Goal: Task Accomplishment & Management: Complete application form

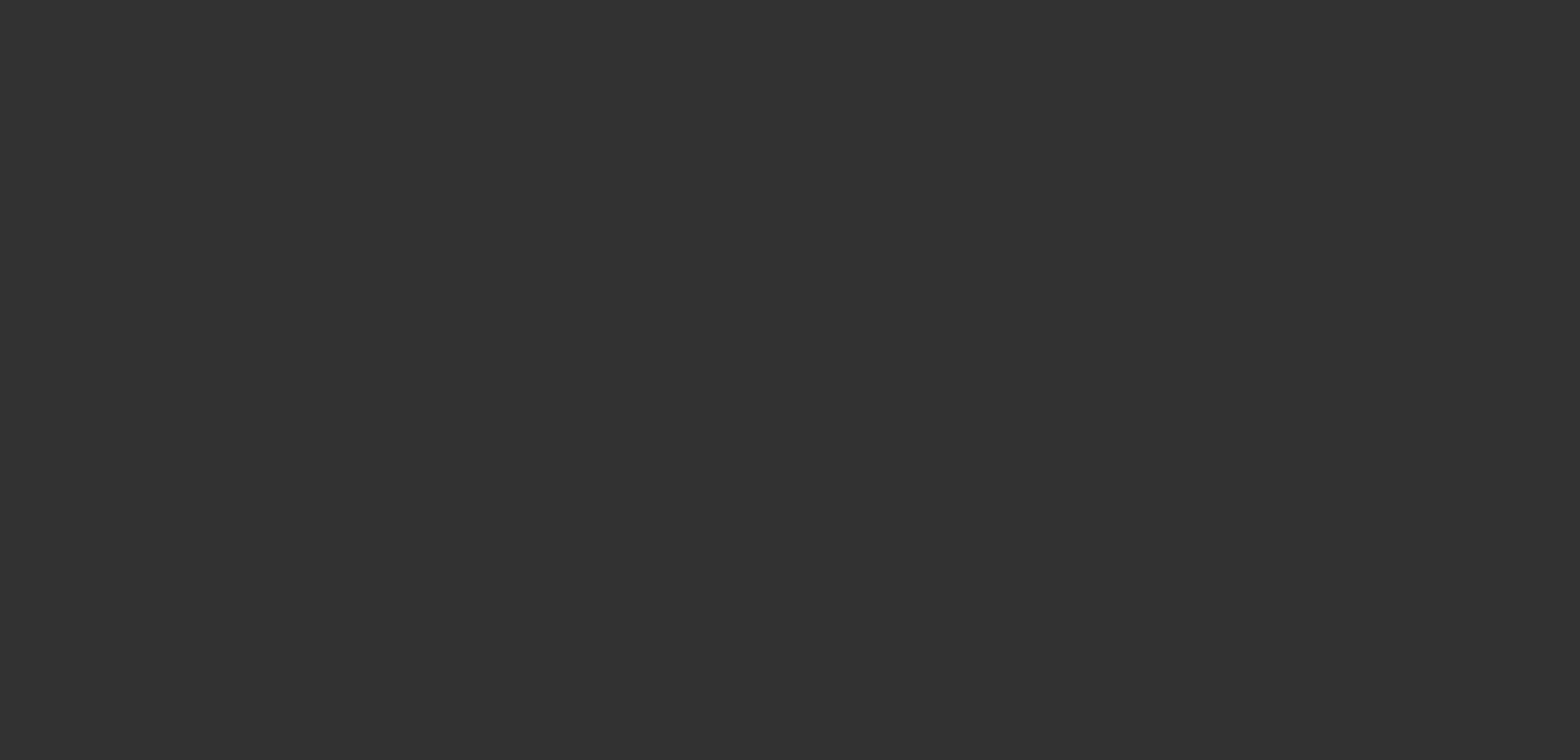
select select "3"
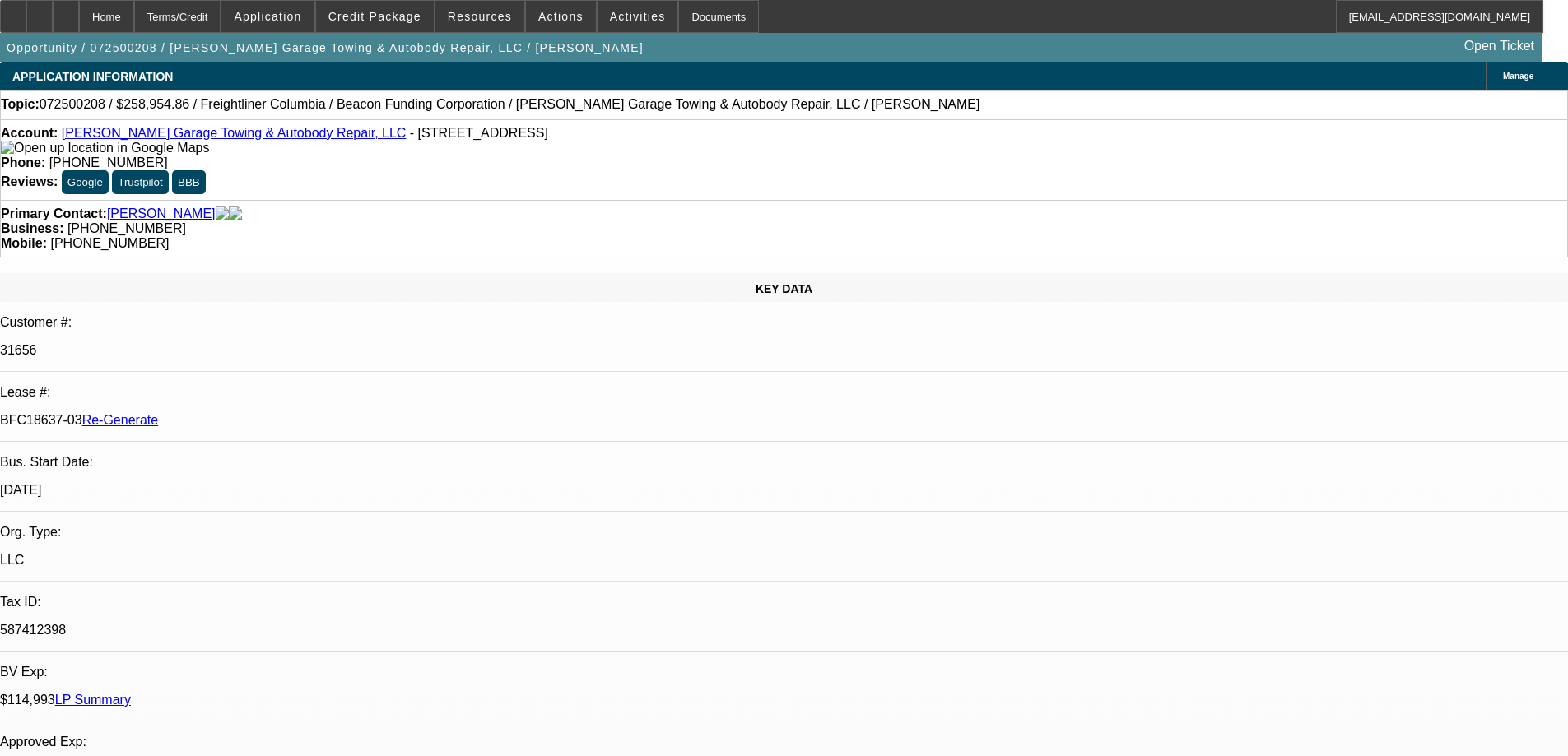
select select "0"
select select "2"
select select "0"
select select "6"
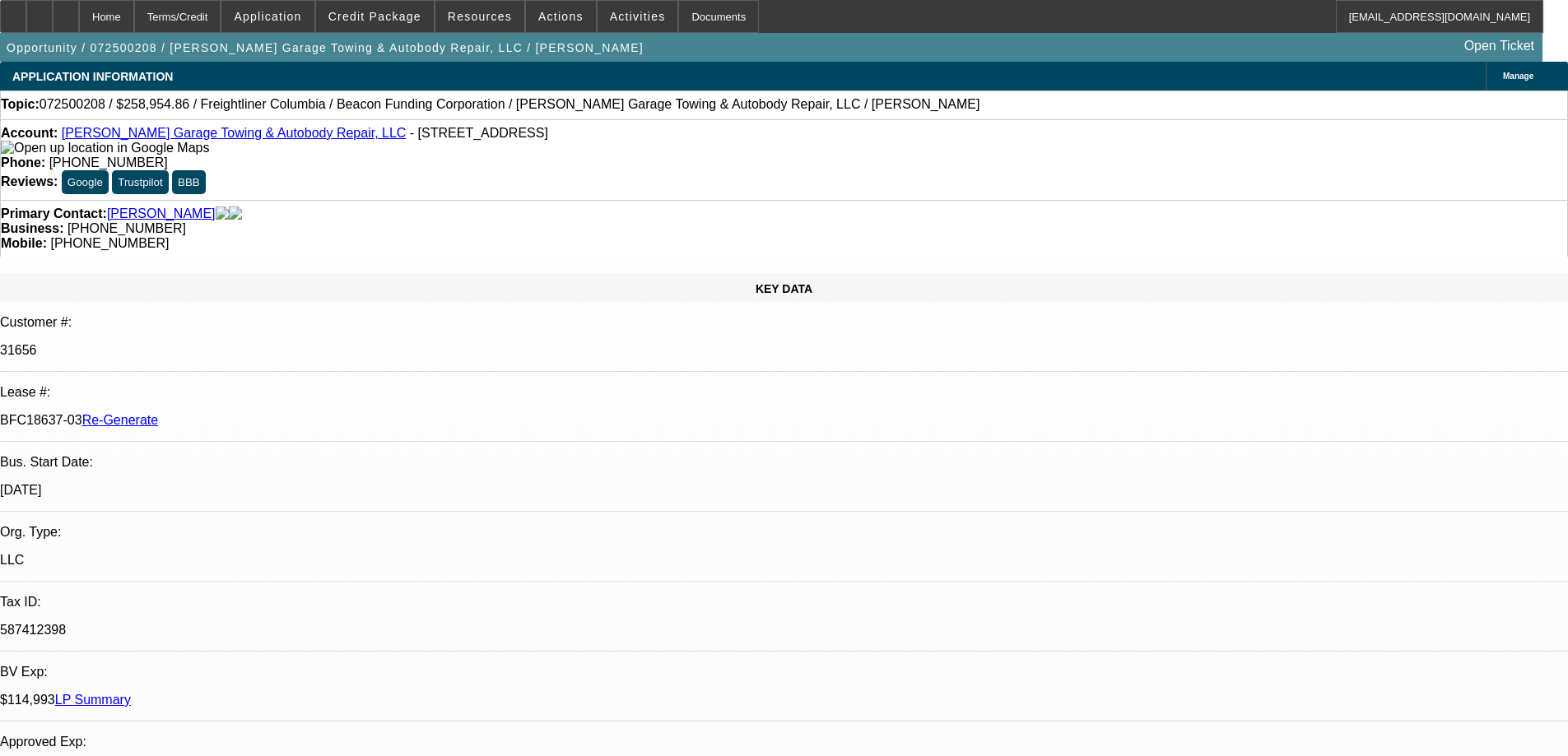
click at [710, 27] on div "Documents" at bounding box center [718, 16] width 81 height 33
click at [465, 12] on span "Resources" at bounding box center [480, 16] width 65 height 13
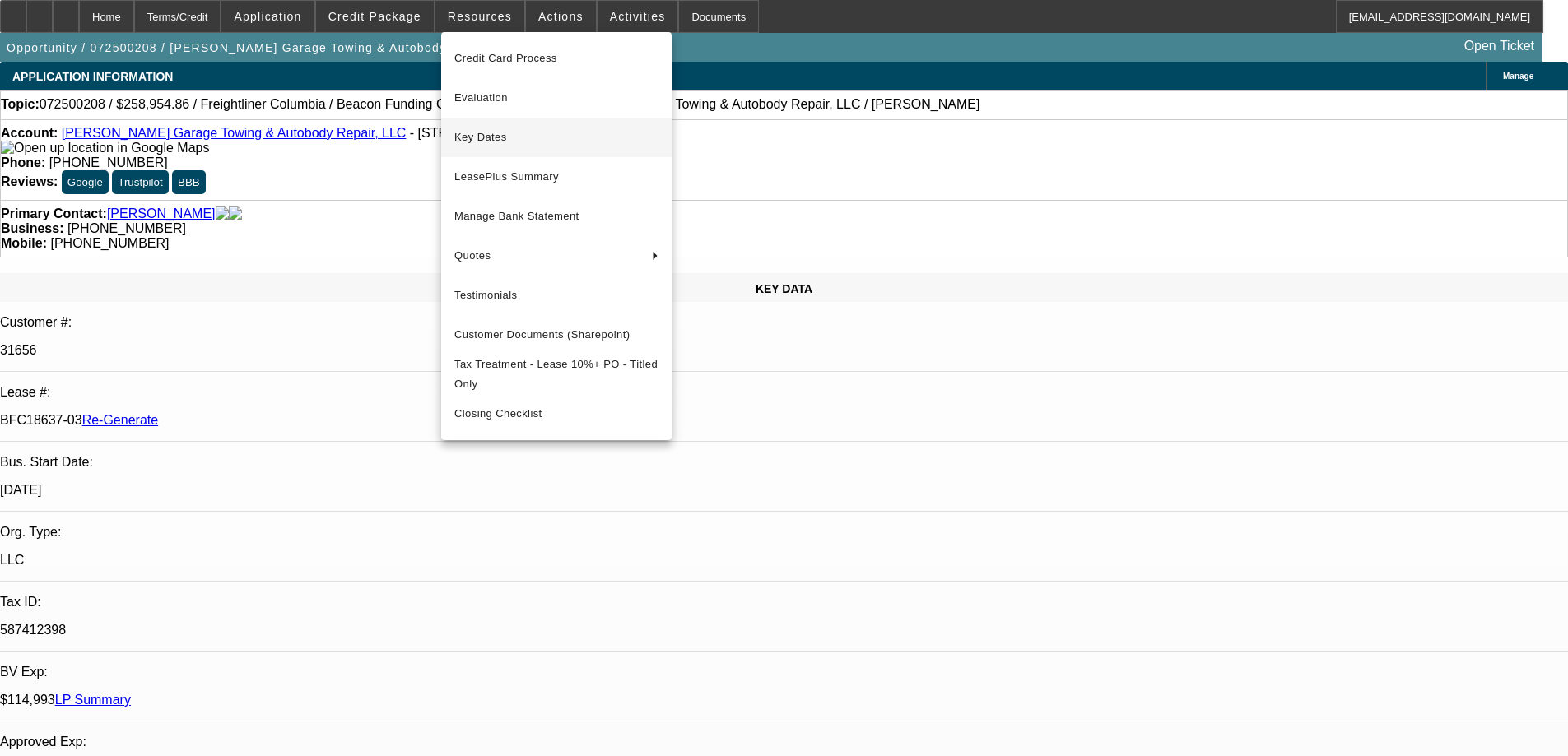
click at [471, 134] on span "Key Dates" at bounding box center [556, 137] width 205 height 20
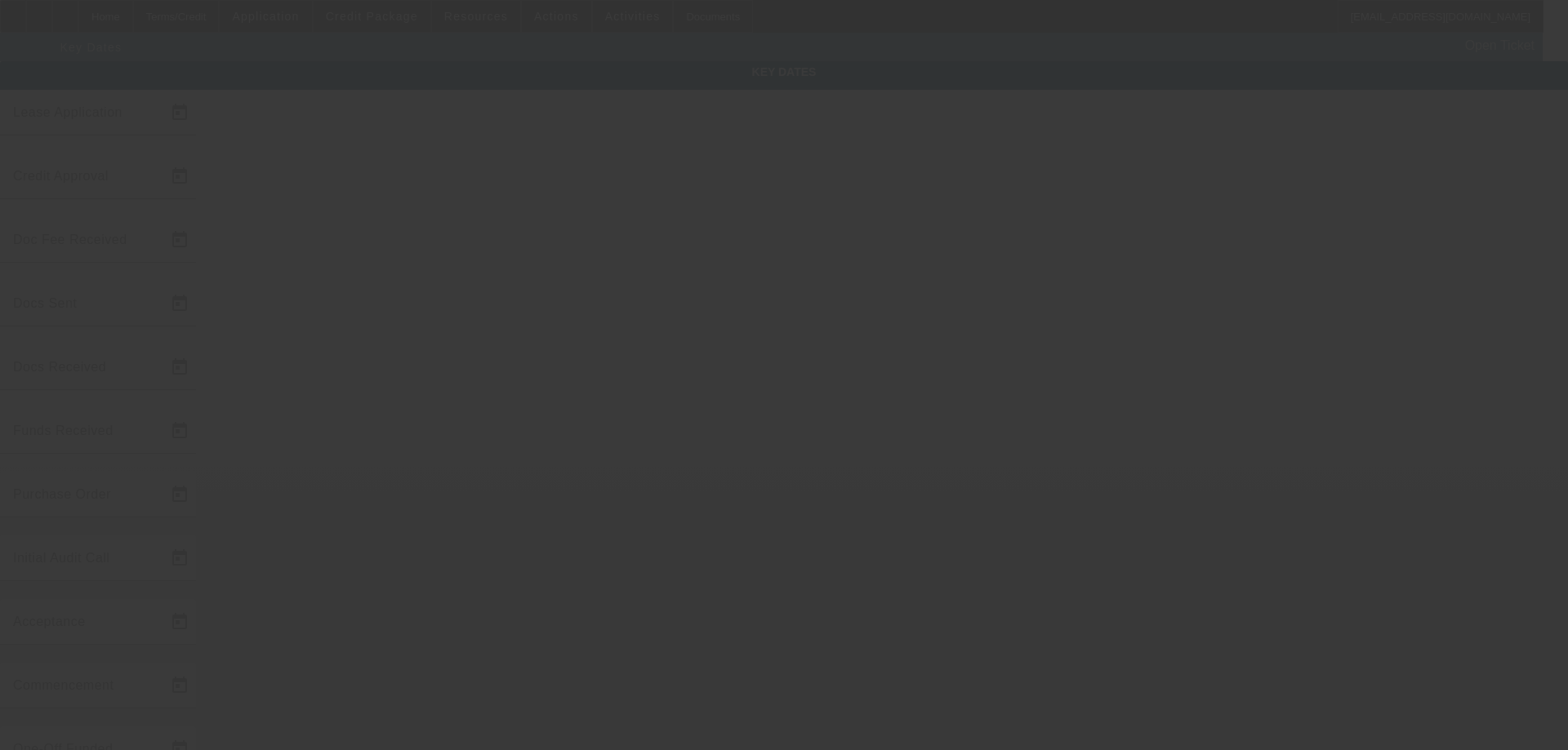
type input "[DATE]"
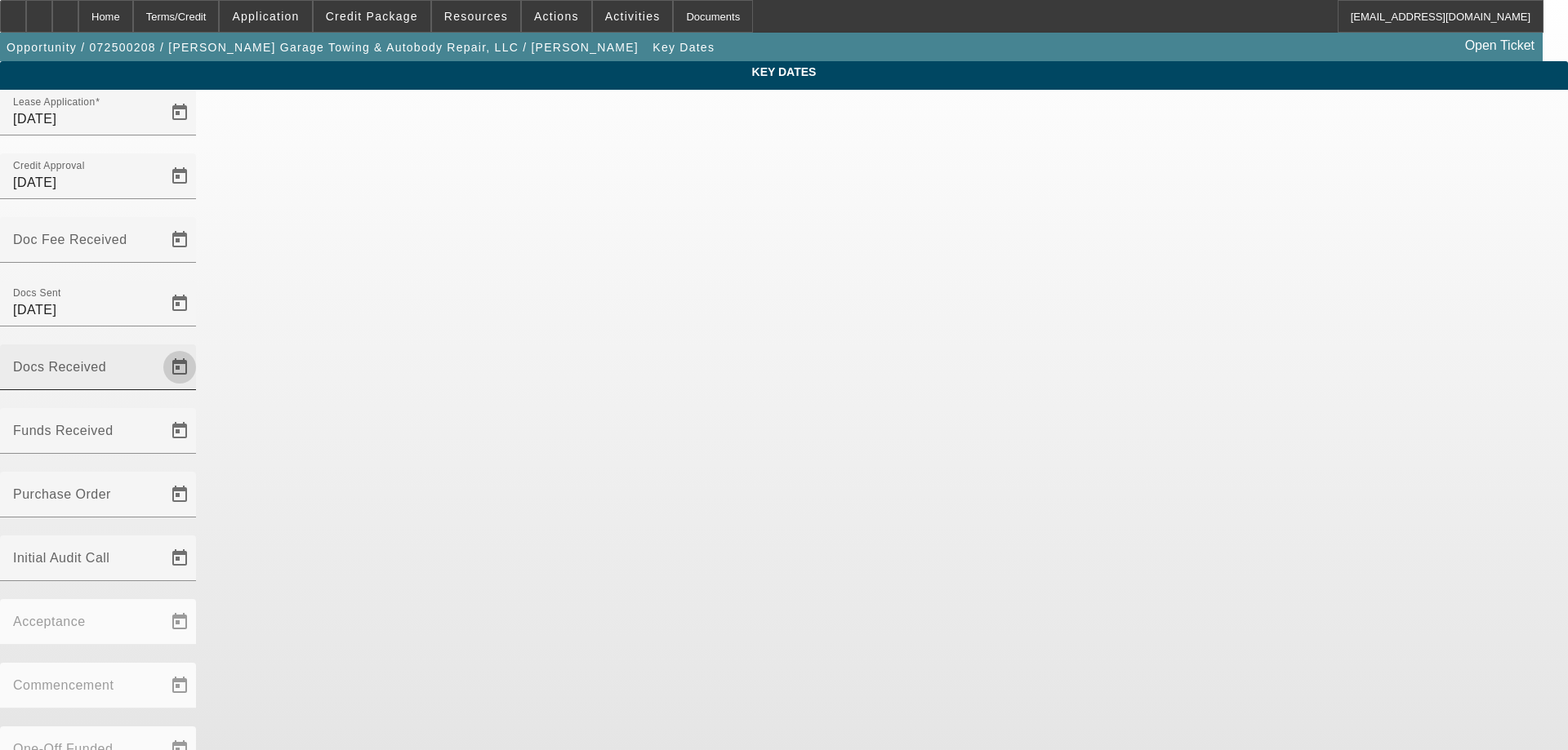
click at [199, 348] on span "Open calendar" at bounding box center [179, 367] width 39 height 39
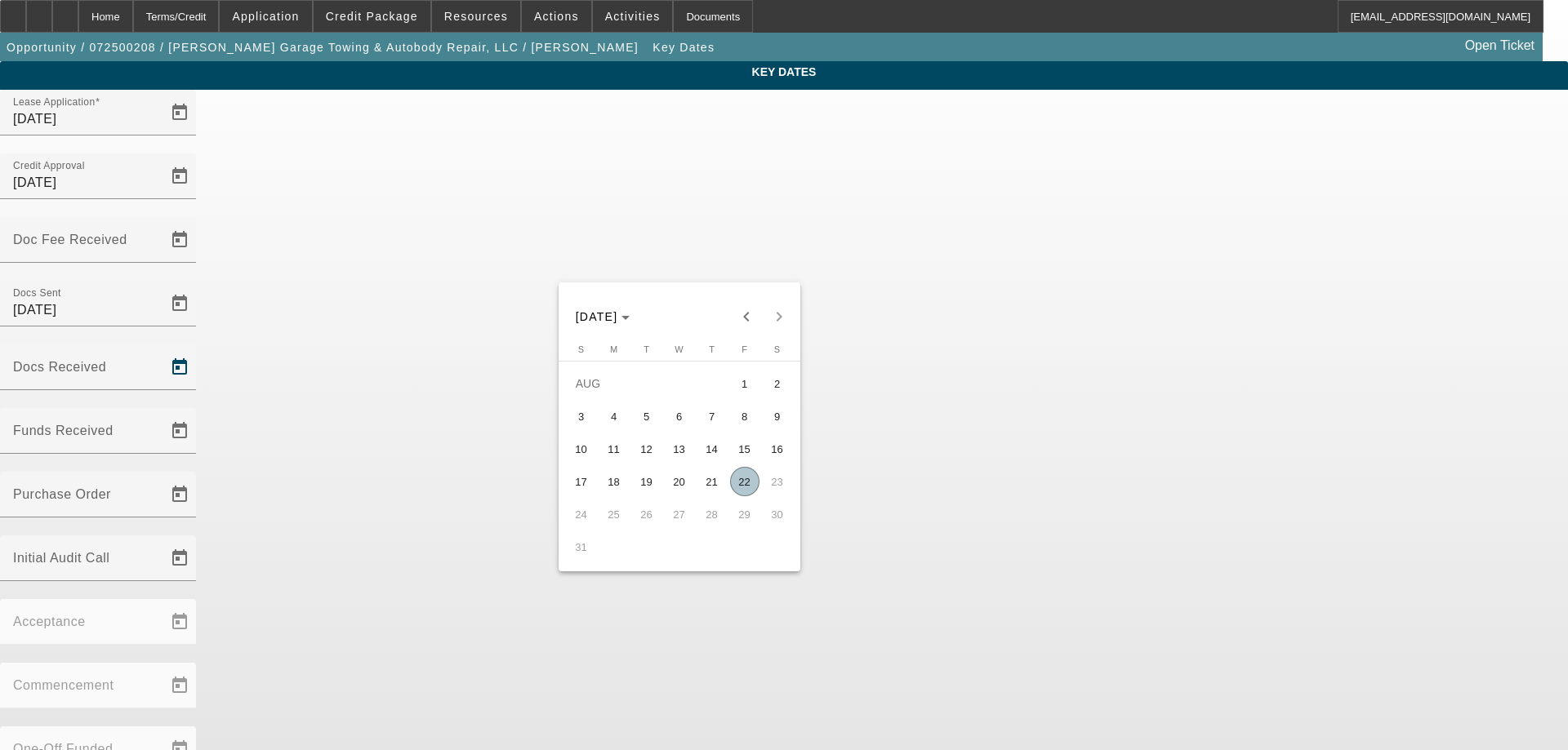
click at [744, 486] on span "22" at bounding box center [745, 481] width 30 height 30
type input "8/22/2025"
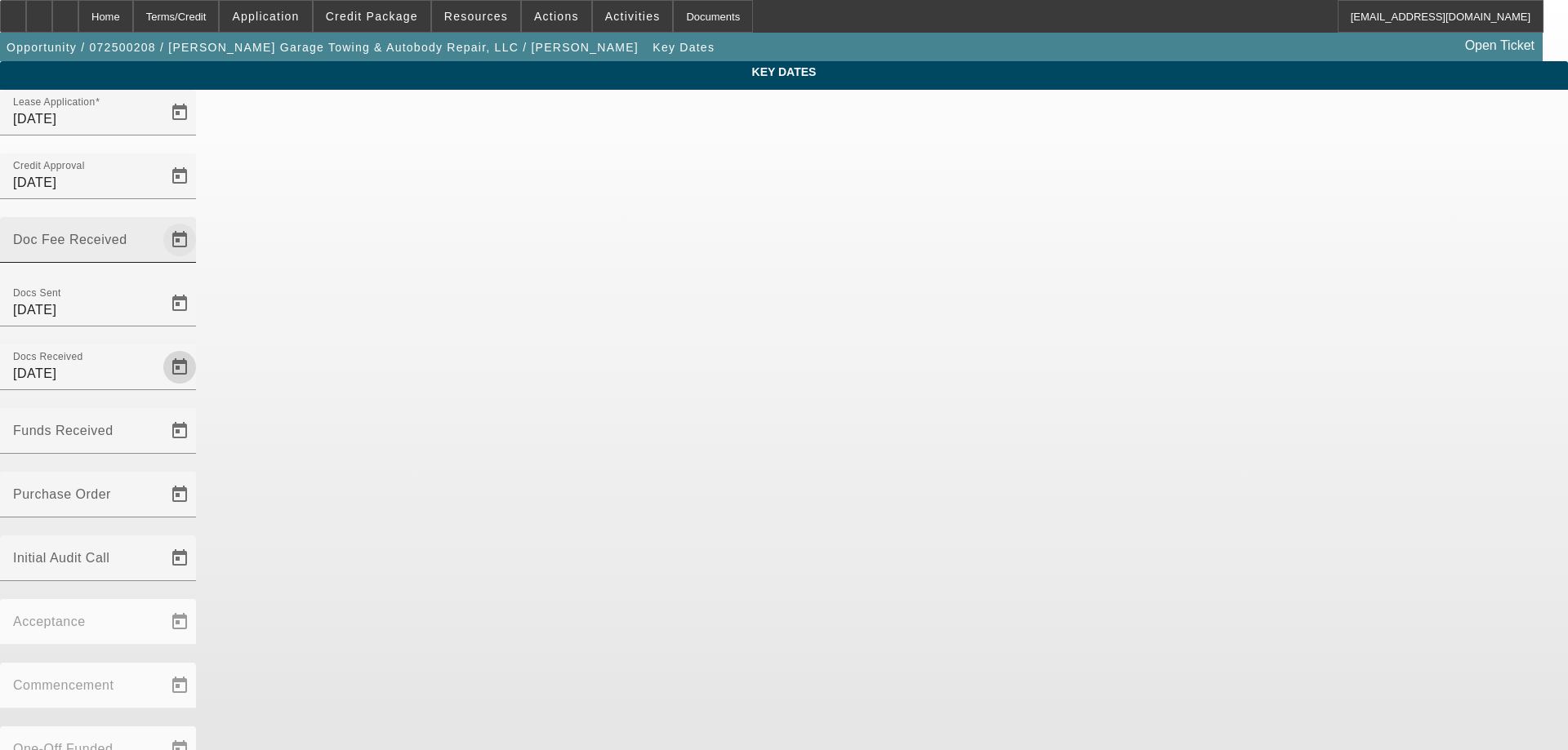
click at [199, 221] on span "Open calendar" at bounding box center [179, 240] width 39 height 39
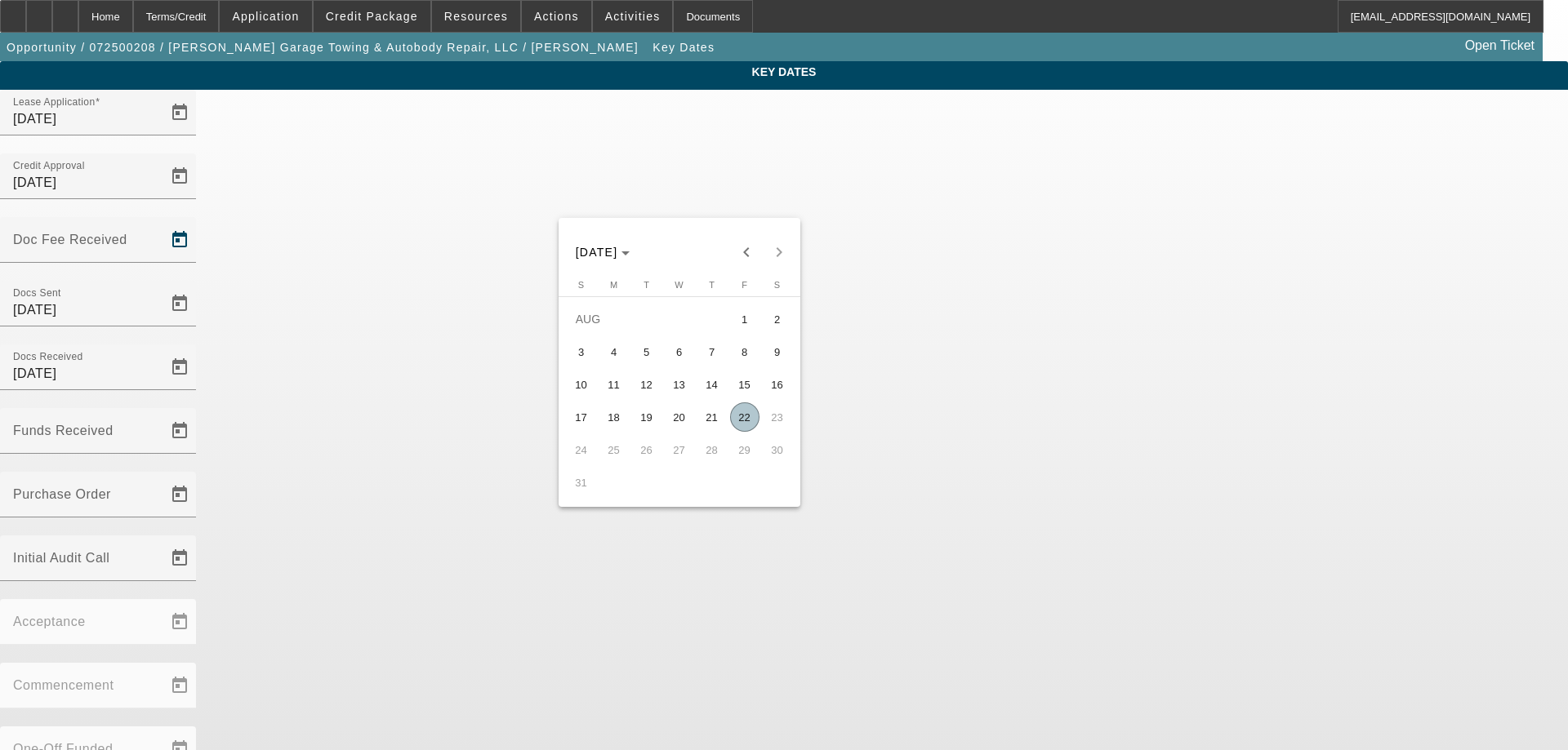
click at [748, 422] on span "22" at bounding box center [745, 416] width 30 height 30
type input "8/22/2025"
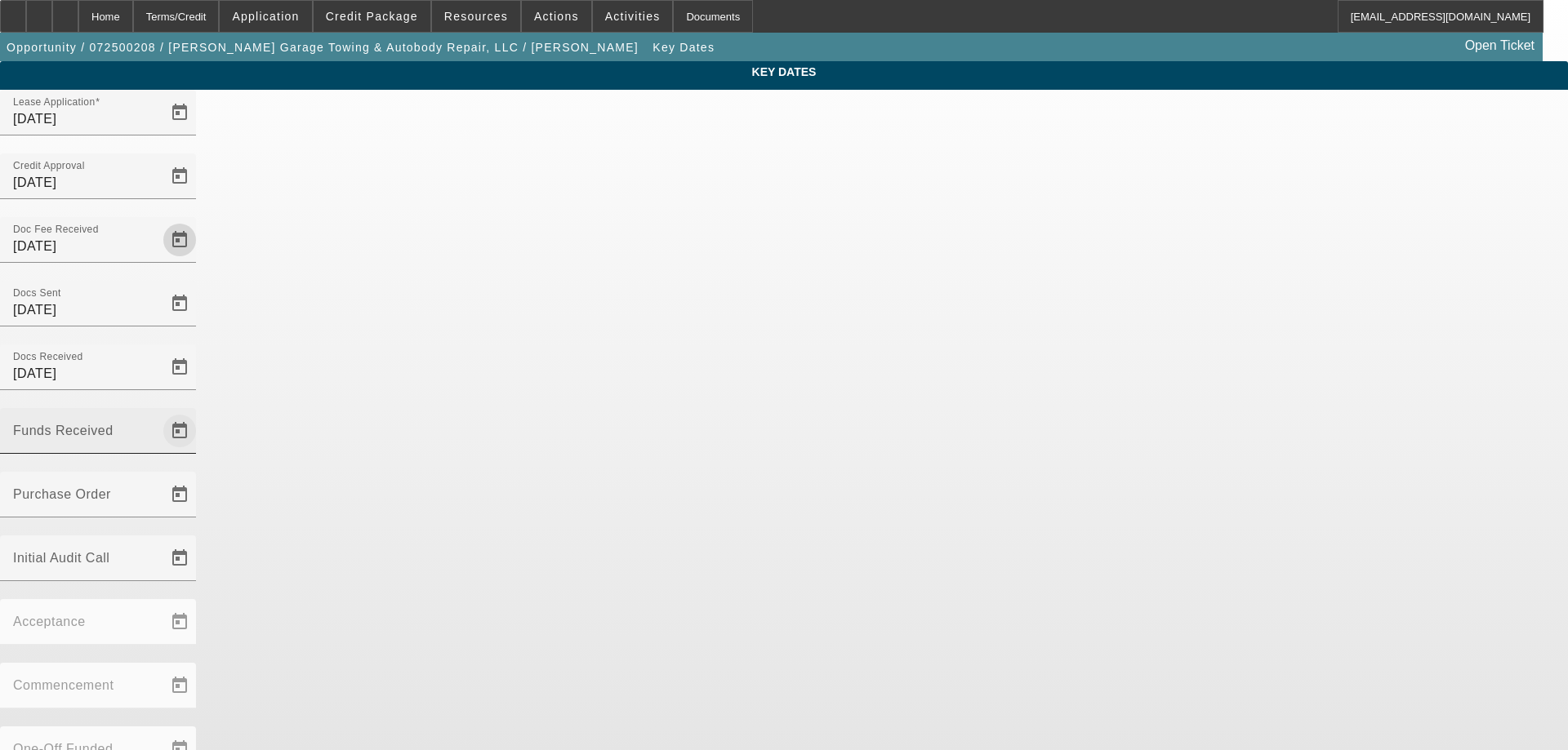
click at [199, 411] on span "Open calendar" at bounding box center [179, 430] width 39 height 39
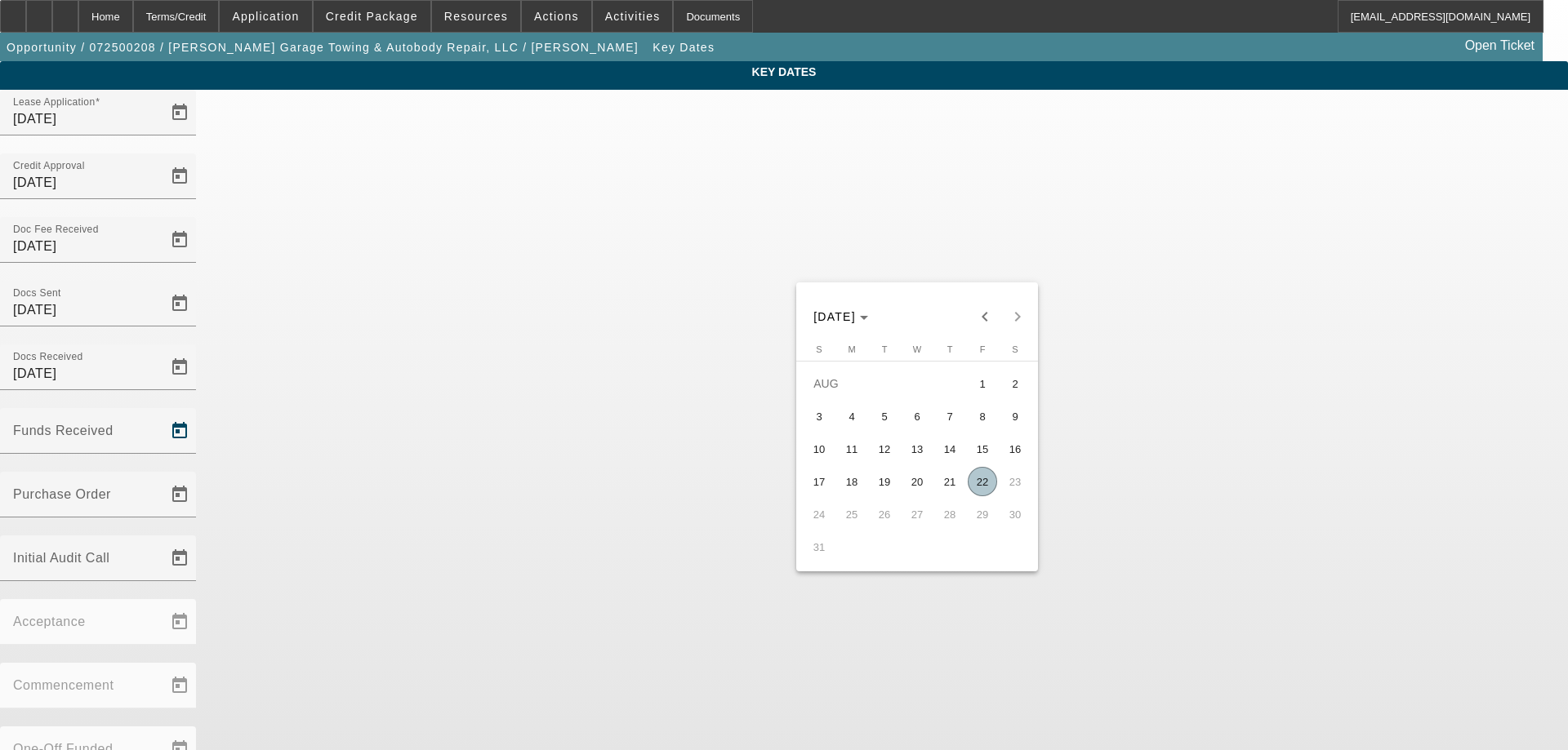
click at [988, 486] on span "22" at bounding box center [982, 481] width 30 height 30
type input "8/22/2025"
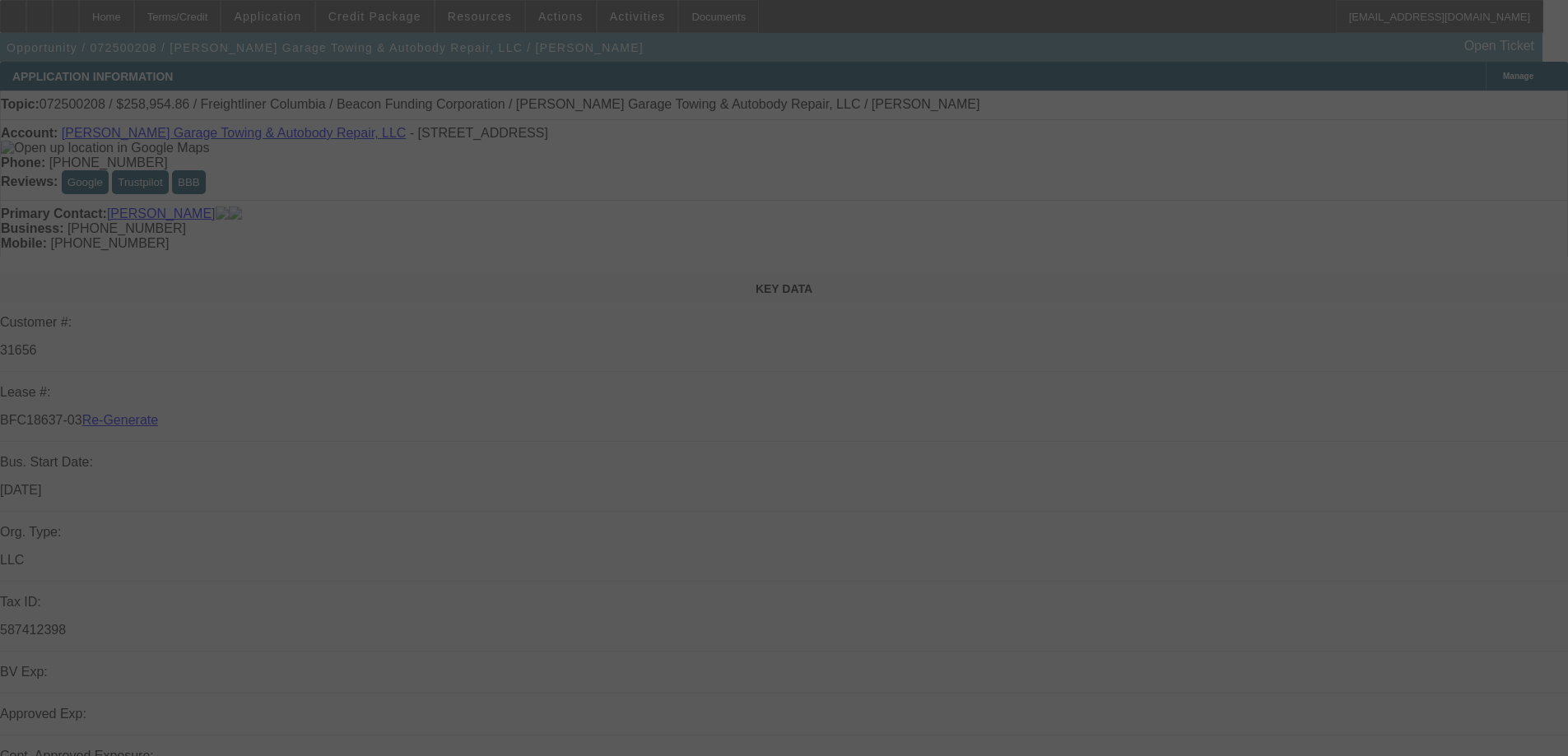
select select "3"
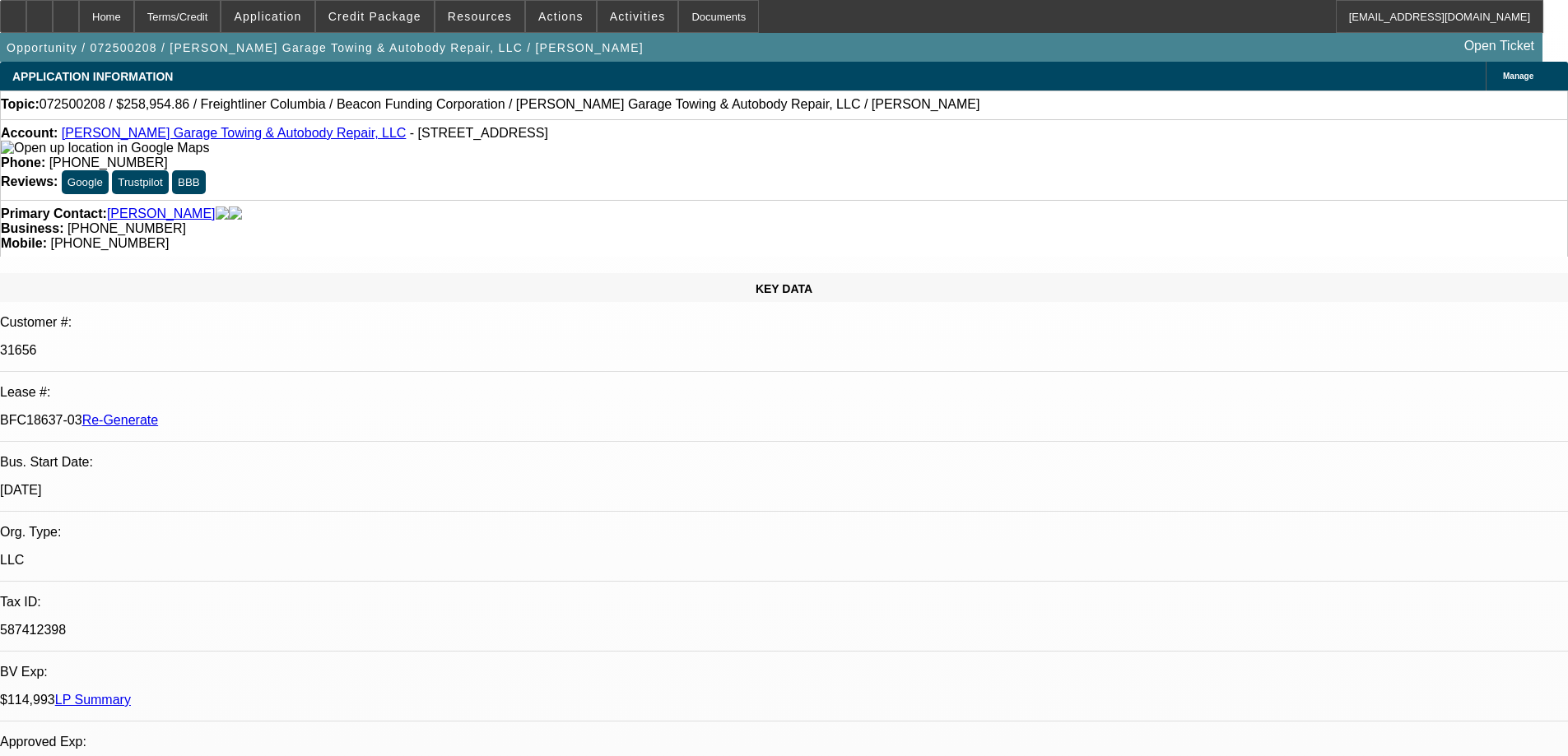
select select "0"
select select "2"
select select "0"
select select "6"
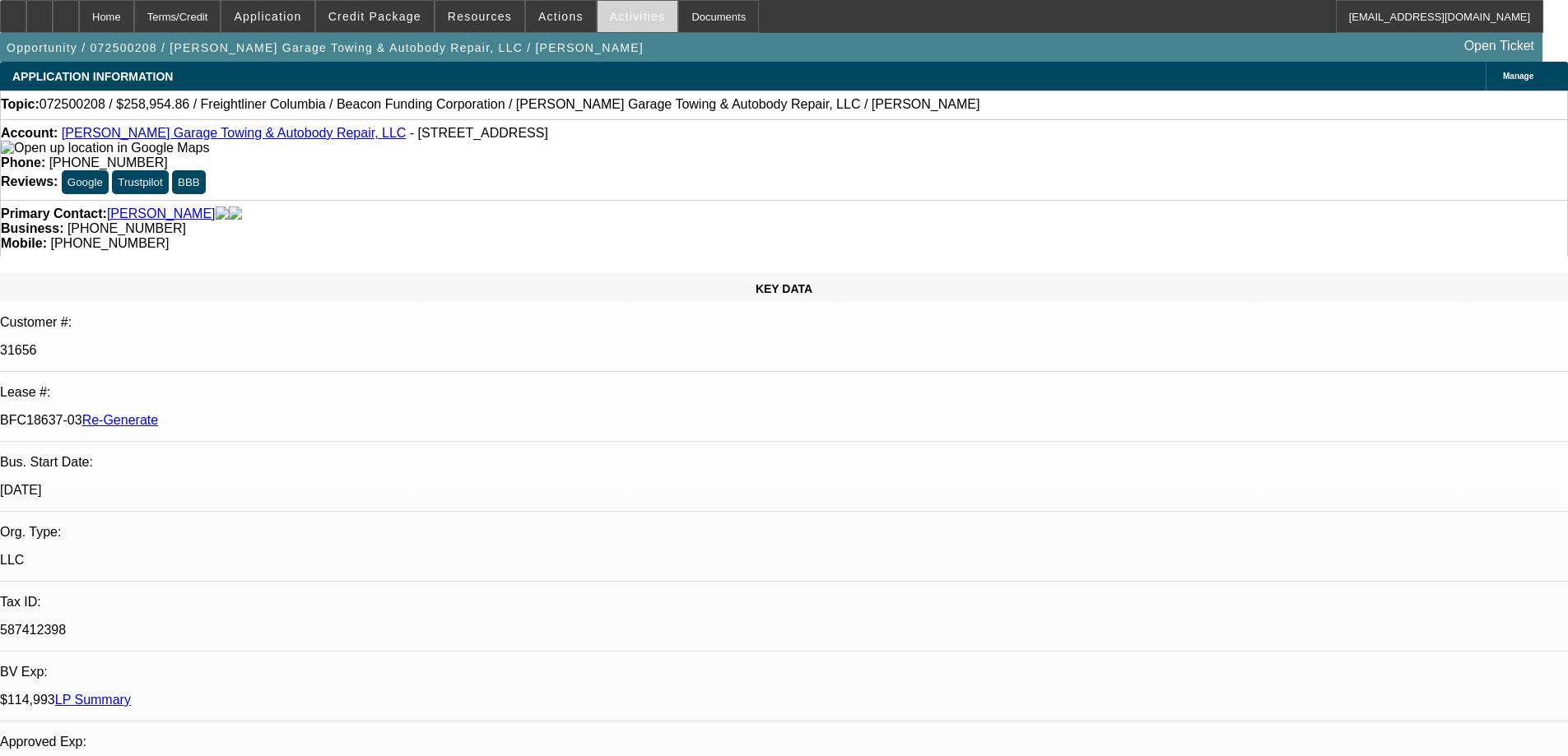
click at [630, 21] on span "Activities" at bounding box center [638, 16] width 56 height 13
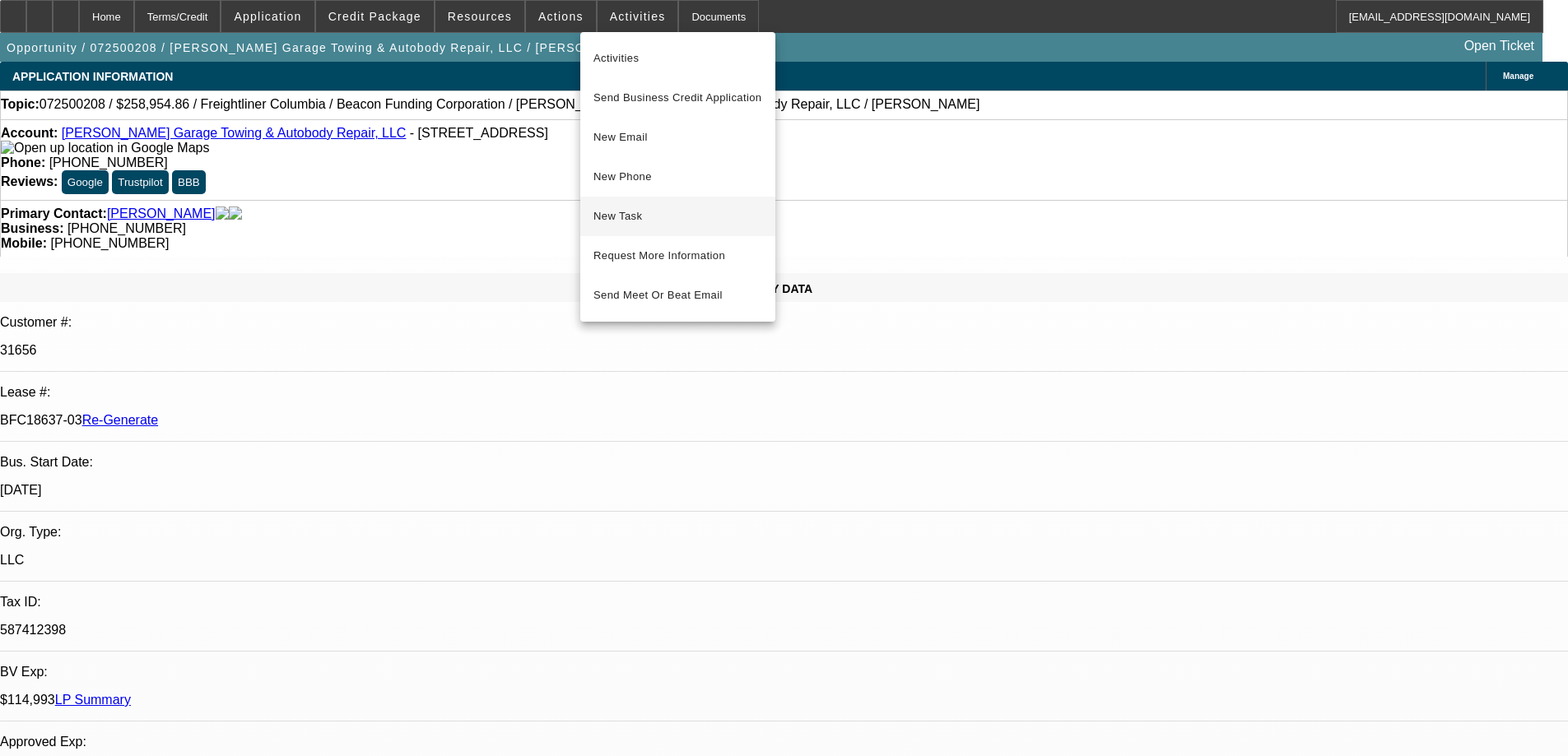
click at [600, 221] on span "New Task" at bounding box center [678, 216] width 169 height 20
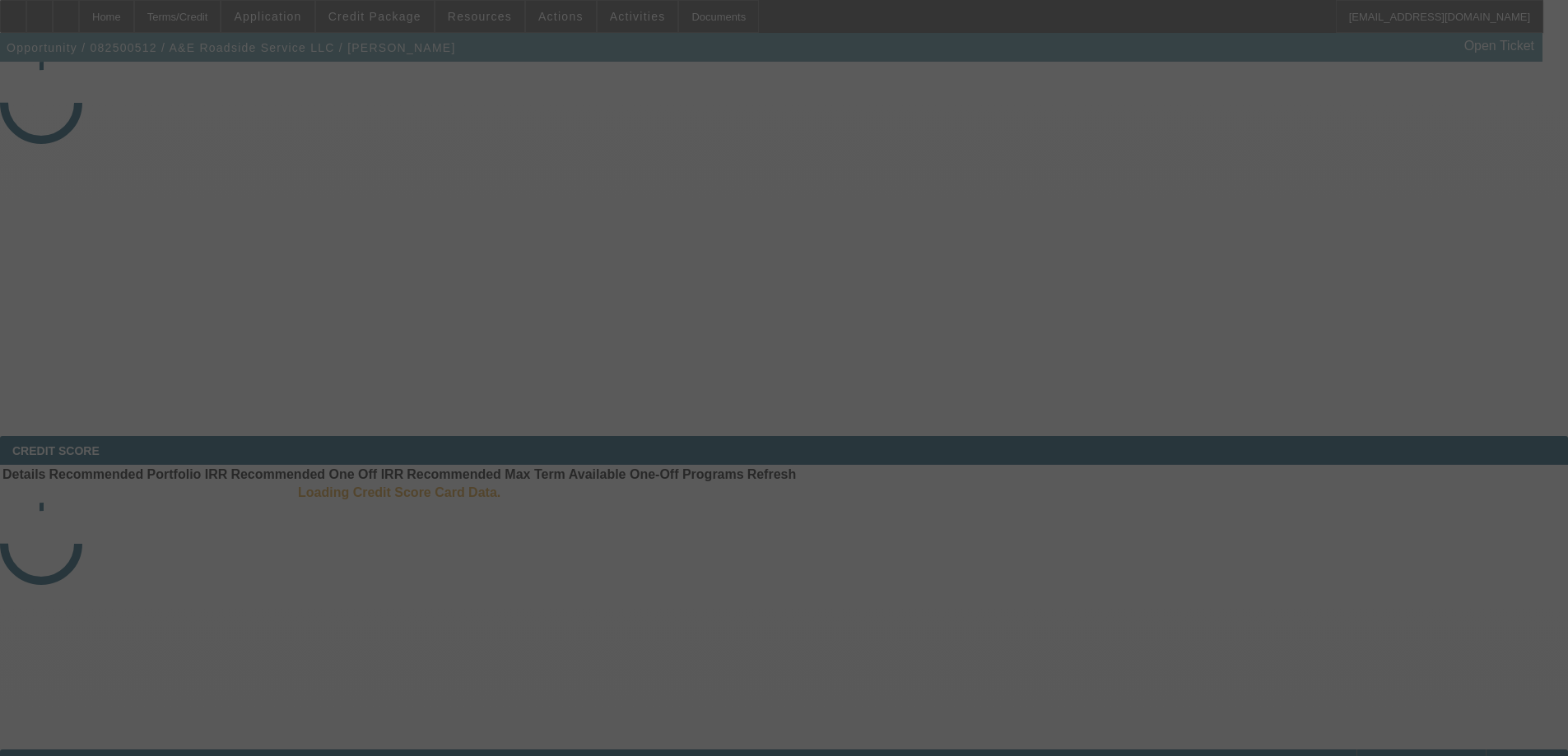
select select "3"
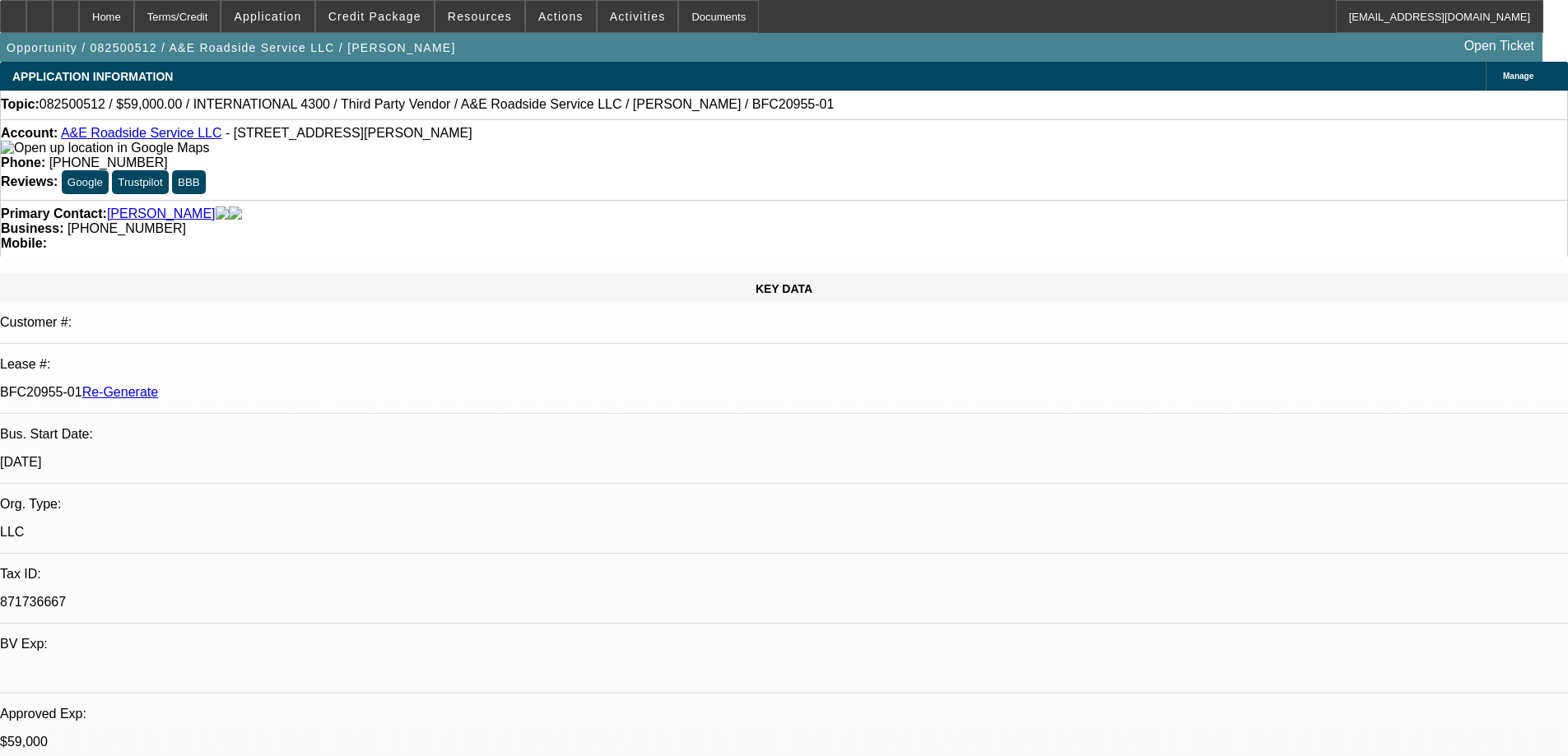
select select "0"
select select "0.1"
select select "4"
click at [397, 24] on span at bounding box center [375, 15] width 118 height 39
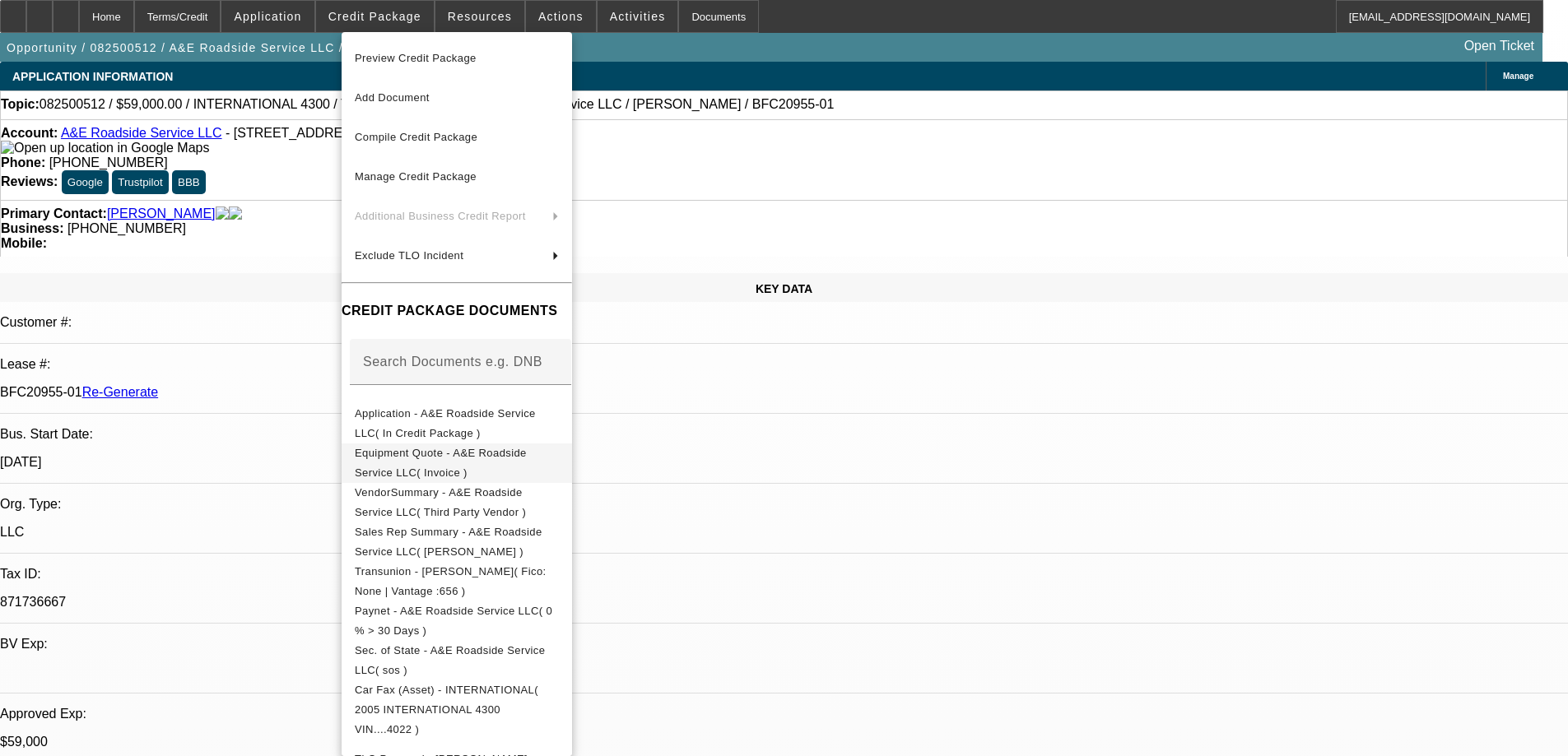
scroll to position [423, 0]
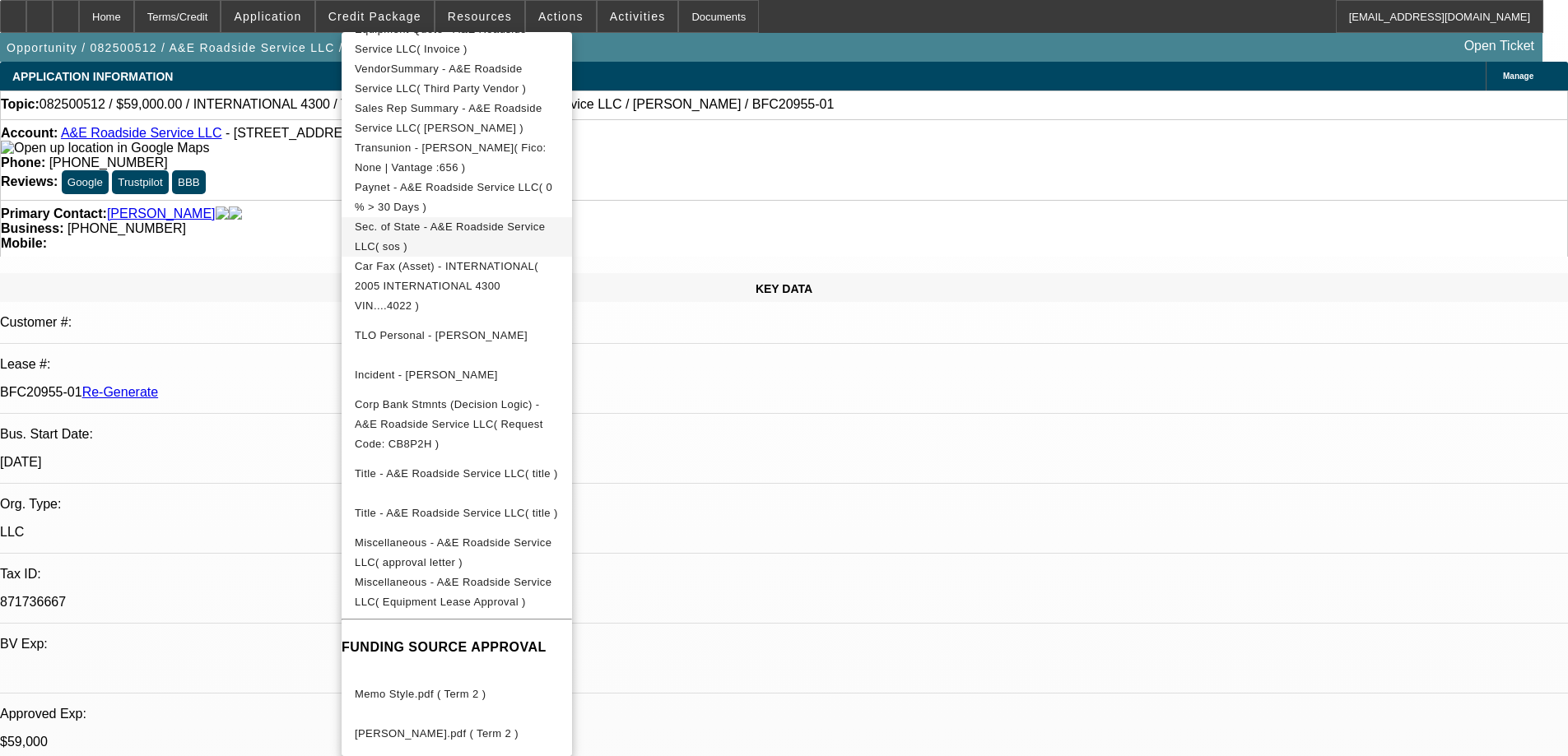
click at [526, 229] on span "Sec. of State - A&E Roadside Service LLC( sos )" at bounding box center [449, 236] width 190 height 32
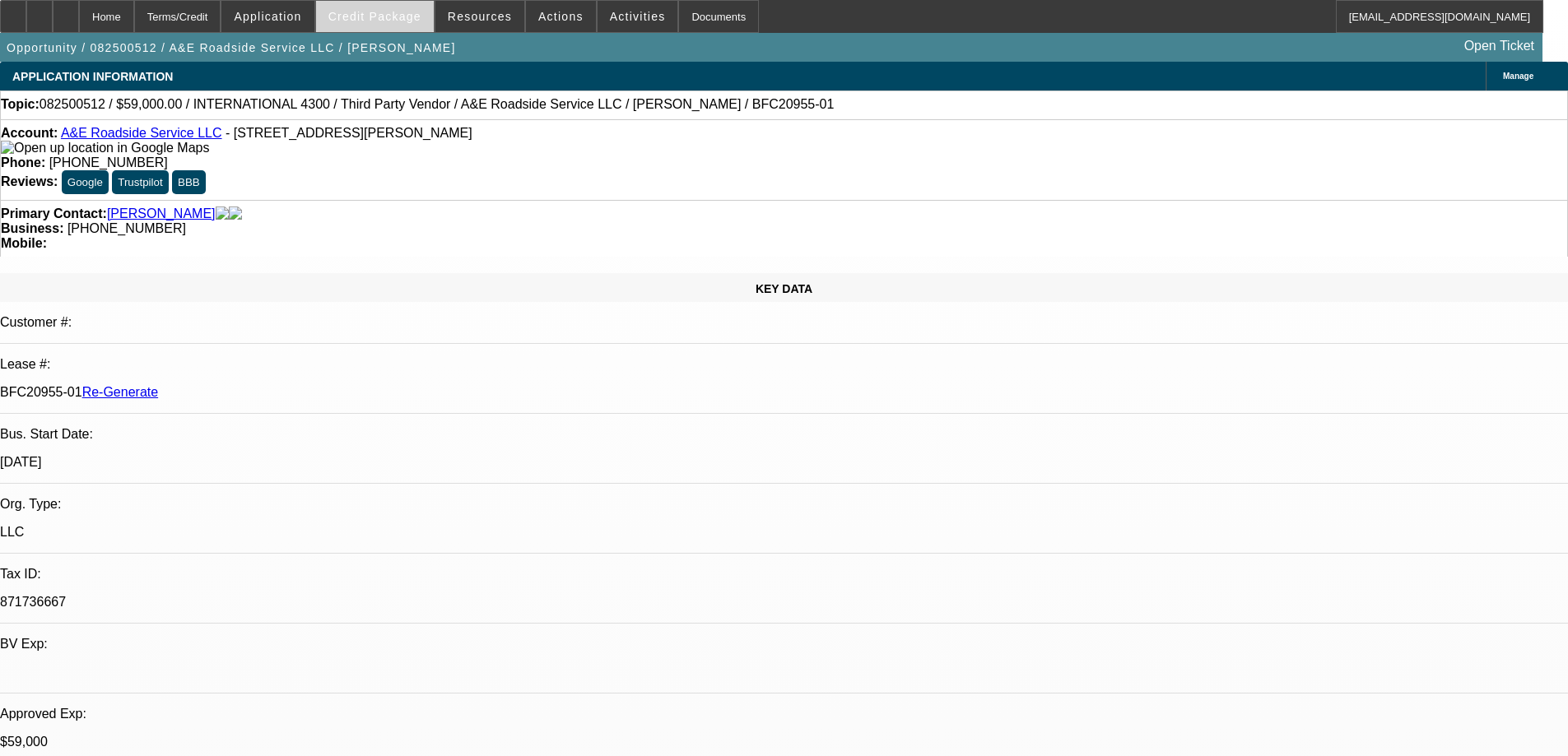
click at [399, 13] on span "Credit Package" at bounding box center [375, 16] width 93 height 13
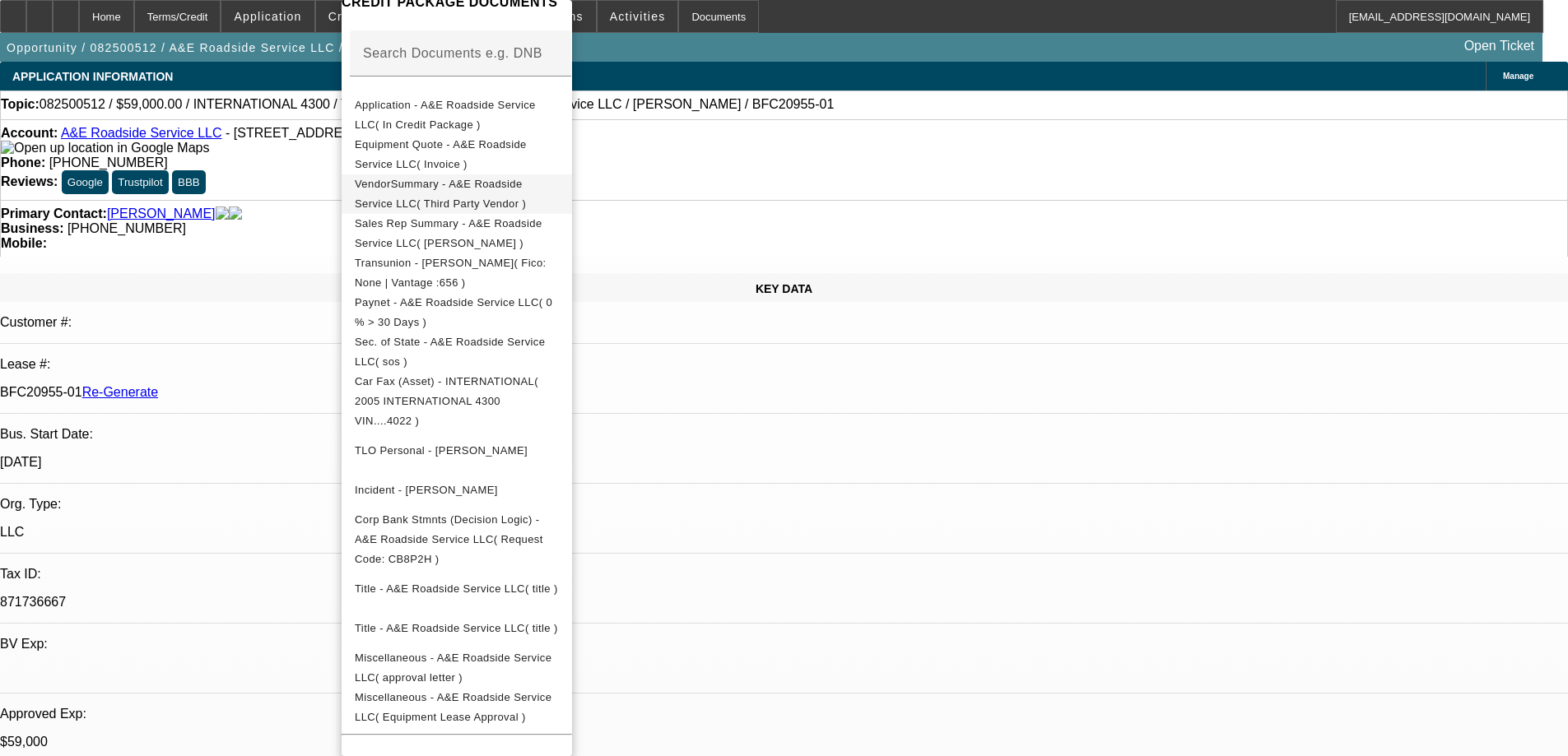
scroll to position [329, 0]
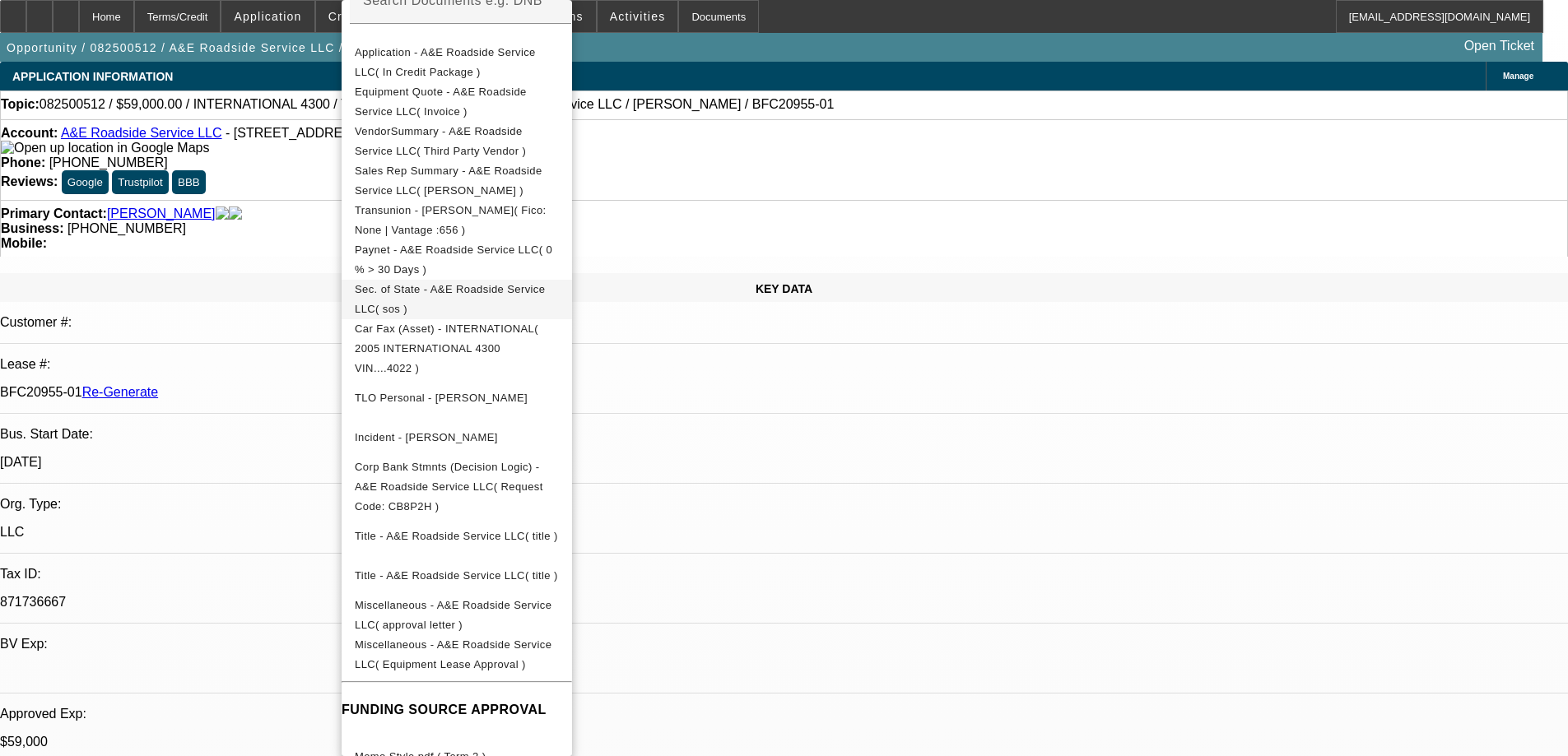
click at [433, 299] on span "Sec. of State - A&E Roadside Service LLC( sos )" at bounding box center [449, 299] width 190 height 32
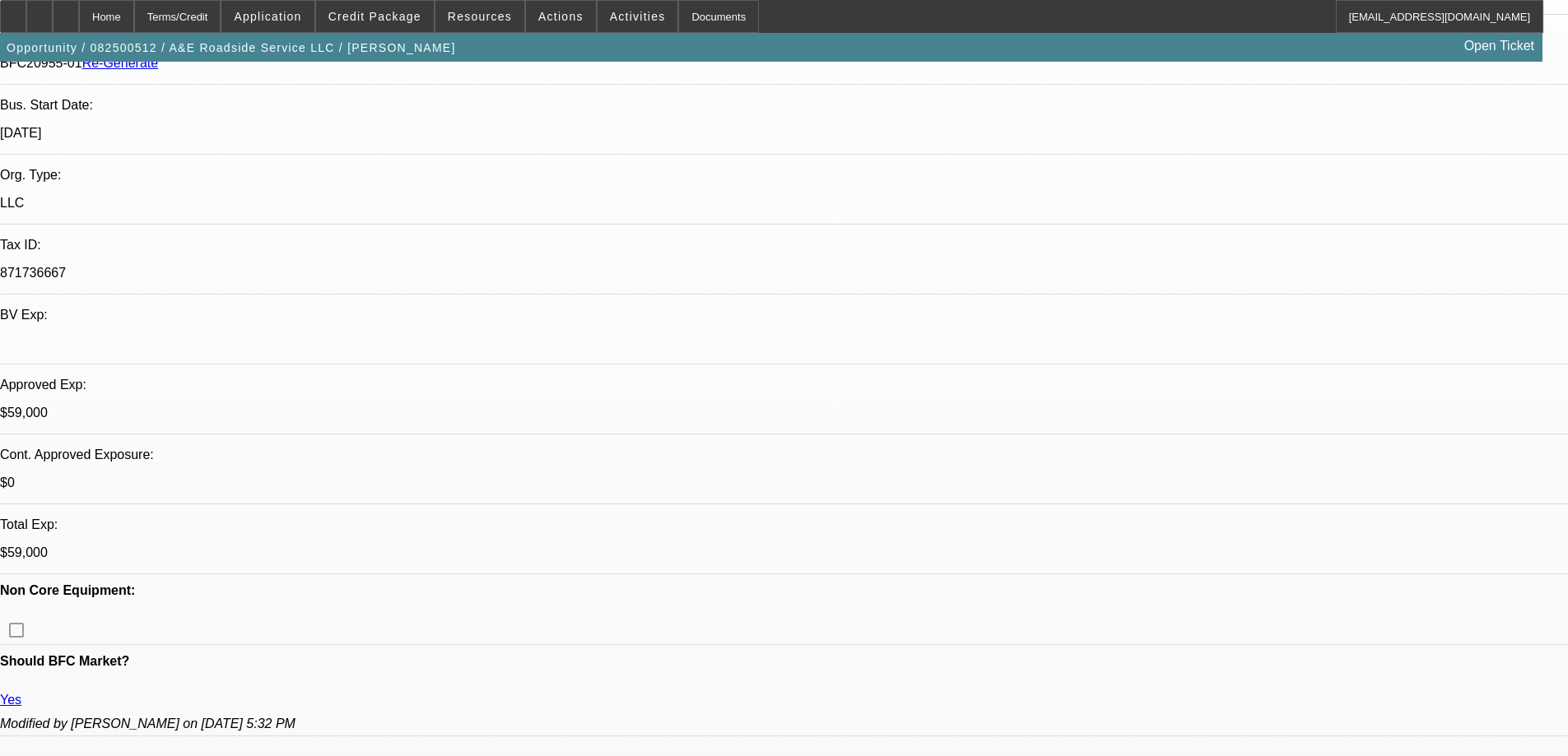
click at [708, 13] on div "Documents" at bounding box center [718, 16] width 81 height 33
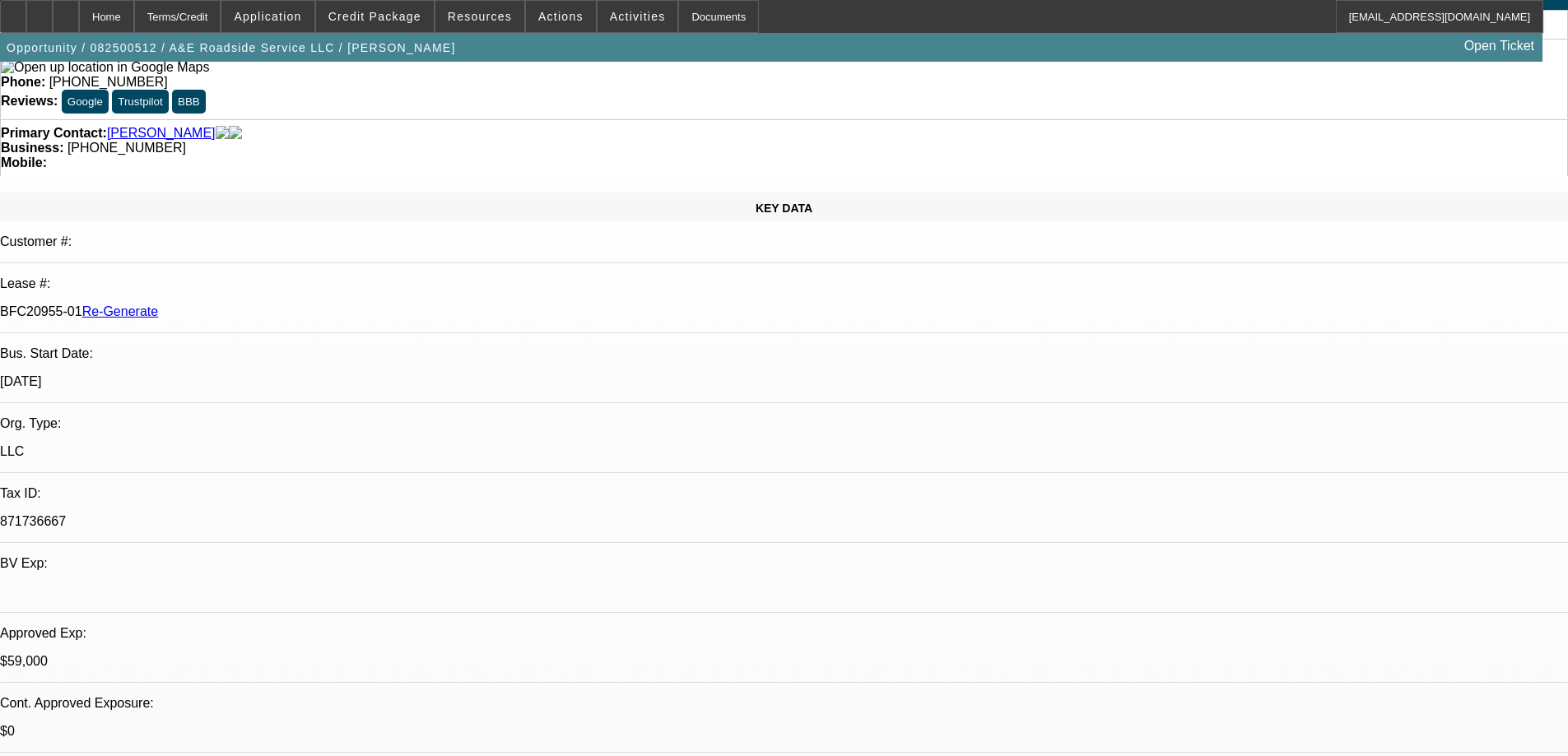
scroll to position [0, 0]
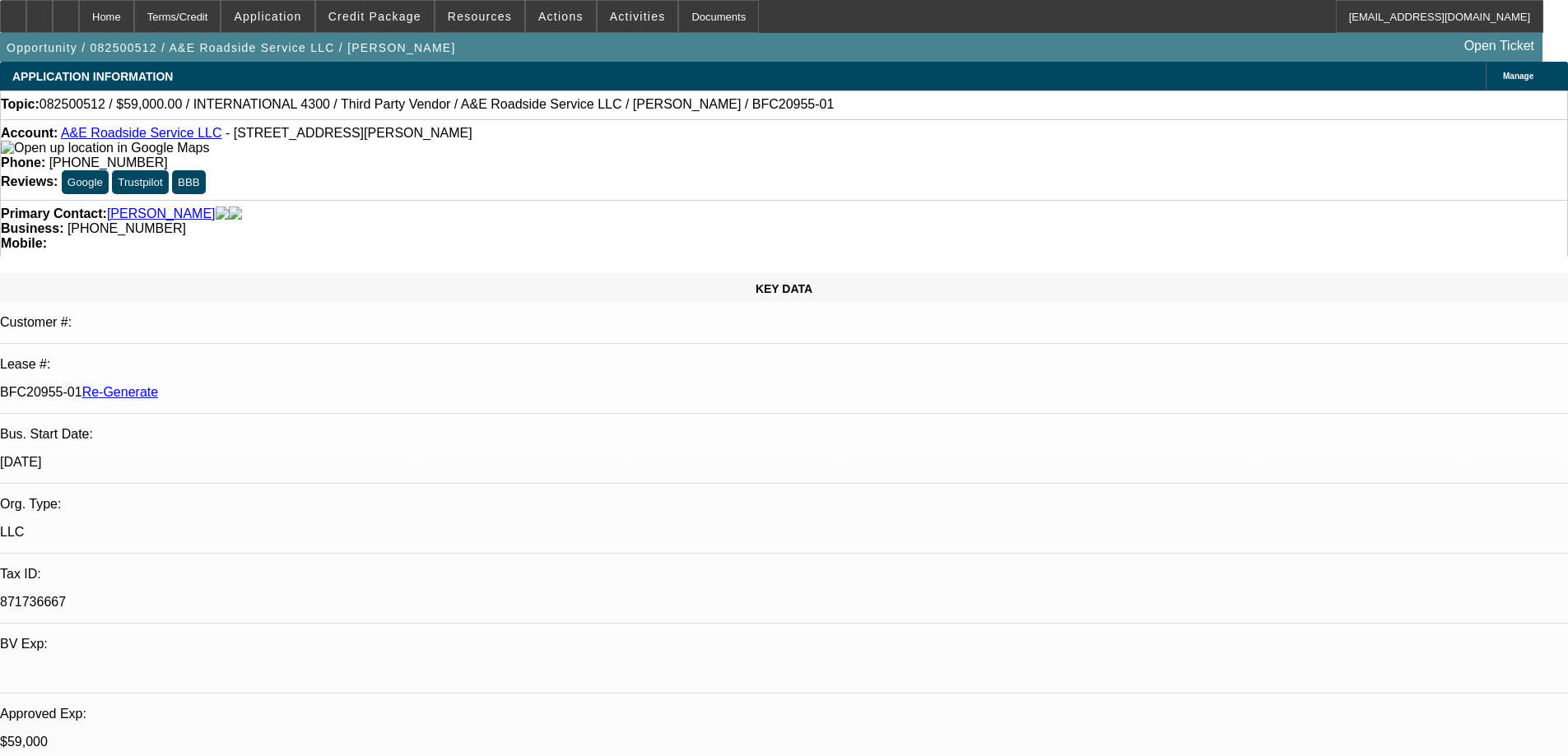
click at [796, 45] on div "Opportunity / 082500512 / A&E Roadside Service LLC / Aldrich, Shaneeka Open Tic…" at bounding box center [771, 47] width 1543 height 29
click at [615, 16] on span "Activities" at bounding box center [638, 16] width 56 height 13
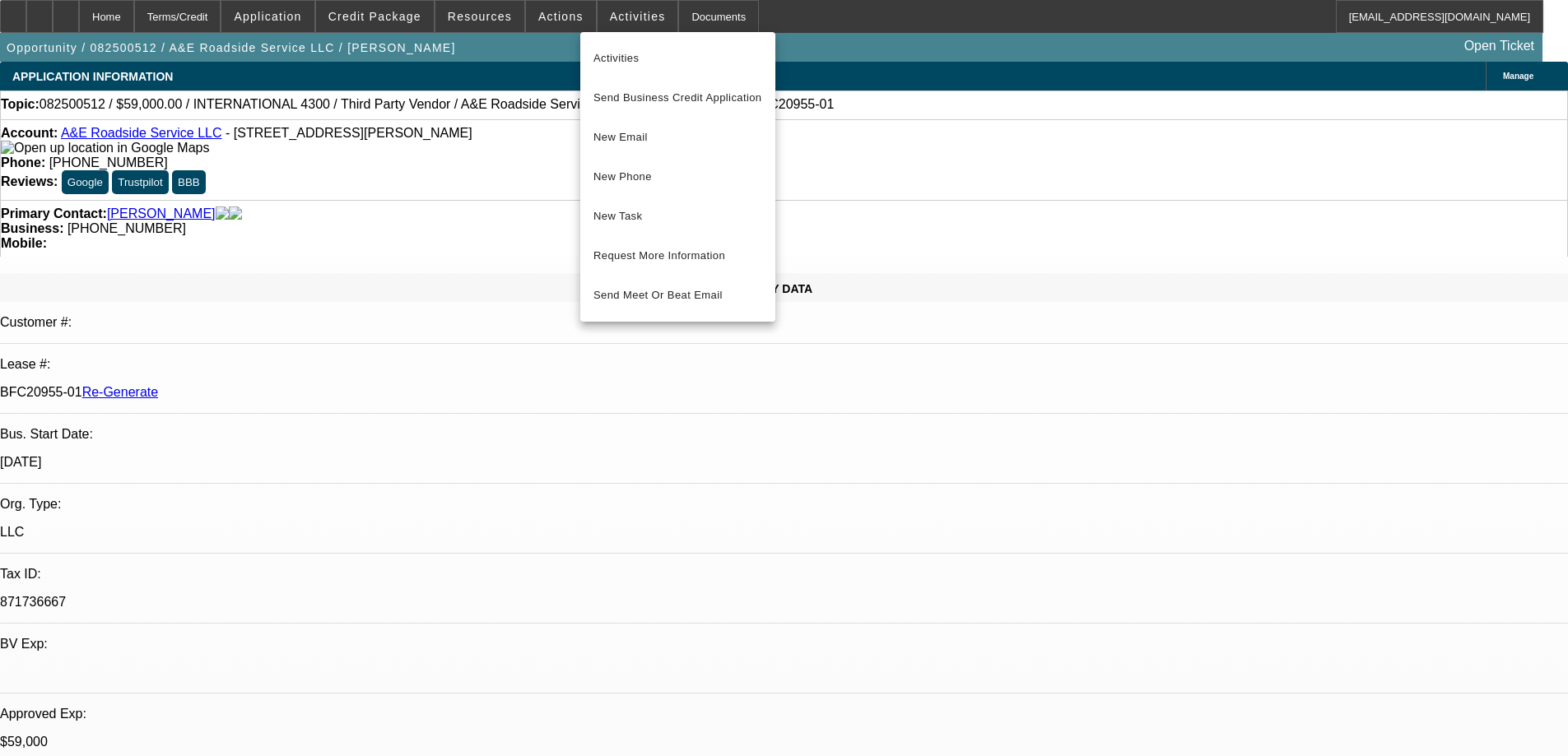
click at [624, 228] on button "New Task" at bounding box center [677, 215] width 195 height 39
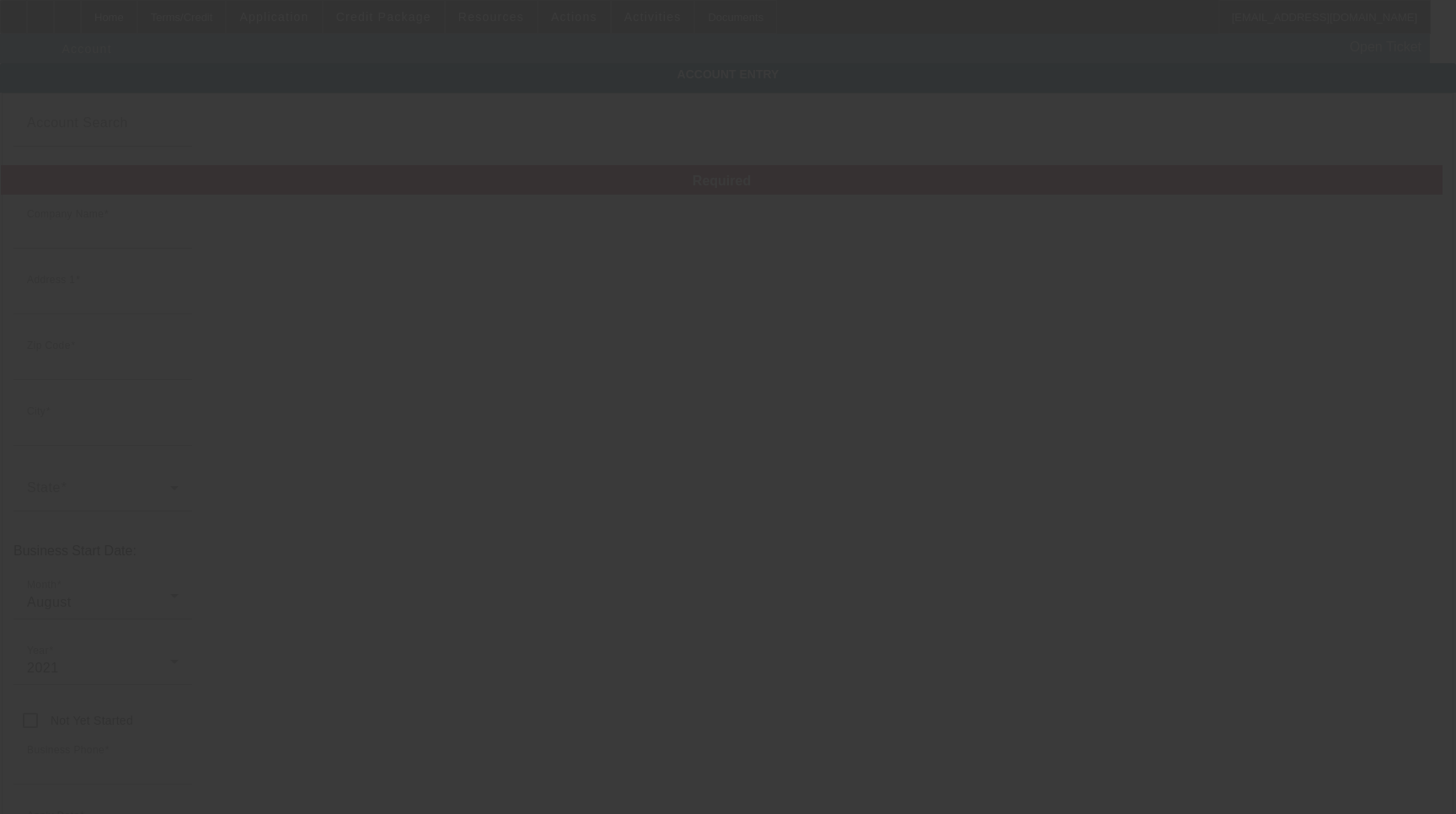
type input "A&E Roadside Service LLC"
type input "2349 E Dorothy Ln"
type input "45420"
type input "Dayton"
type input "(937) 422-4837"
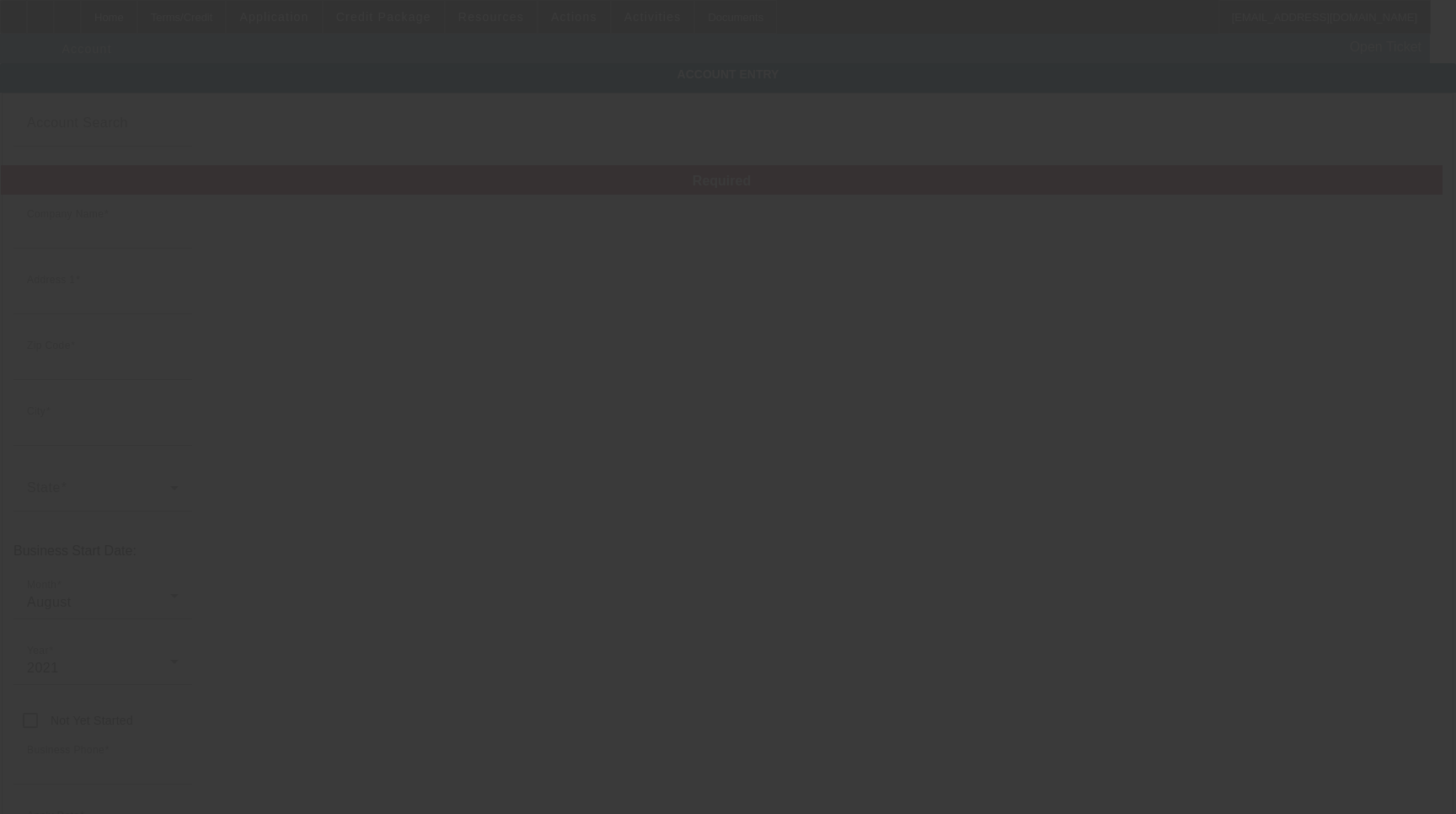
type input "rands.aldrich@gmail.com"
type input "871736667"
type input "[DATE]"
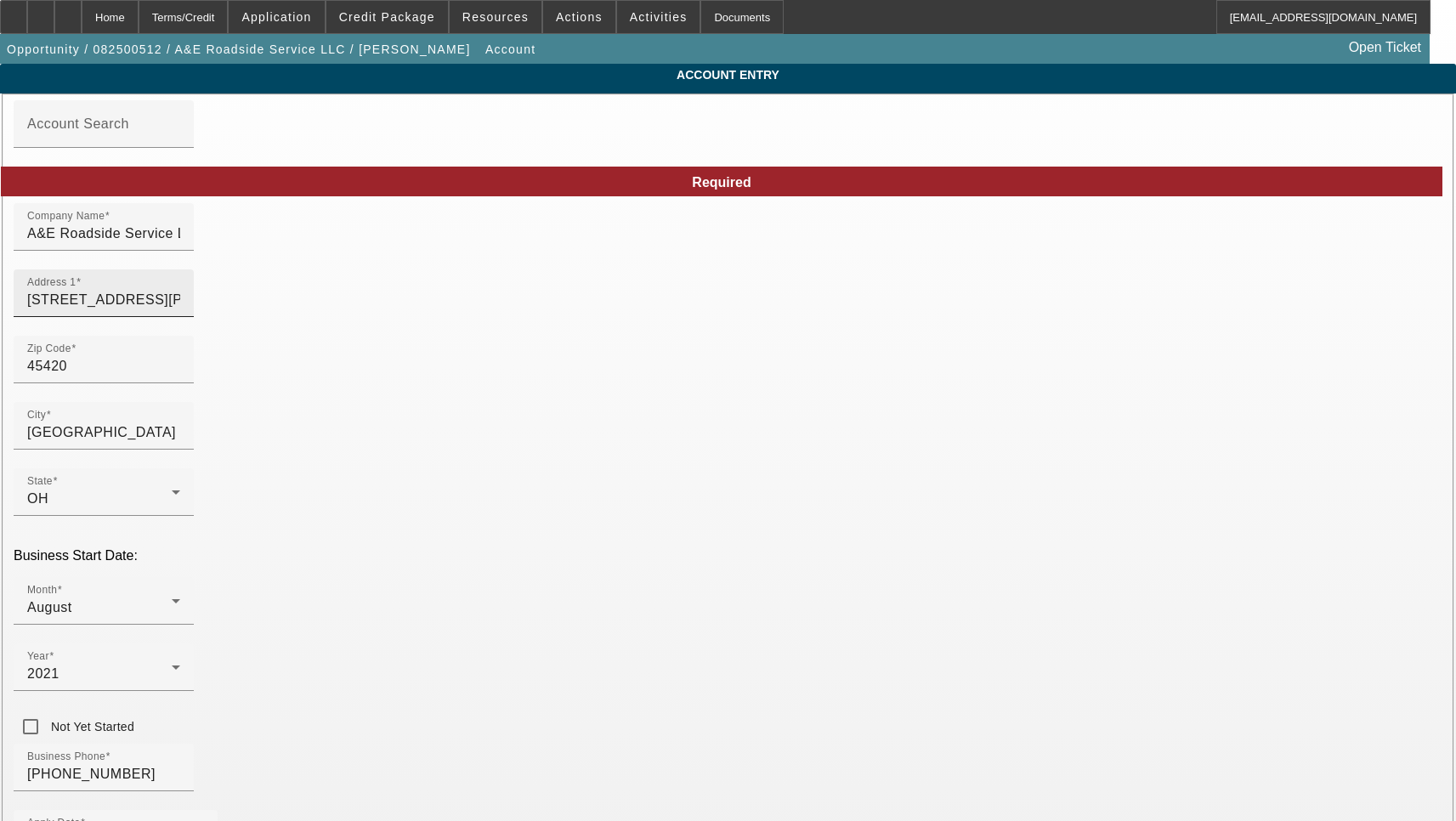
click at [180, 309] on input "2349 E Dorothy Ln" at bounding box center [103, 300] width 153 height 21
paste input "ast Dorothy Lane"
type input "2349 East Dorothy Lane"
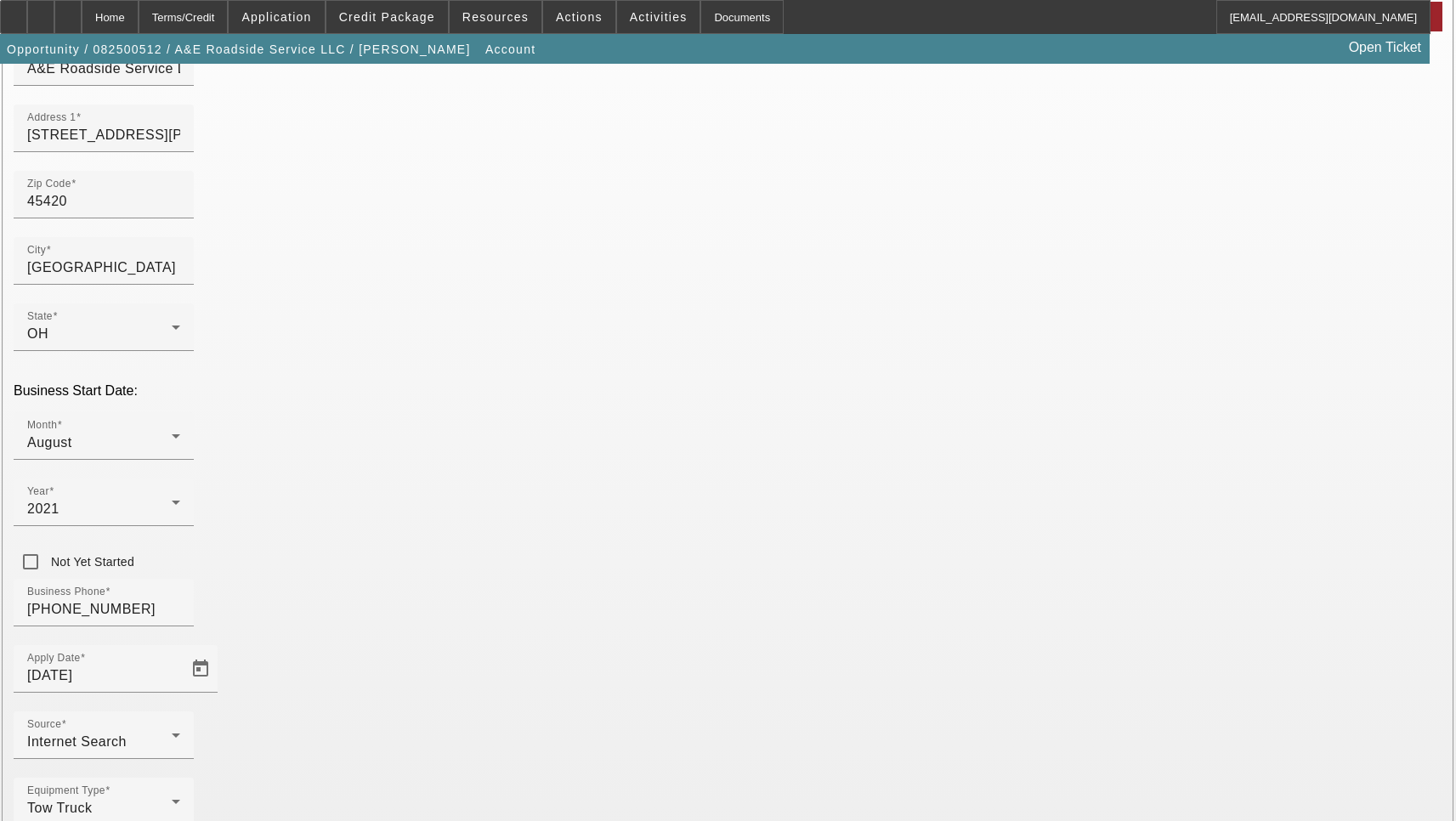
scroll to position [181, 0]
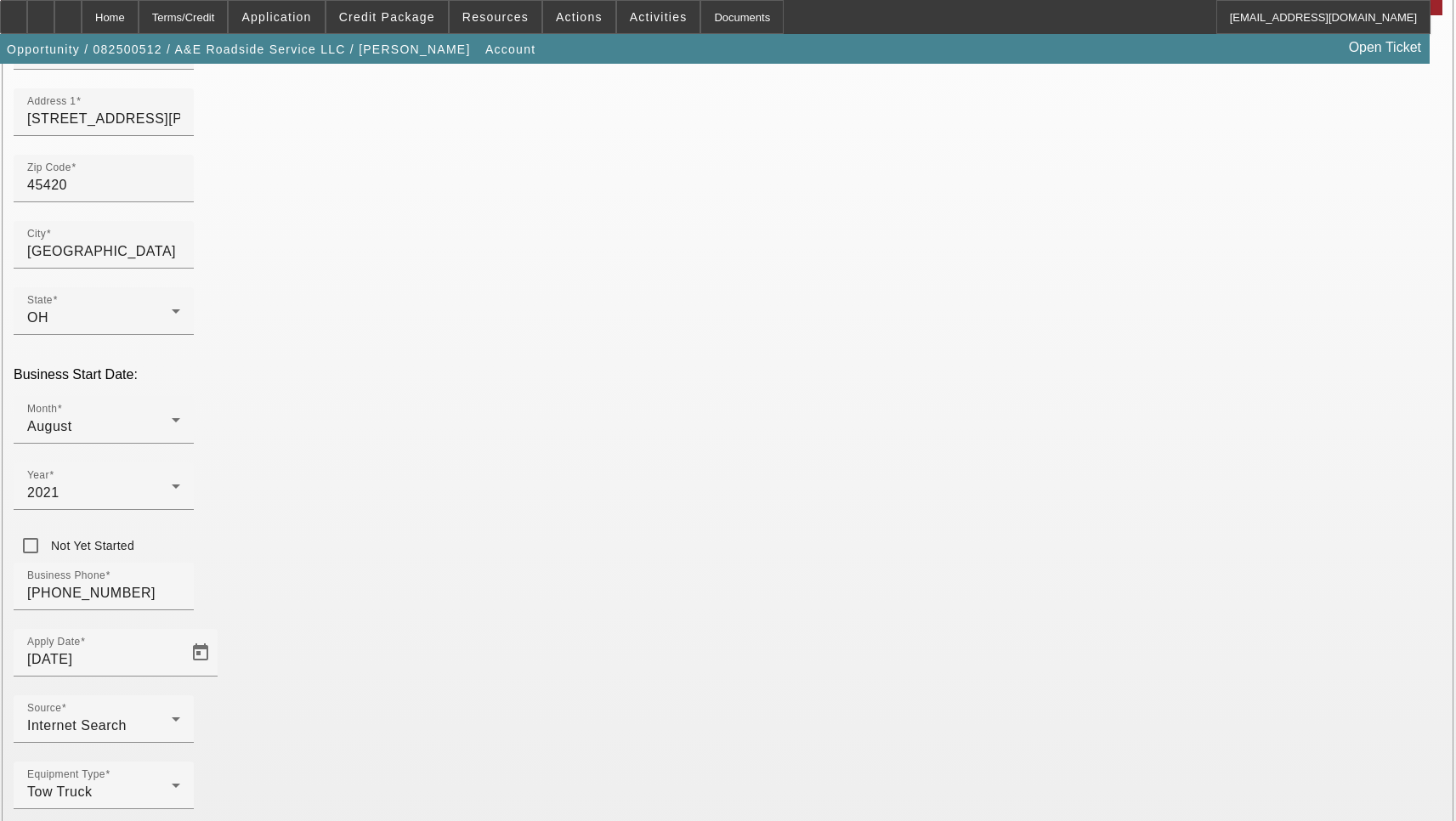
type input "Montgomery"
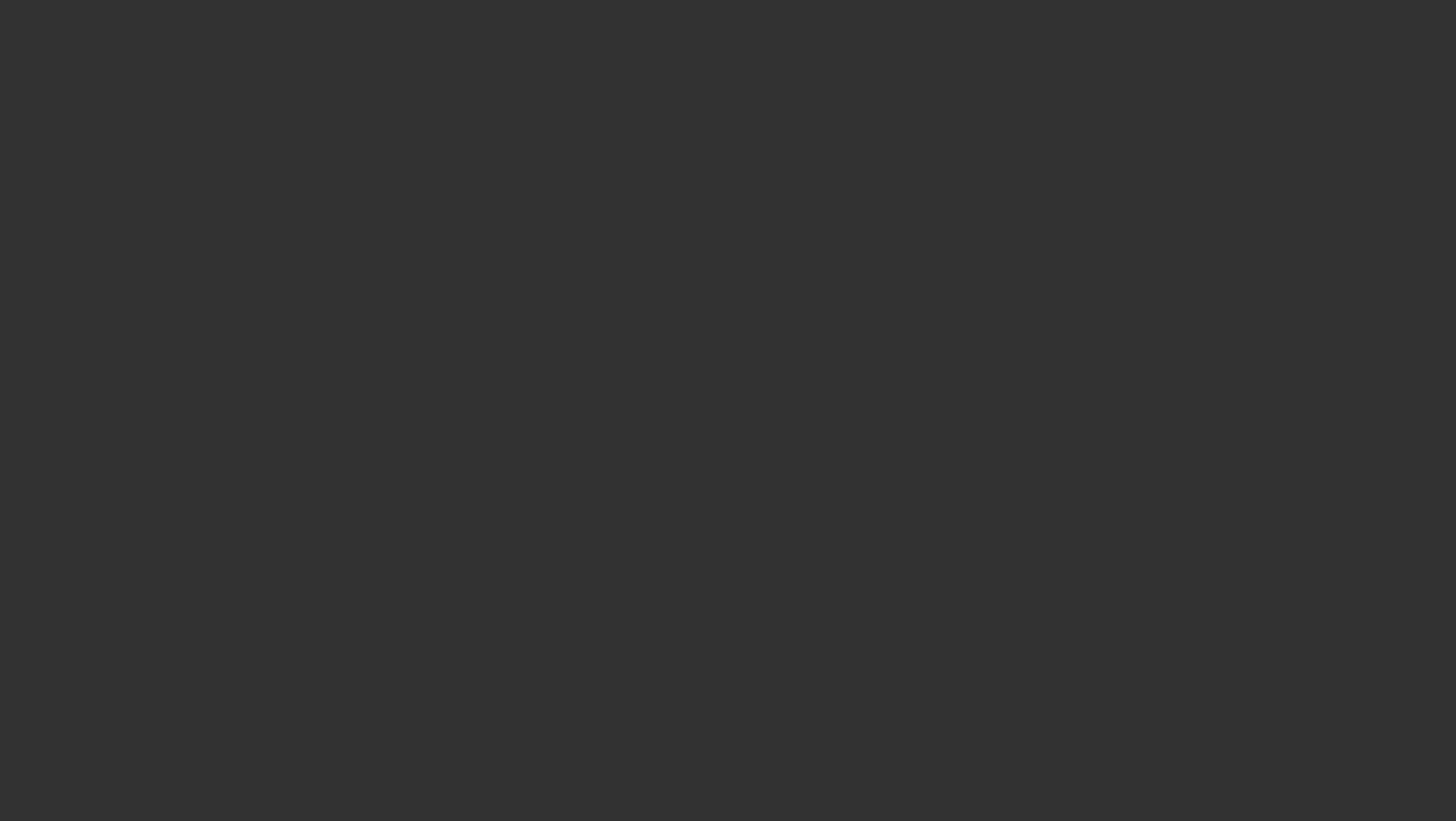
select select "3"
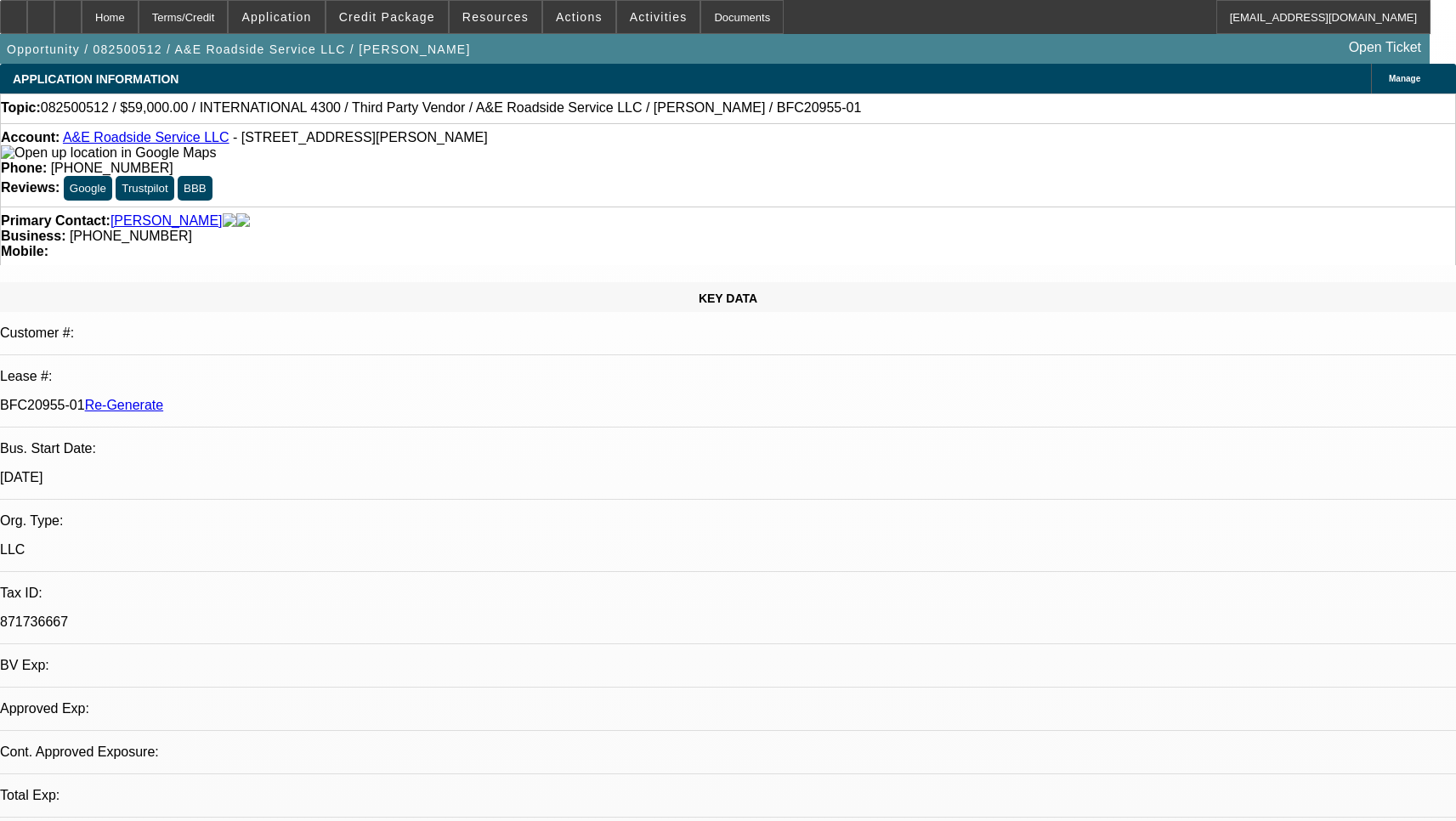
select select "0"
select select "0.1"
select select "4"
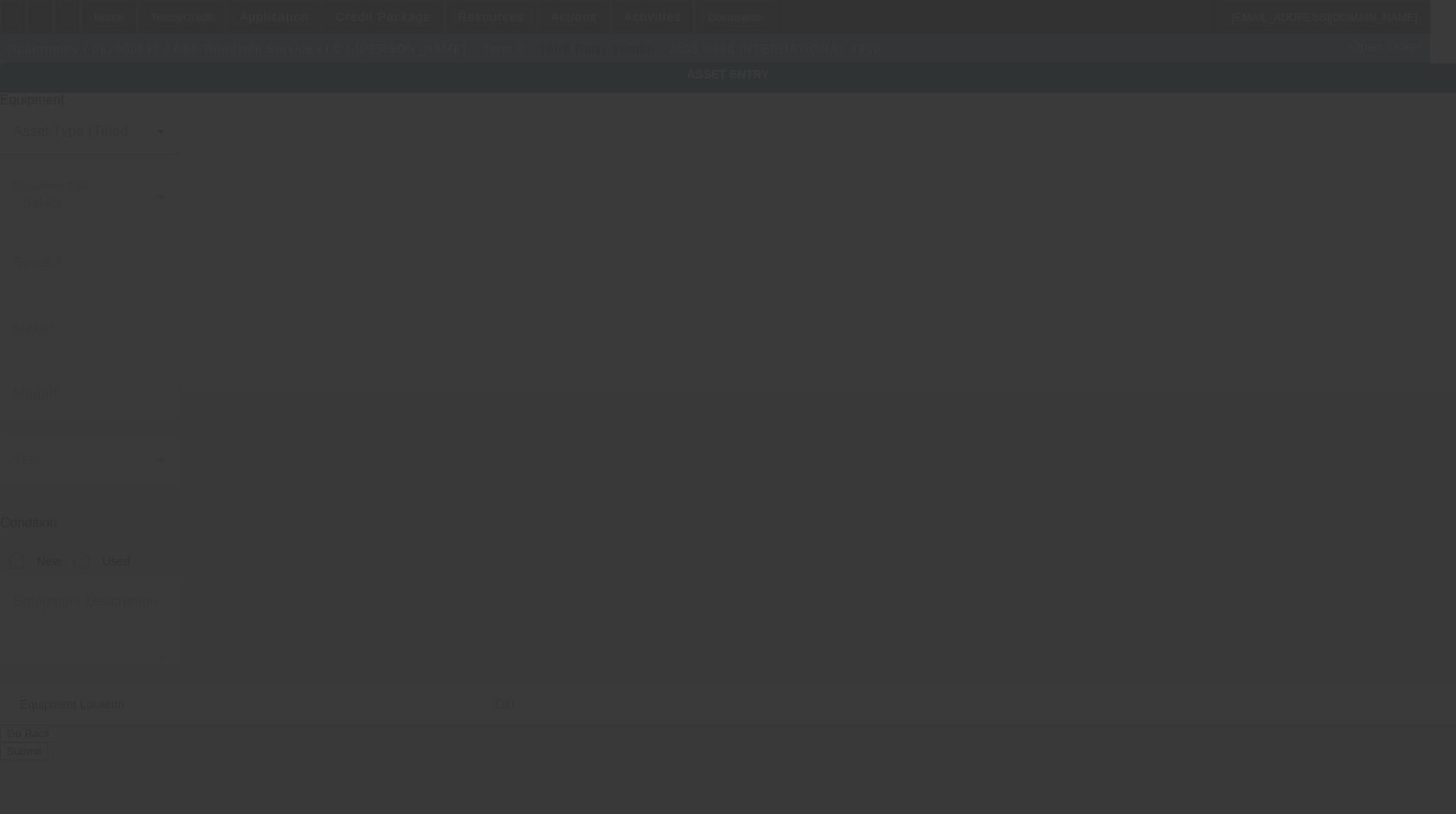
type input "1HTMMAAM25H694022"
type input "iNTERNATIONAL"
type input "4300"
radio input "true"
type input "2349 East Dorothy Lane"
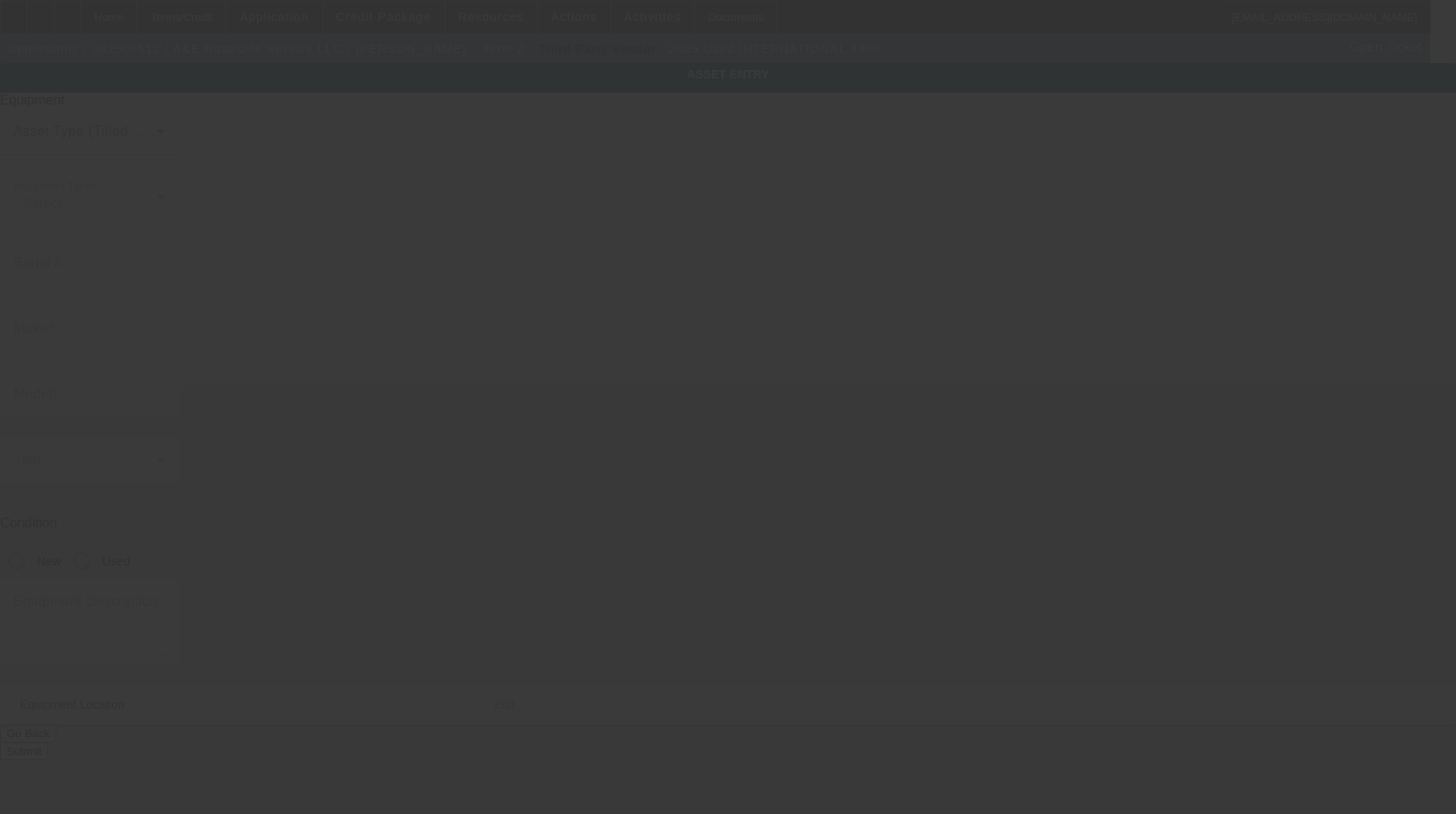
type input "Dayton"
type input "45420"
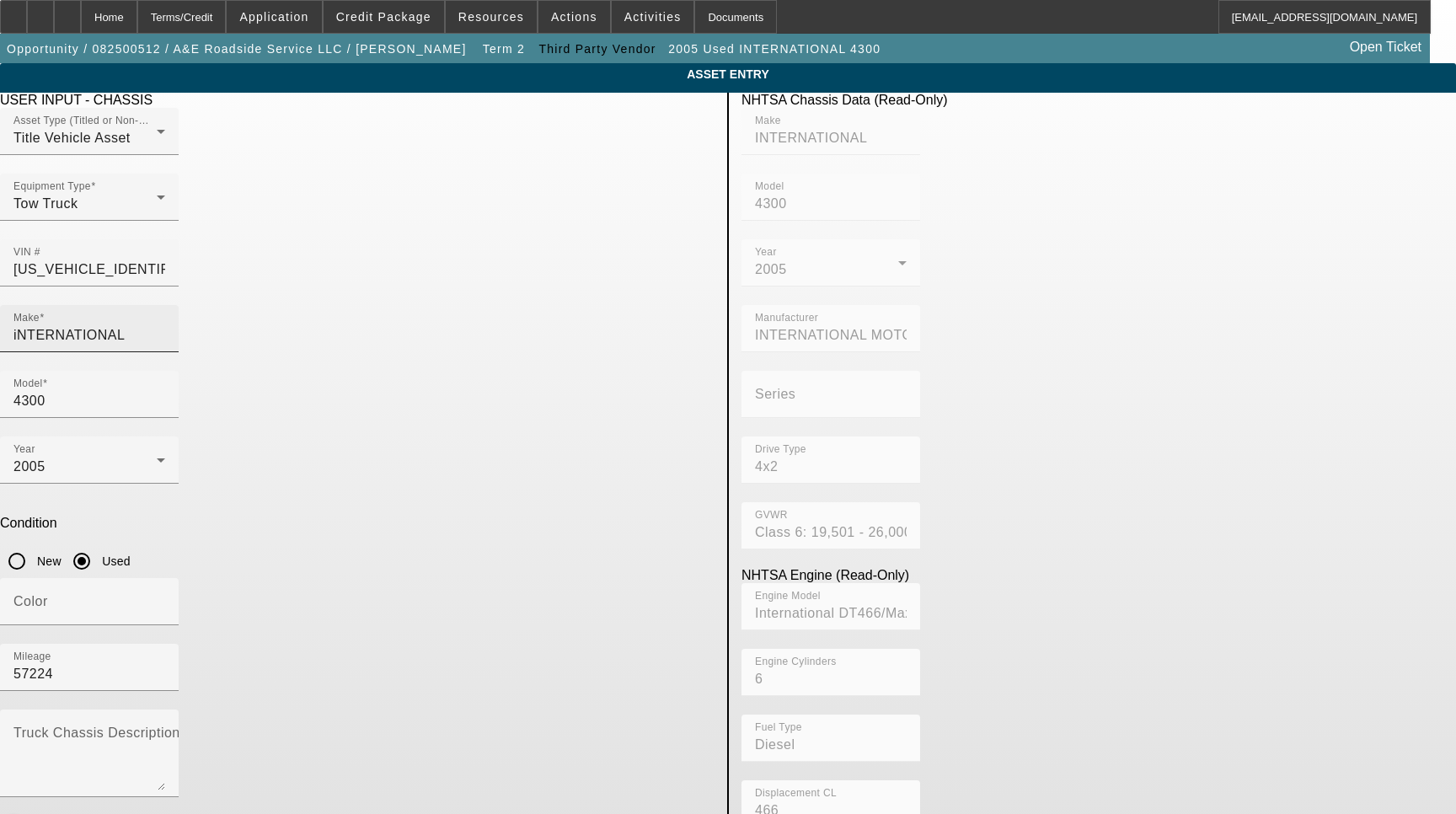
click at [166, 326] on input "iNTERNATIONAL" at bounding box center [88, 336] width 152 height 20
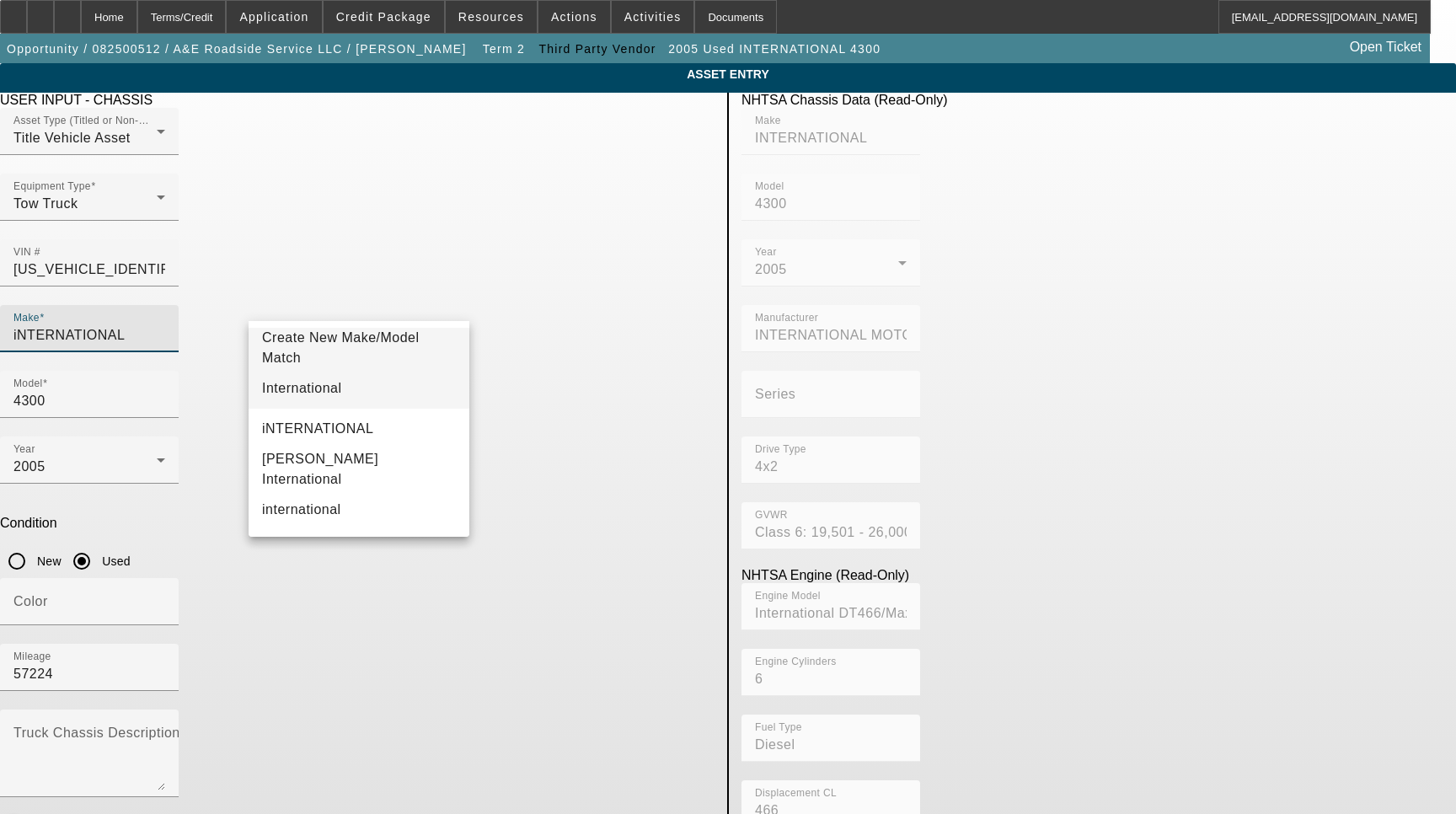
click at [344, 389] on mat-option "International" at bounding box center [358, 388] width 220 height 40
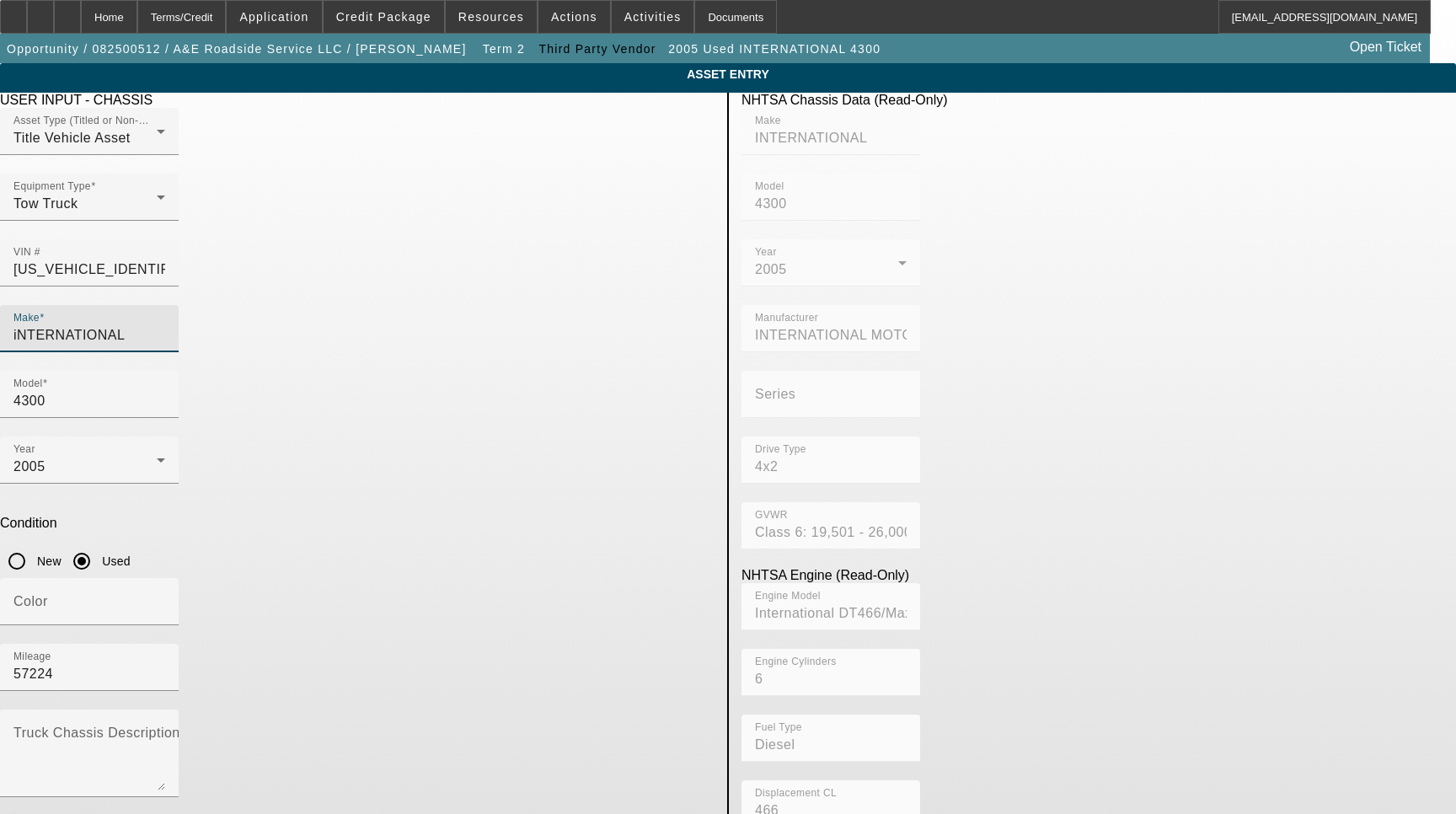
type input "International"
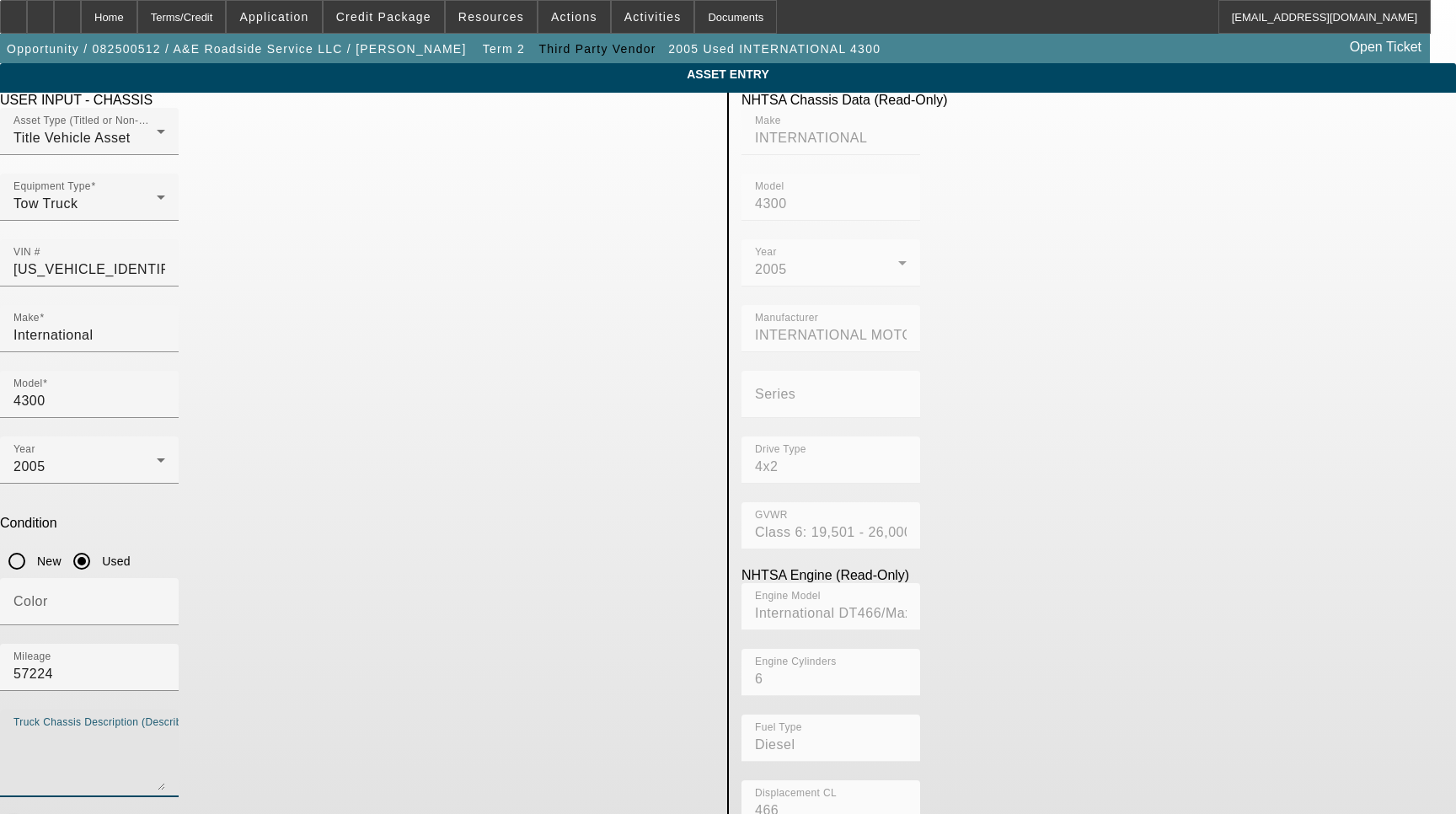
click at [166, 729] on textarea "Truck Chassis Description (Describe the truck chassis only)" at bounding box center [88, 759] width 152 height 60
type textarea "with:"
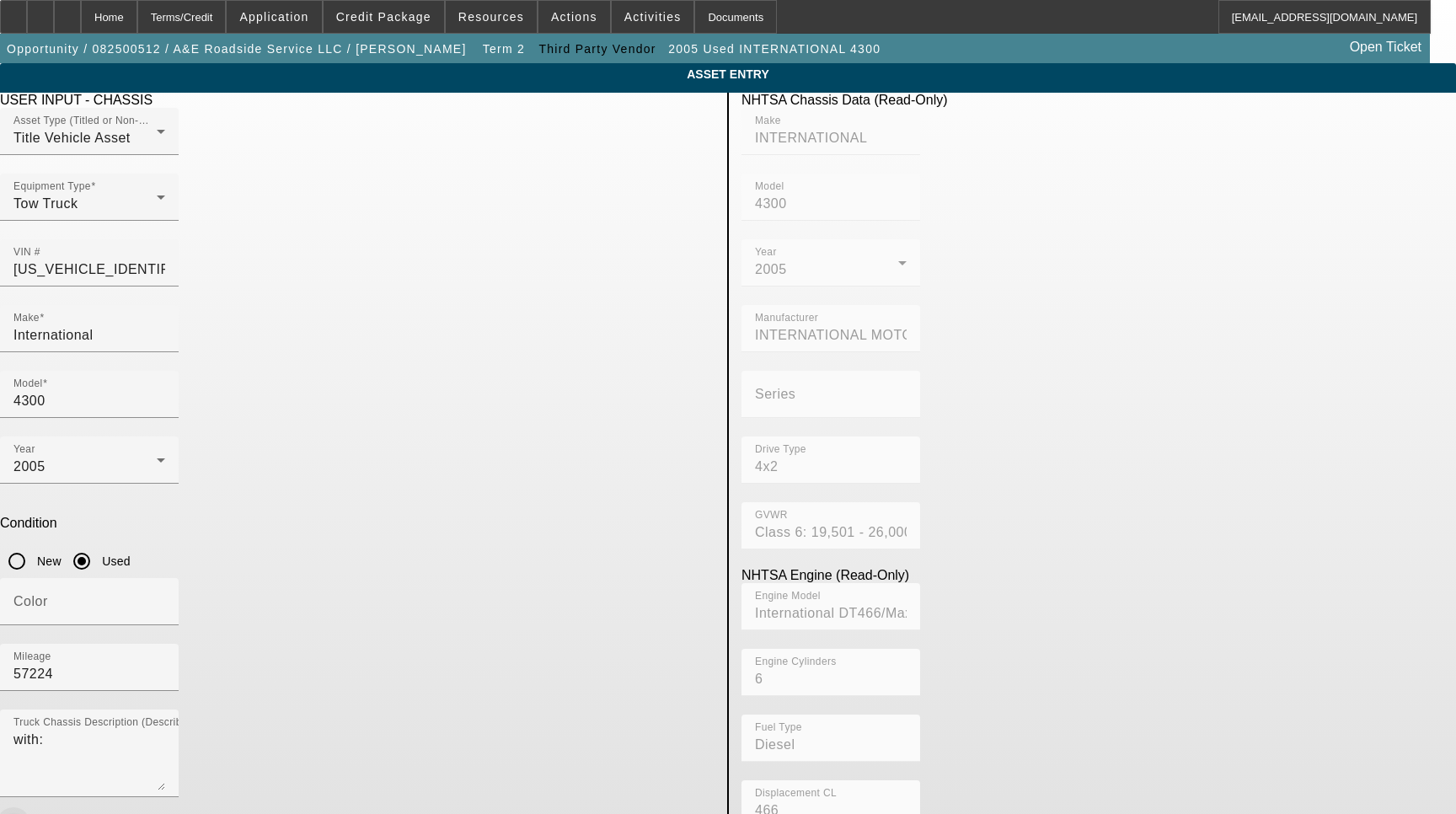
click at [31, 807] on span "button" at bounding box center [13, 824] width 33 height 33
type input "Jerr-Dan"
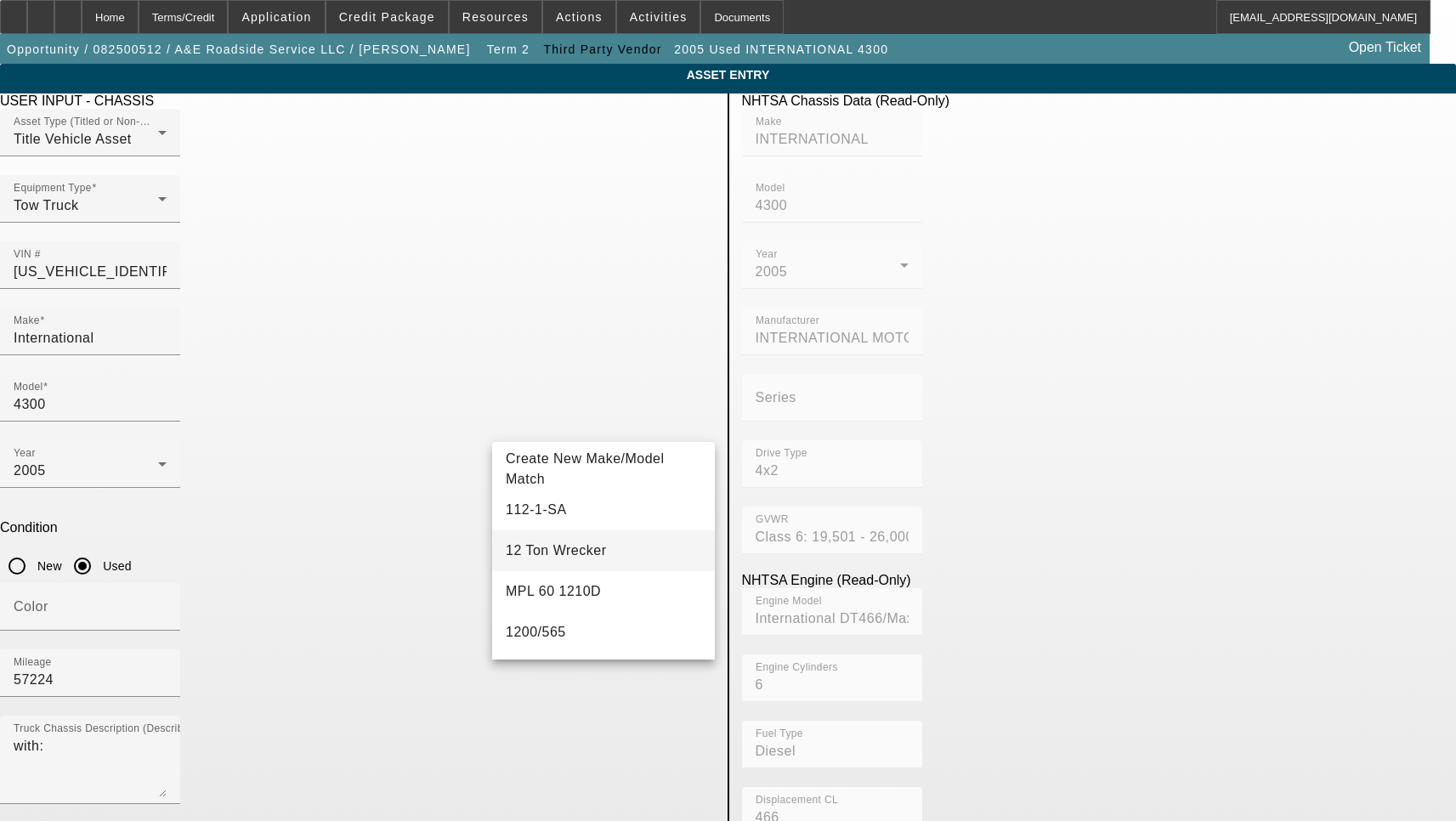
click at [602, 560] on mat-option "12 Ton Wrecker" at bounding box center [603, 550] width 222 height 40
type input "12 Ton Wrecker"
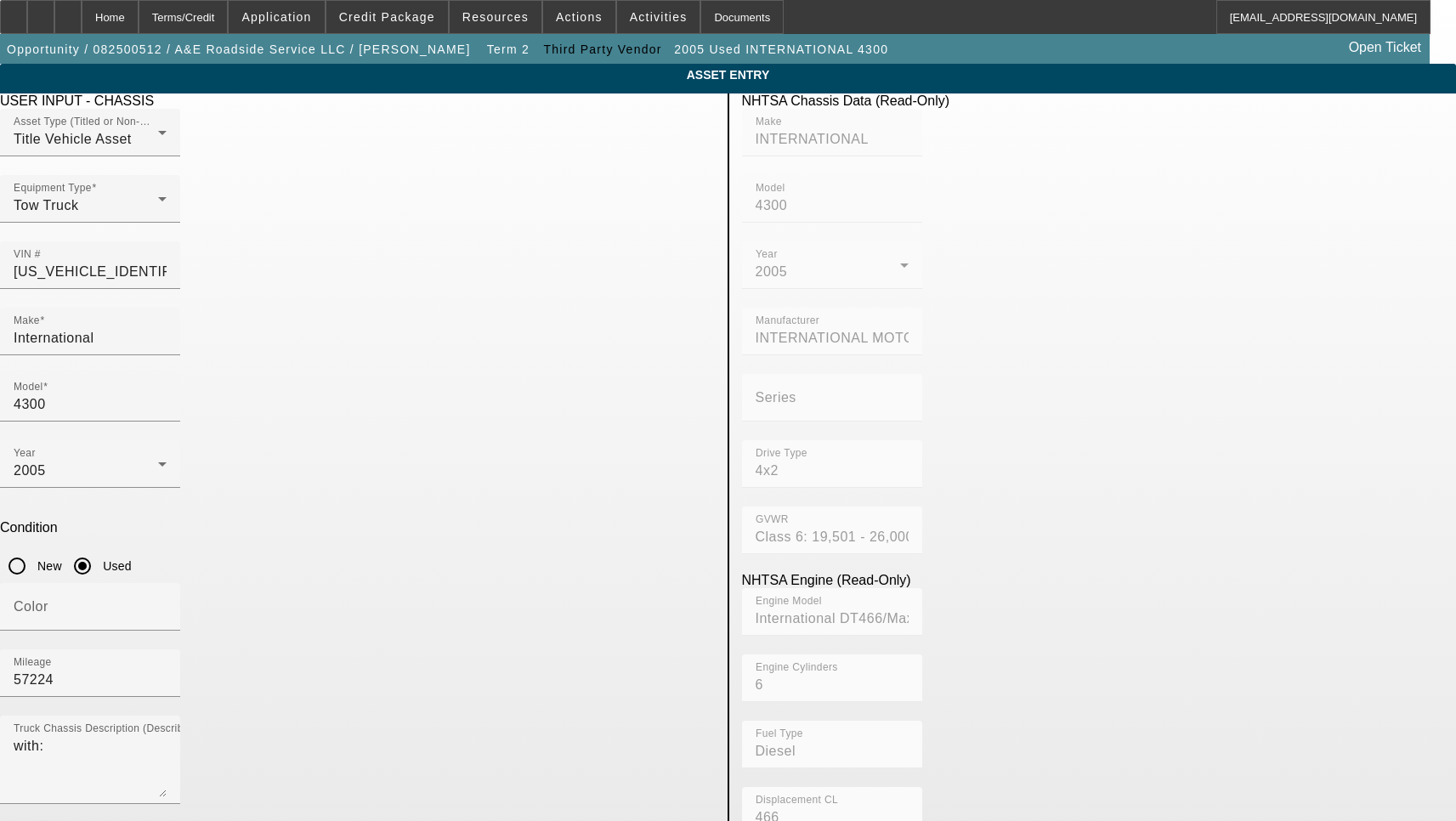
radio input "true"
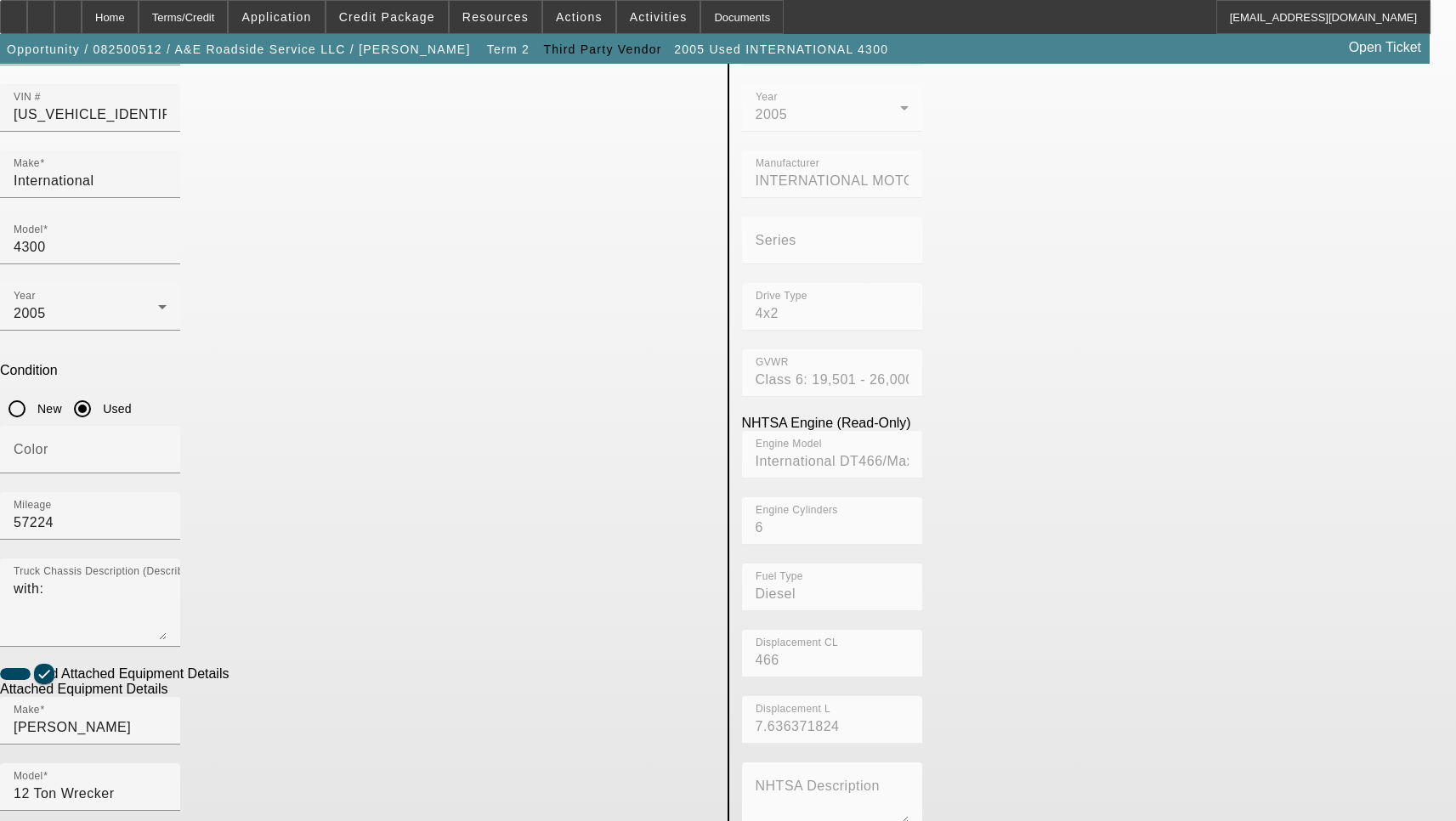
scroll to position [170, 0]
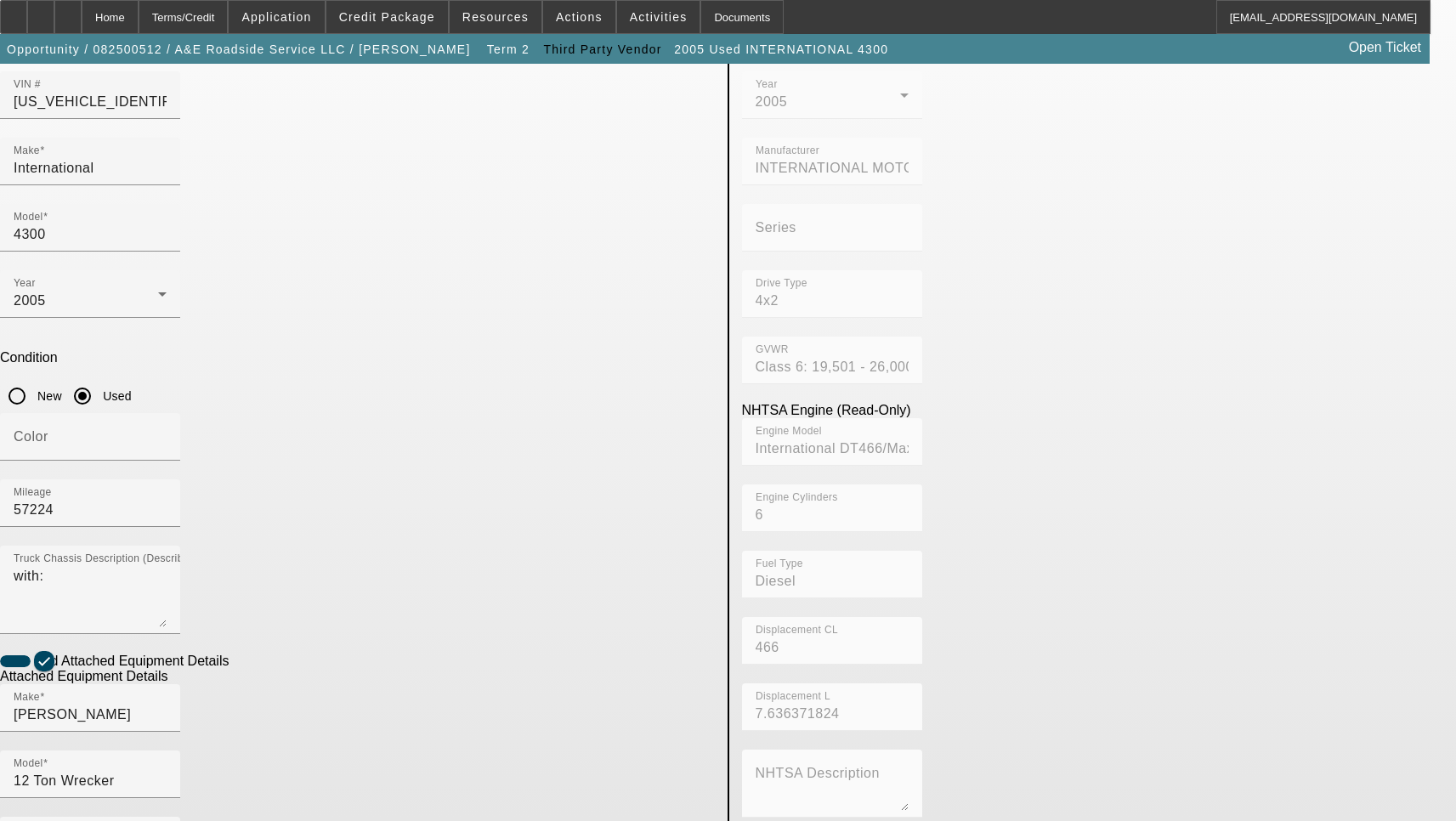
checkbox input "true"
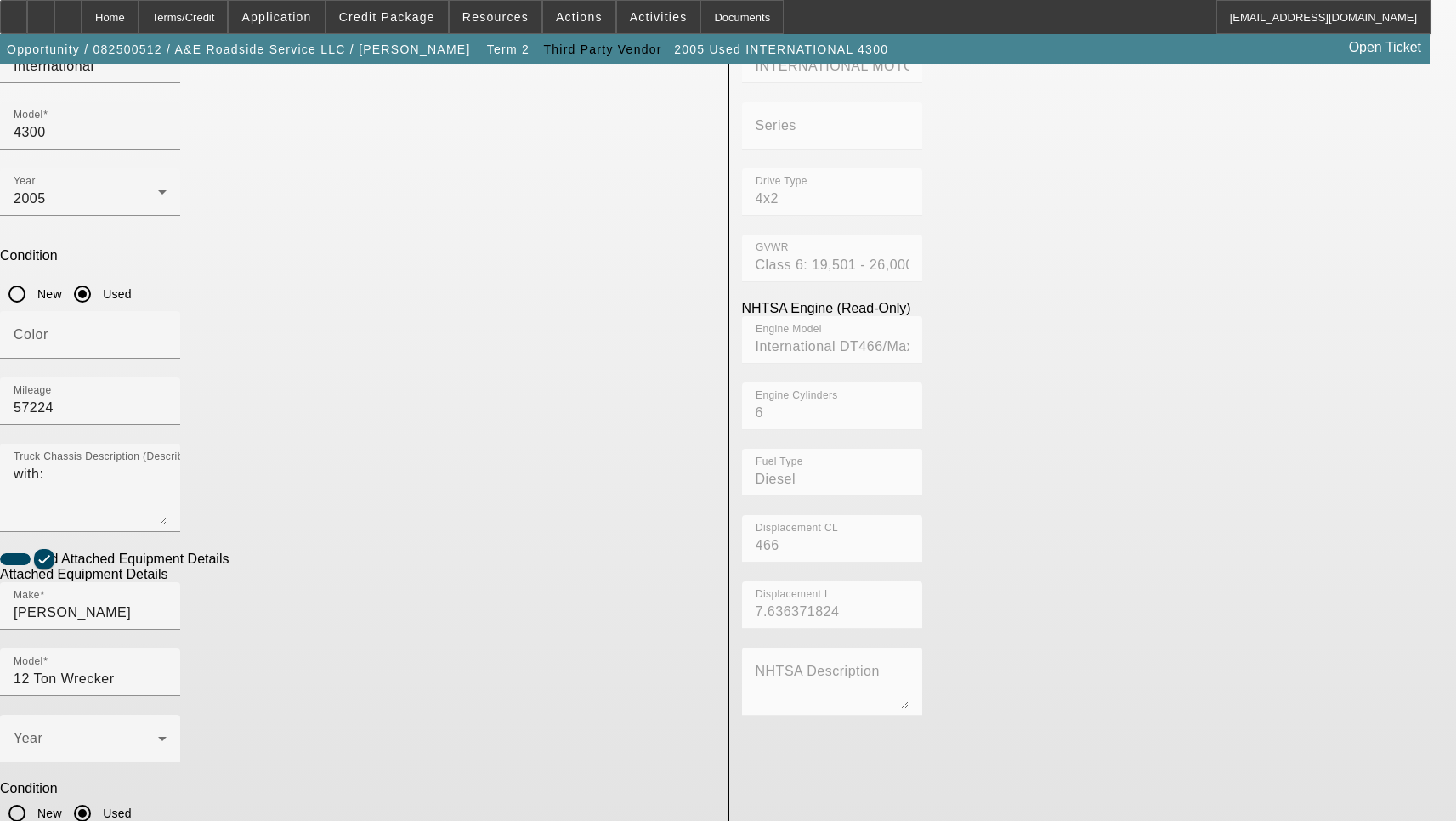
scroll to position [274, 0]
type textarea "Includes all options, attachments and accessories"
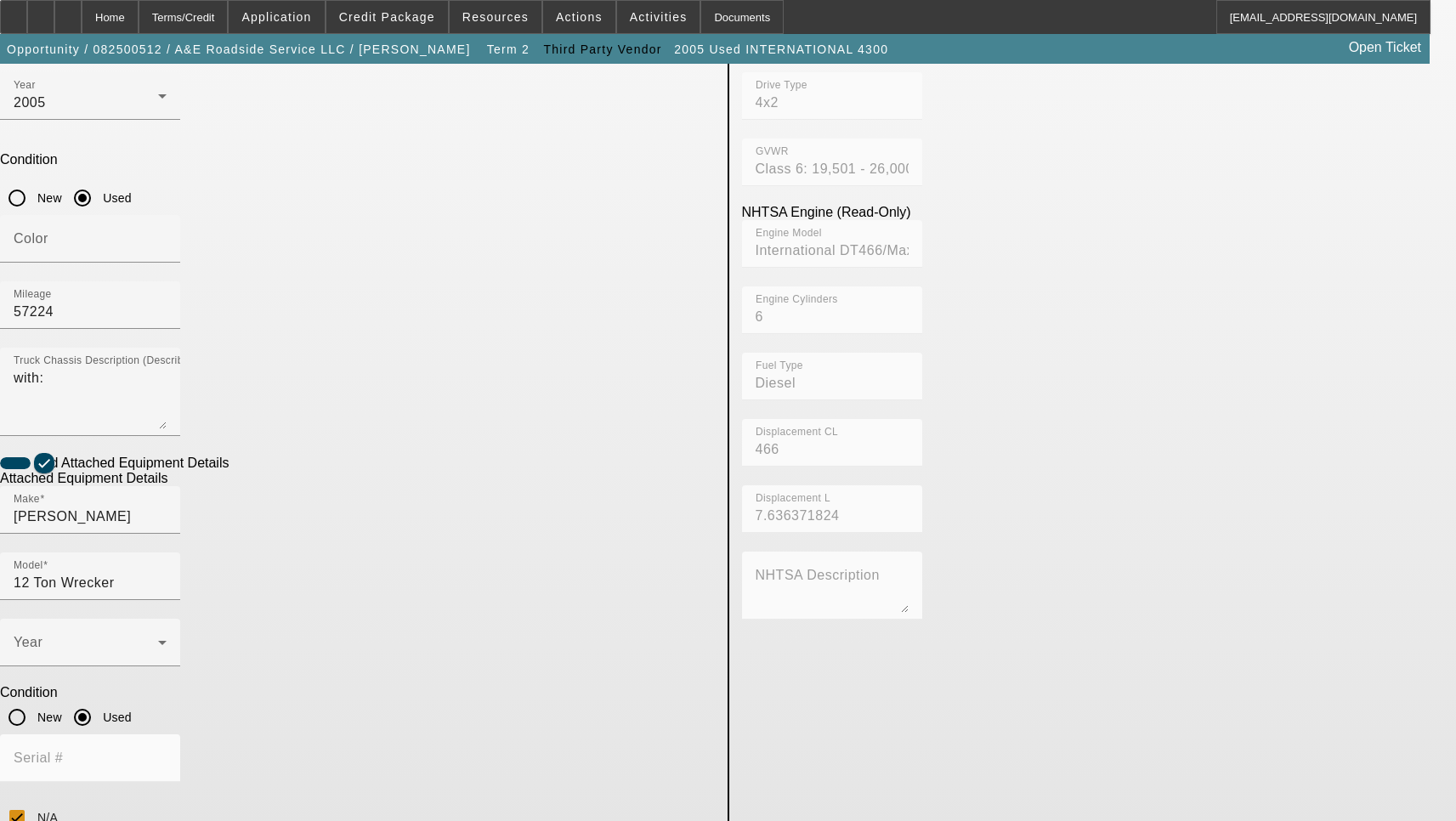
scroll to position [614, 0]
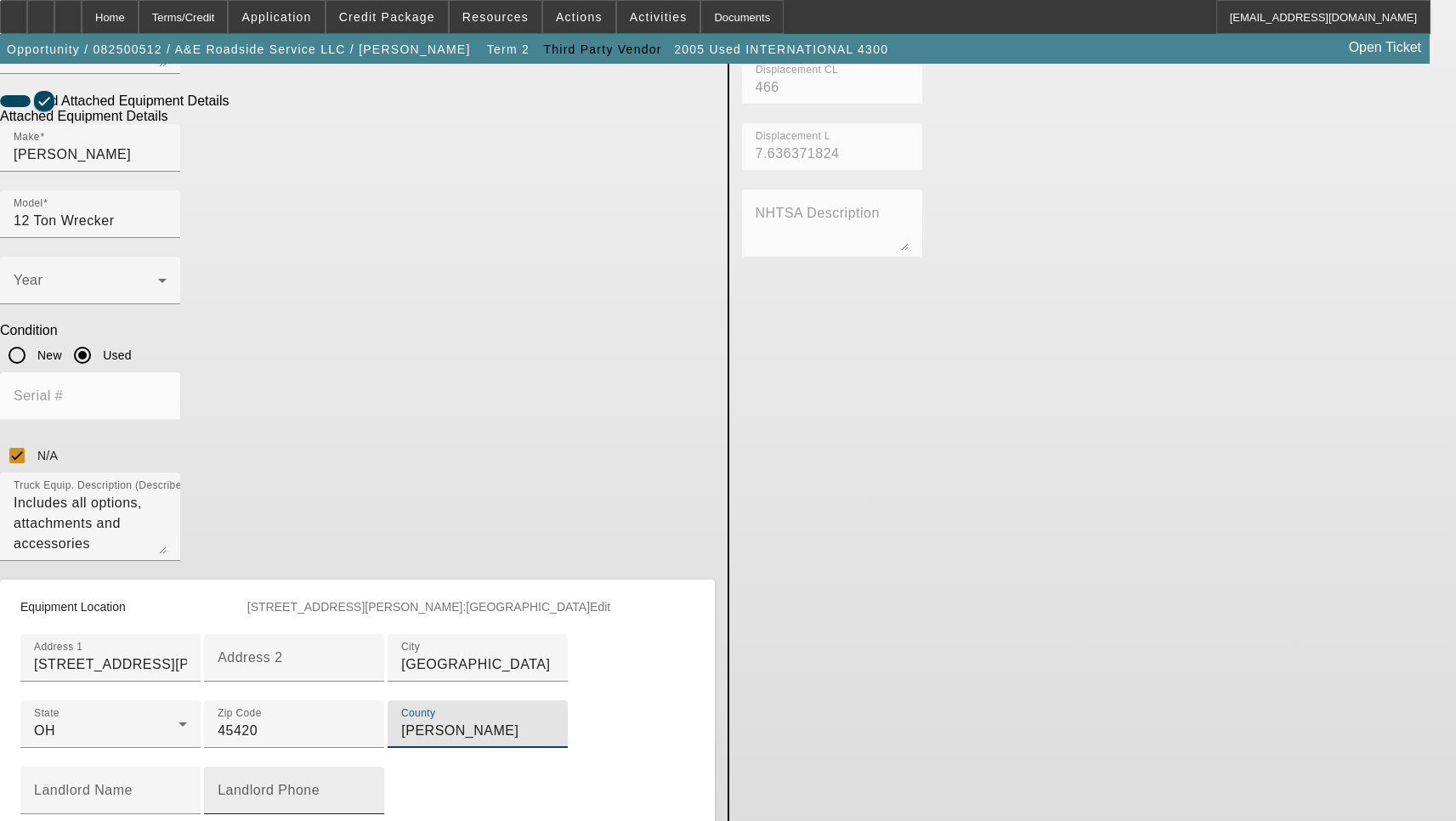
scroll to position [855, 0]
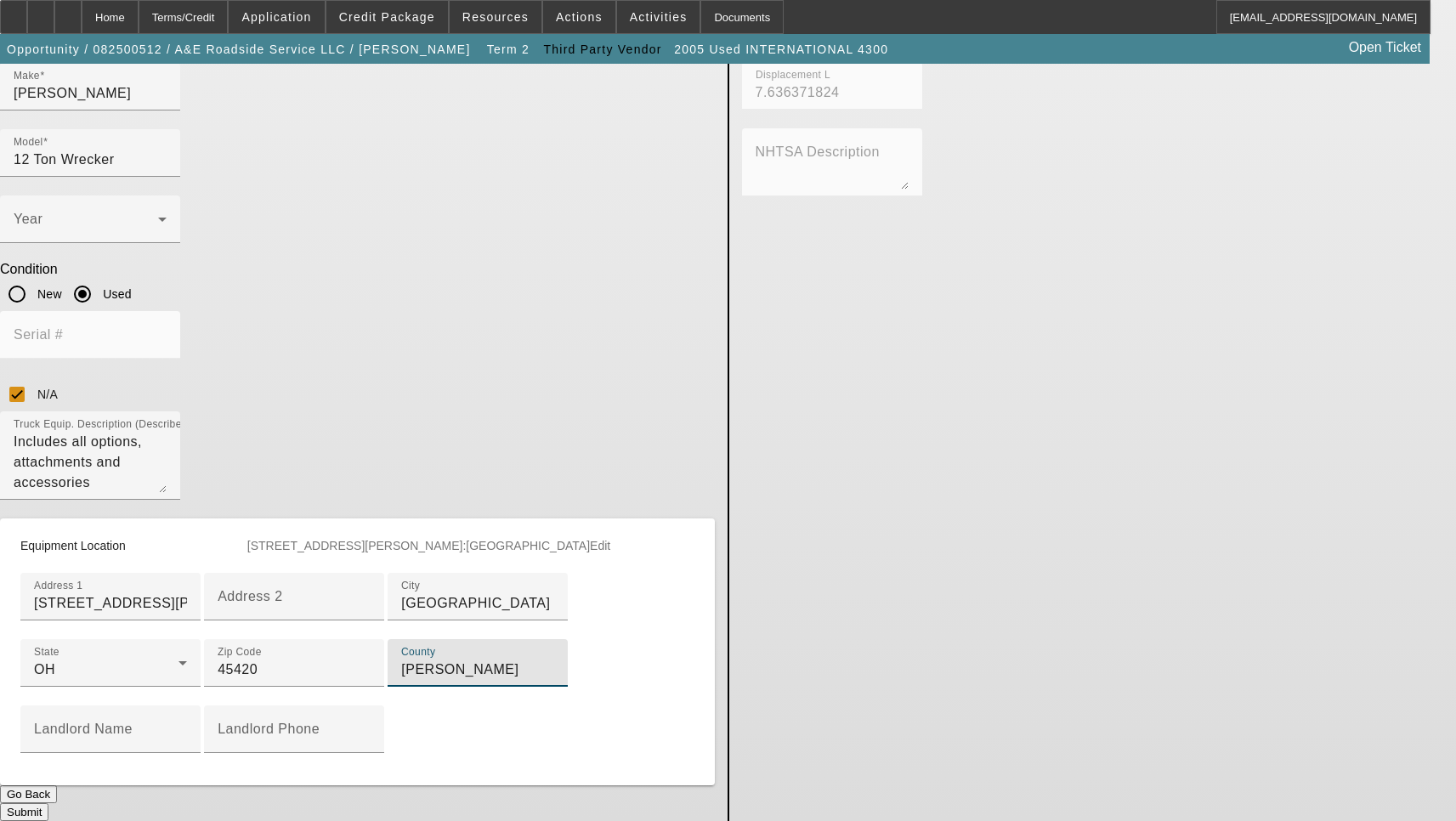
type input "Montgomery"
click at [49, 803] on button "Submit" at bounding box center [24, 812] width 49 height 18
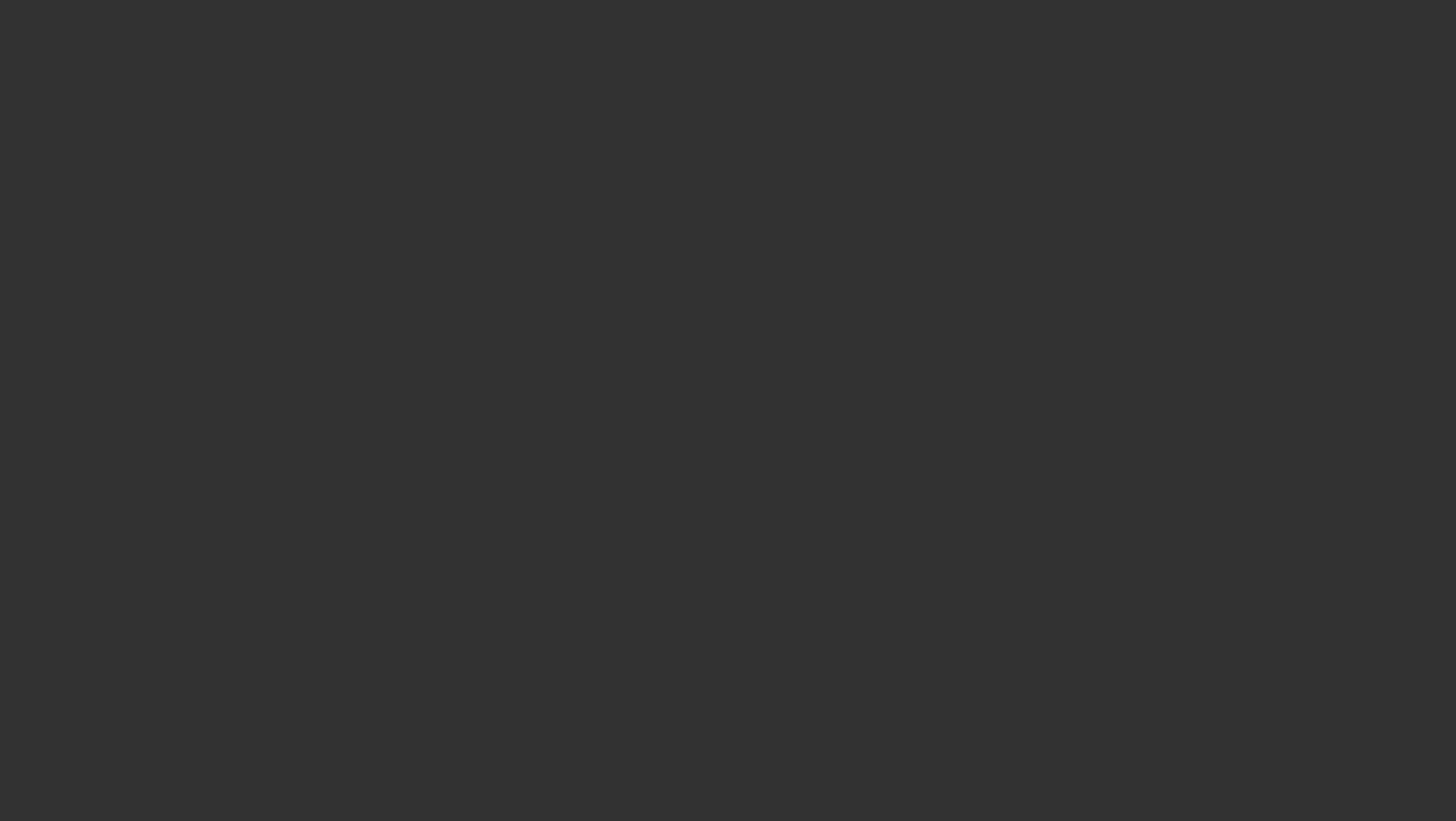
select select "3"
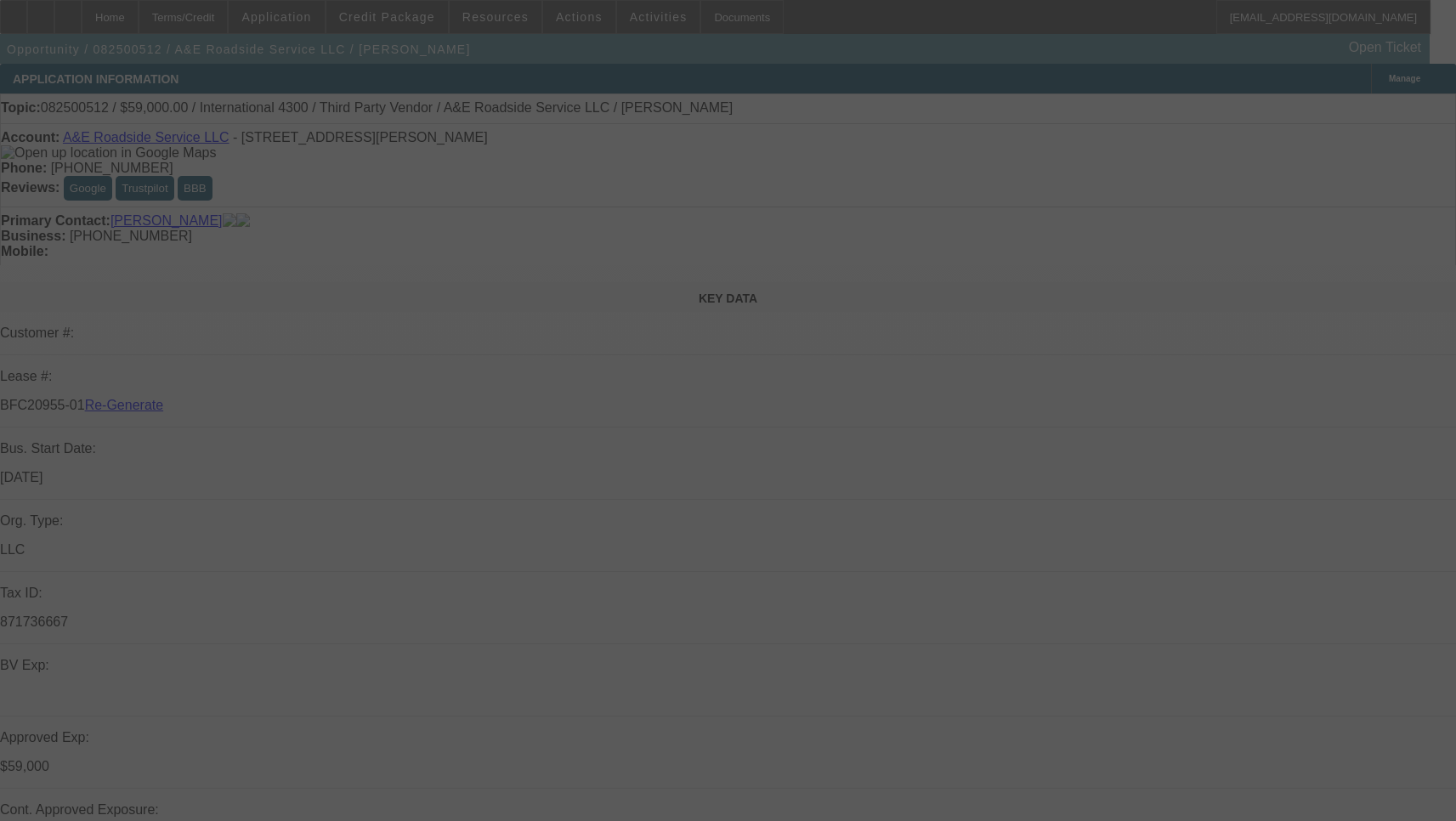
select select "0"
select select "0.1"
select select "4"
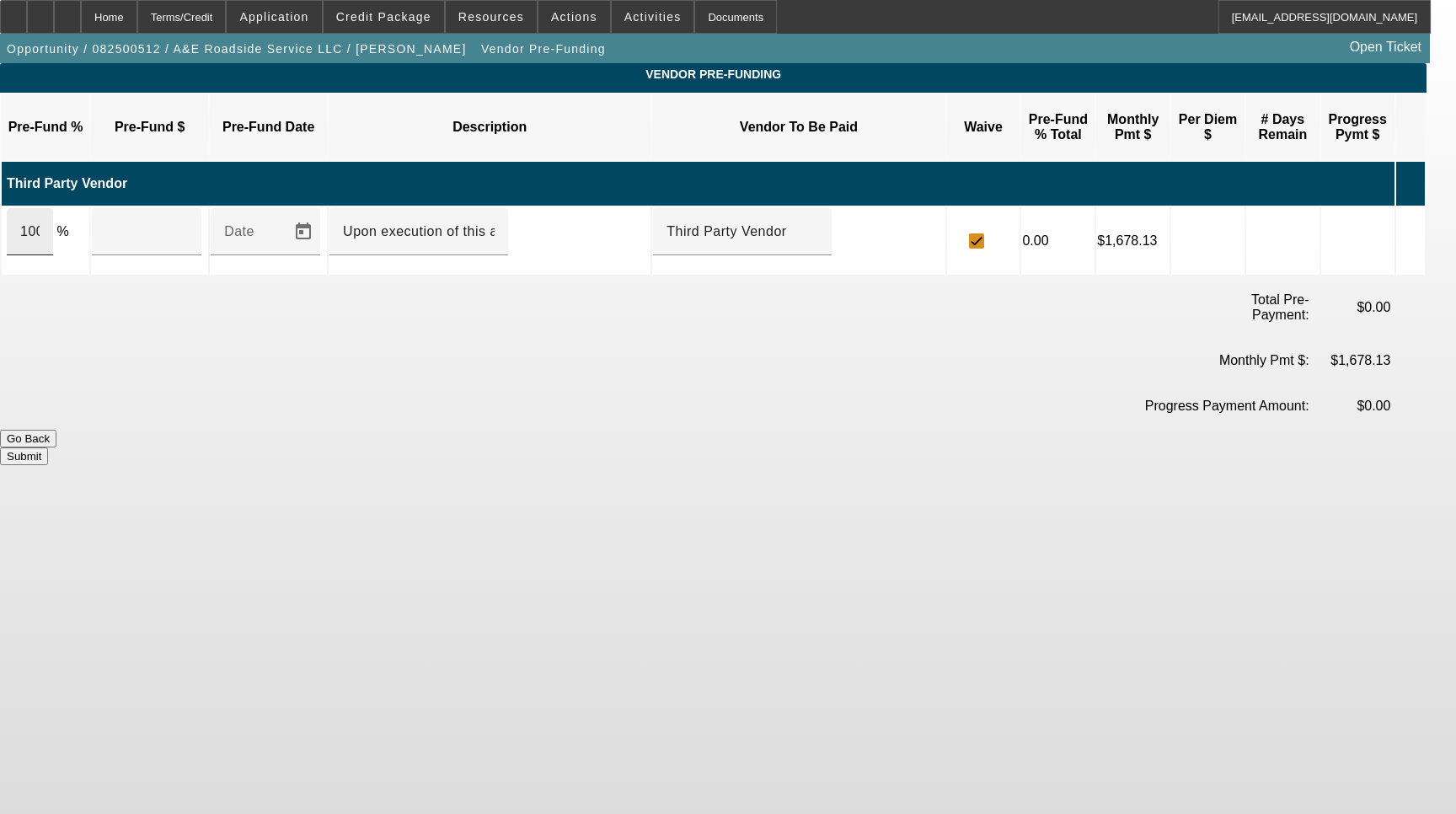
click at [53, 209] on div "100" at bounding box center [30, 232] width 47 height 47
type input "$59,000.00"
click at [48, 447] on button "Submit" at bounding box center [24, 456] width 48 height 18
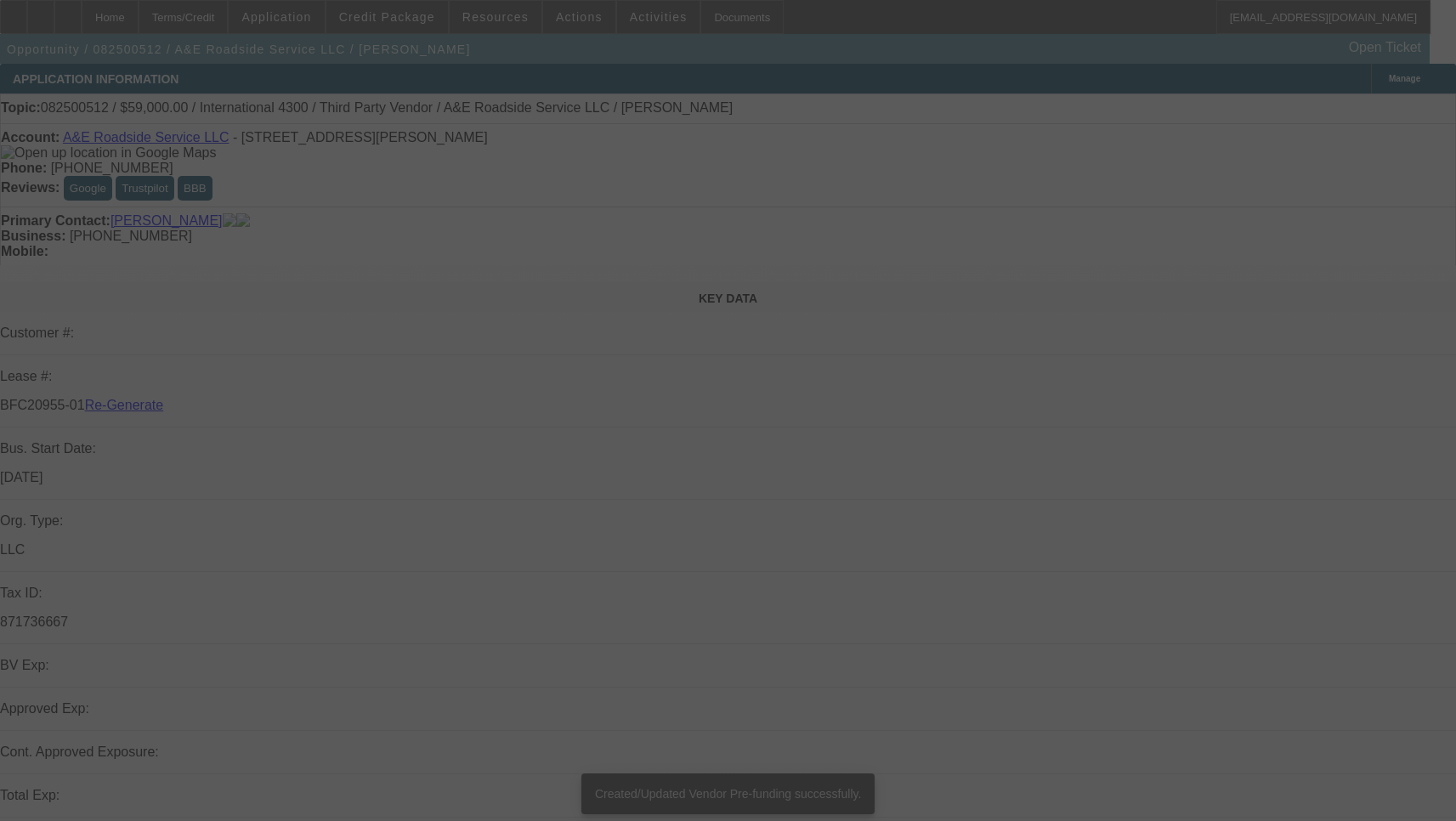
select select "3"
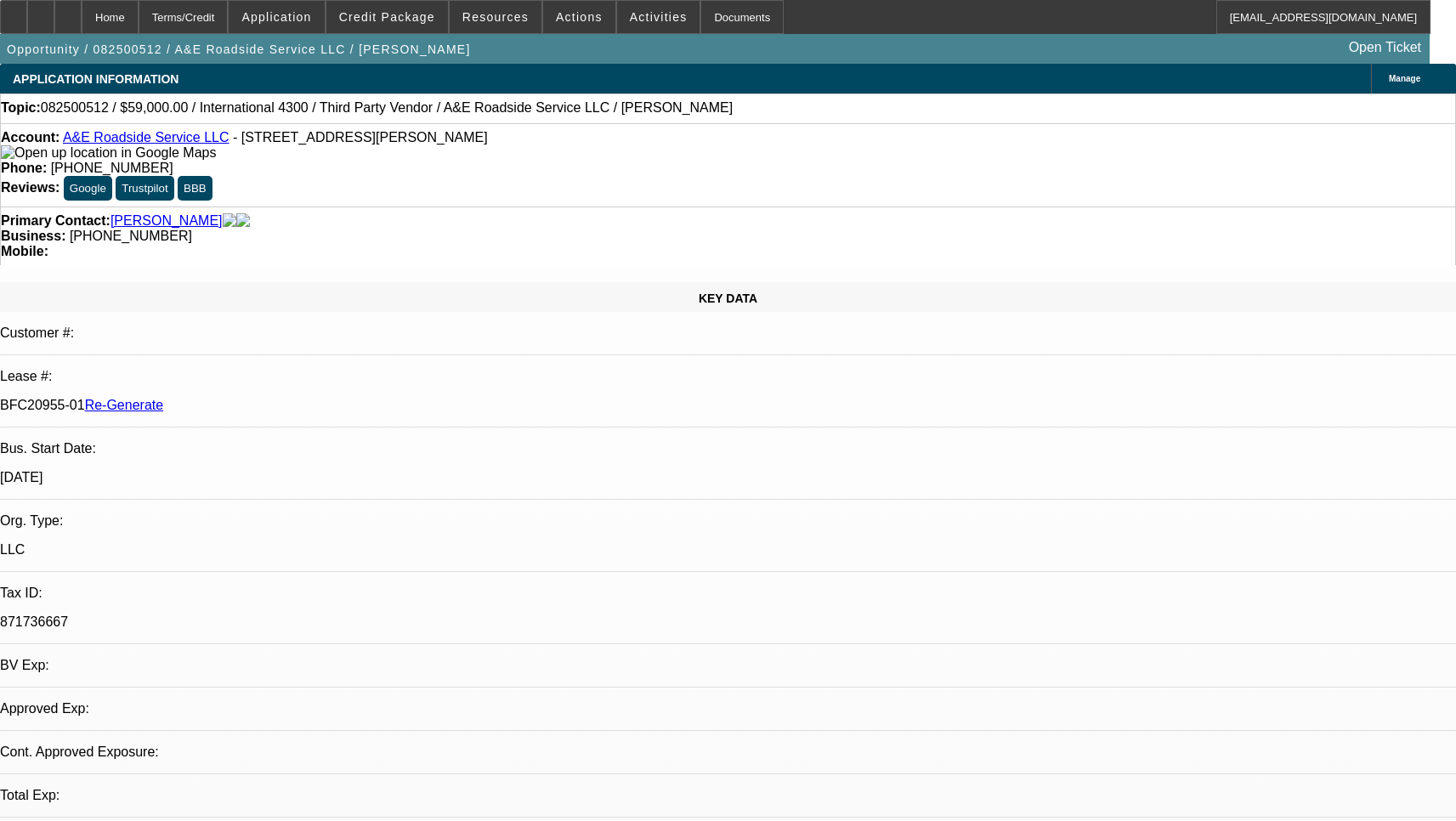
select select "0"
select select "0.1"
select select "4"
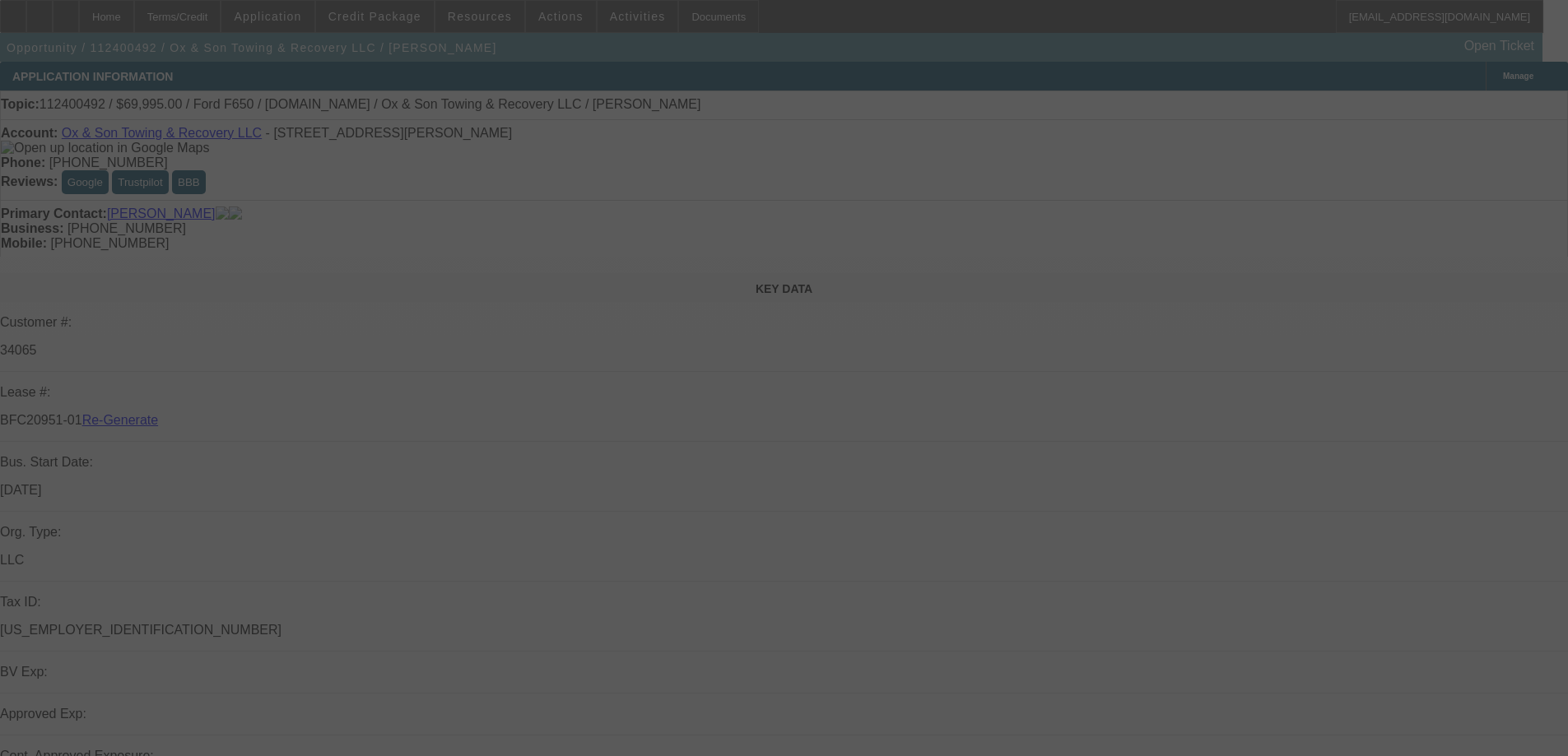
select select "3"
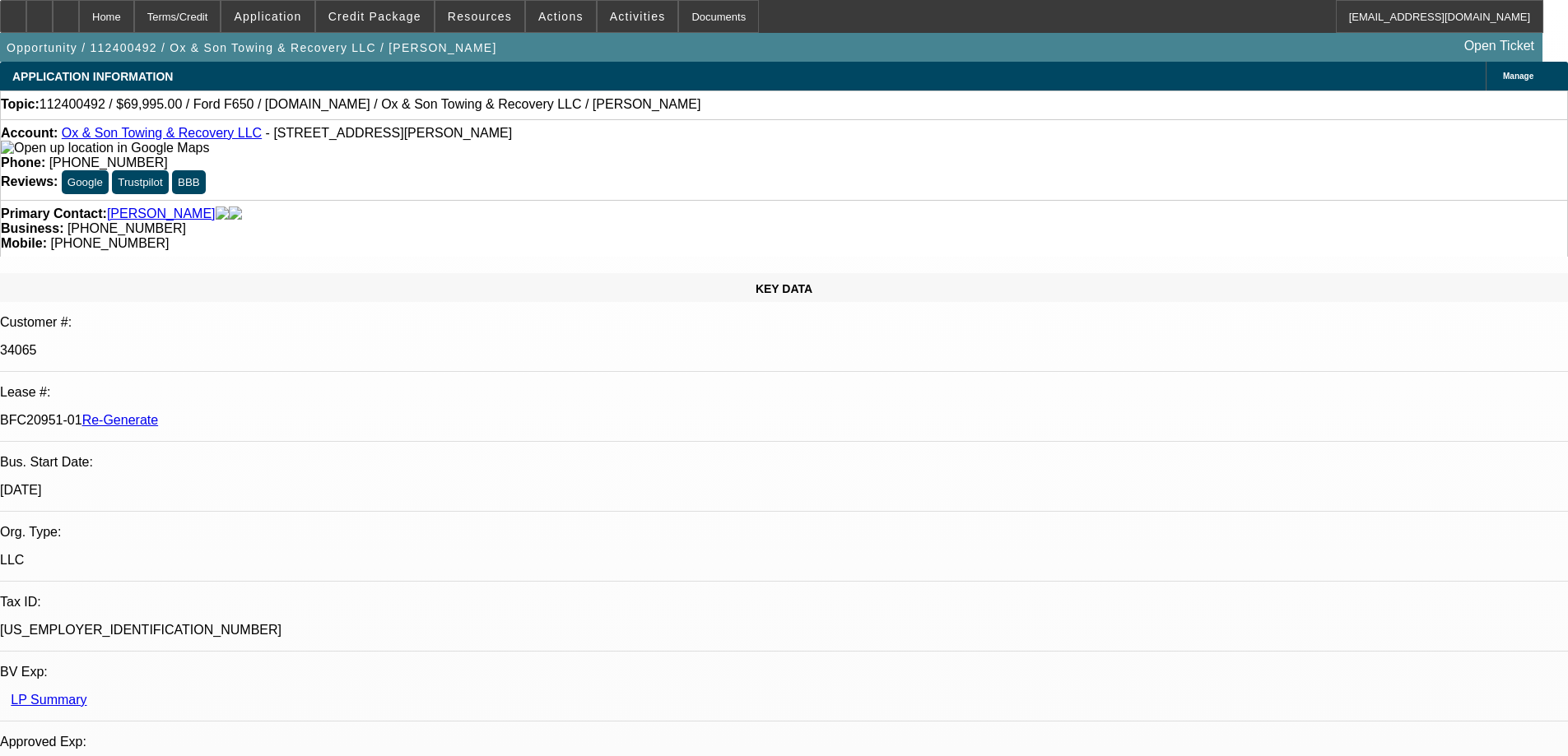
select select "0"
select select "3"
select select "0"
select select "6"
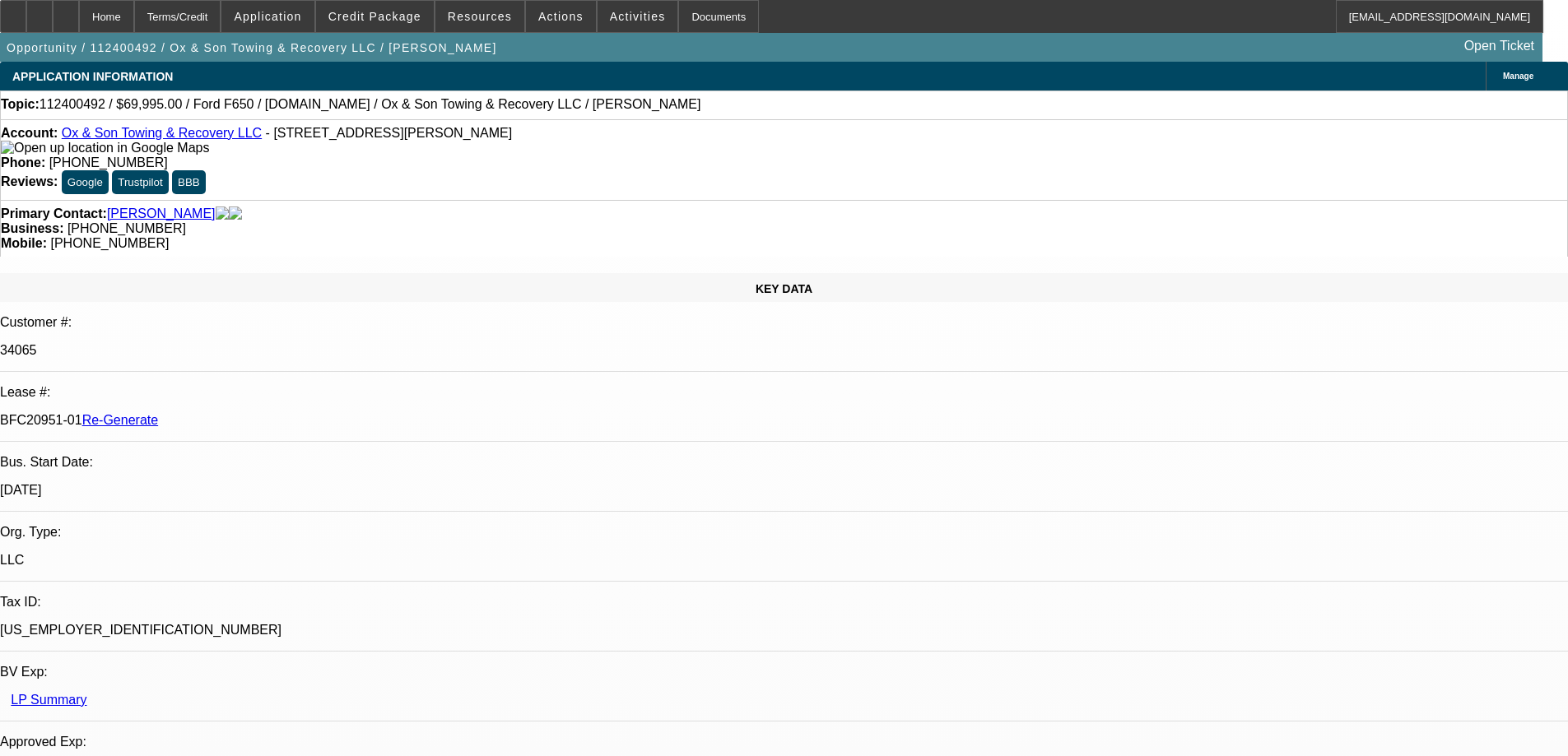
click at [387, 12] on span "Credit Package" at bounding box center [375, 16] width 93 height 13
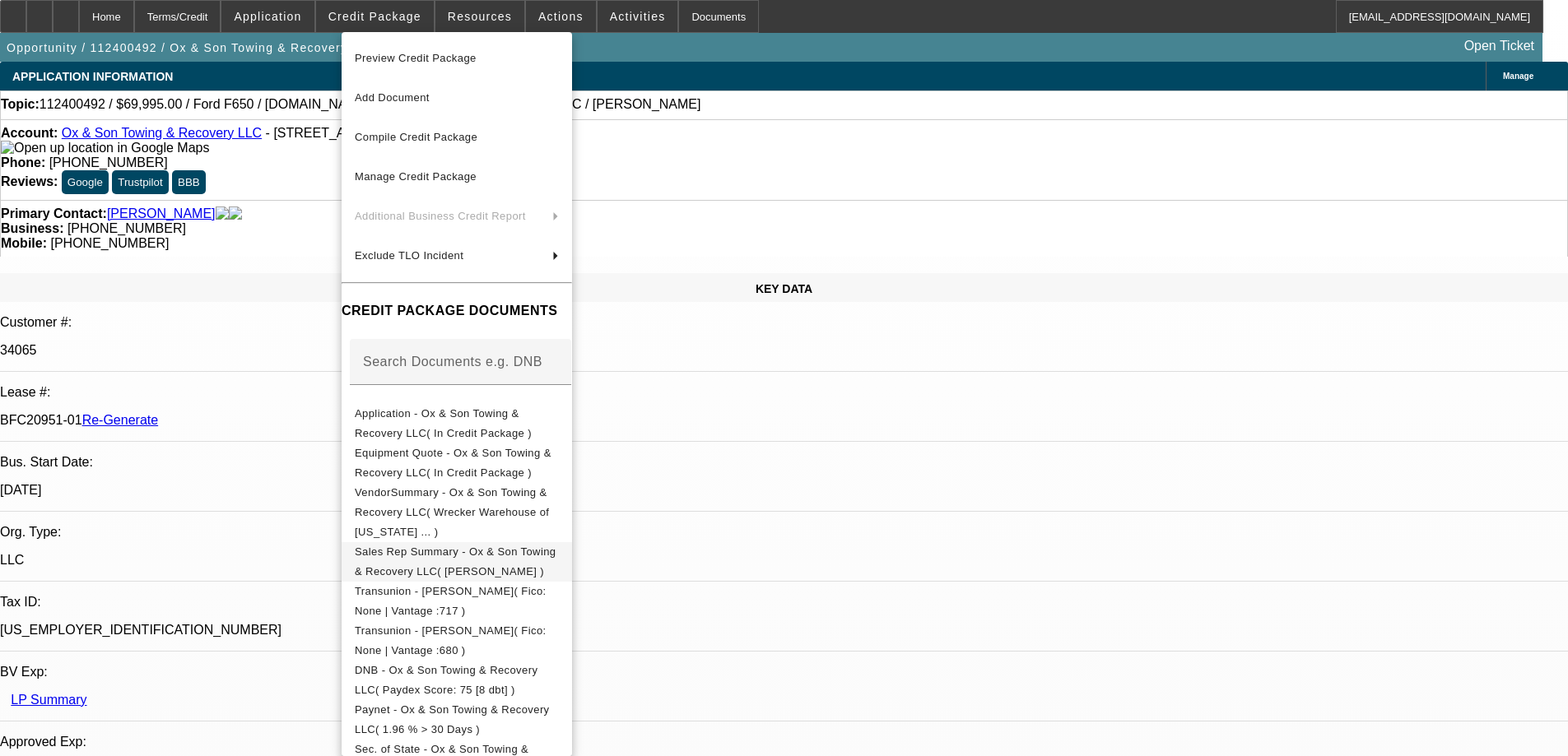
scroll to position [412, 0]
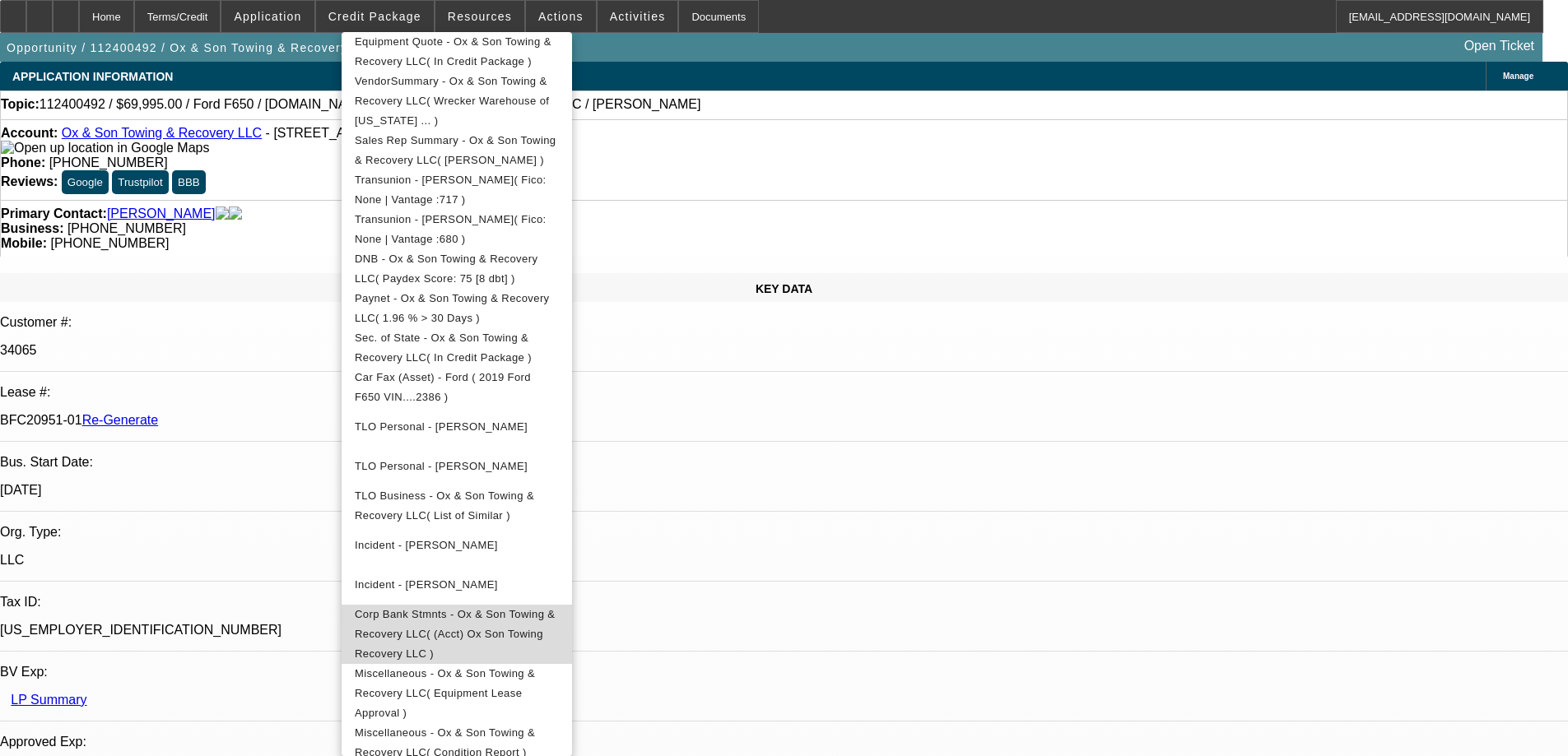
click at [442, 608] on span "Corp Bank Stmnts - Ox & Son Towing & Recovery LLC( (Acct) Ox Son Towing Recover…" at bounding box center [454, 633] width 200 height 52
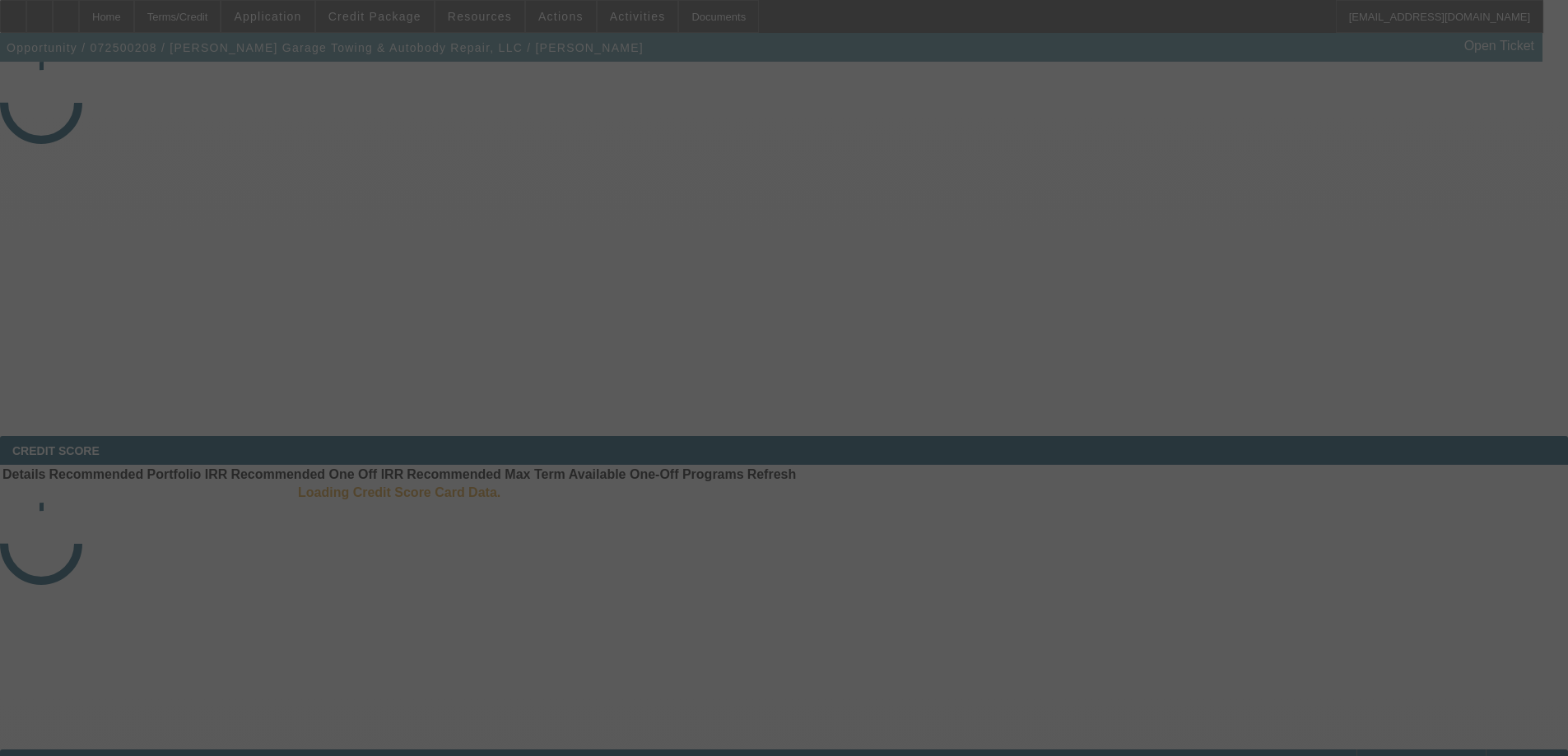
select select "3"
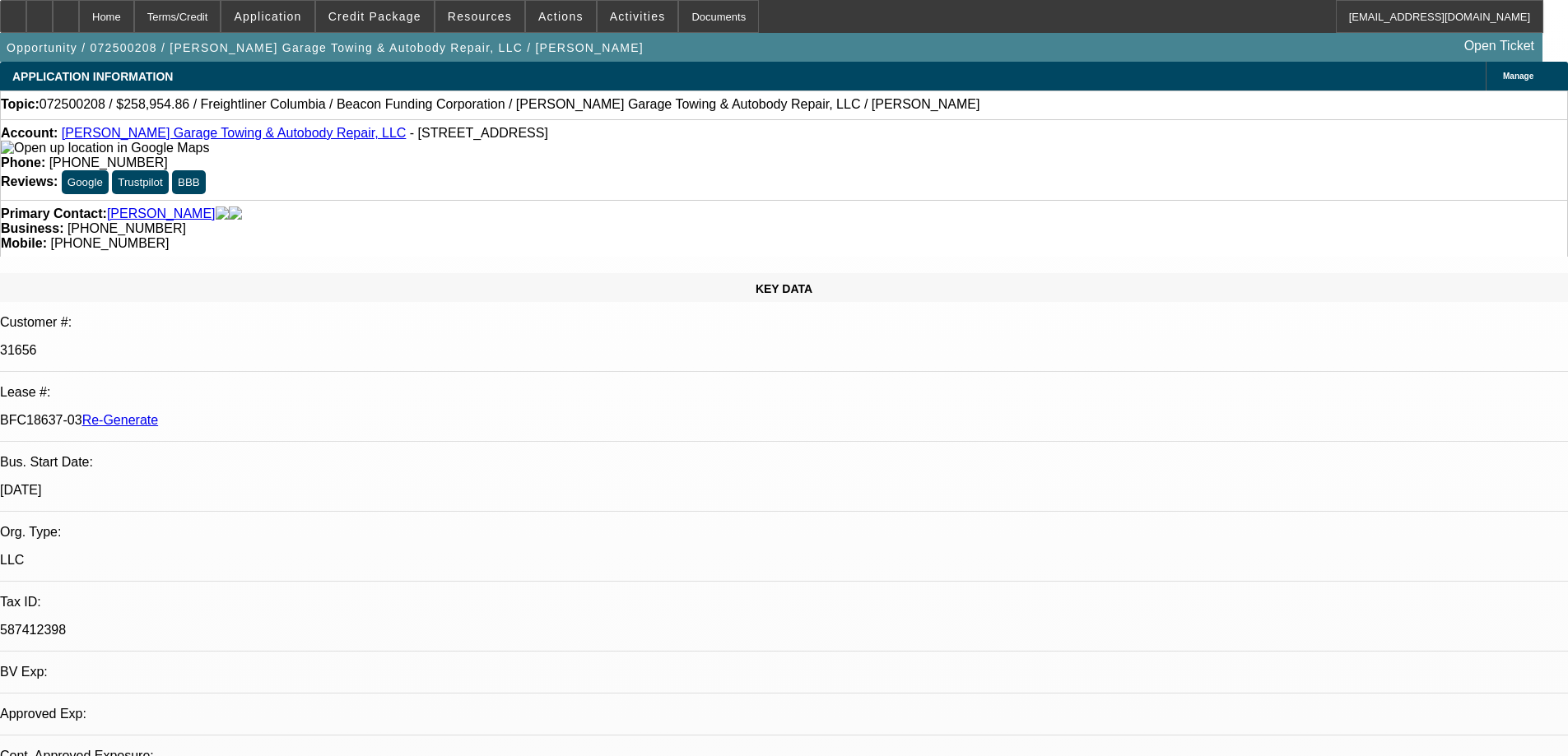
select select "0"
select select "2"
select select "0"
select select "6"
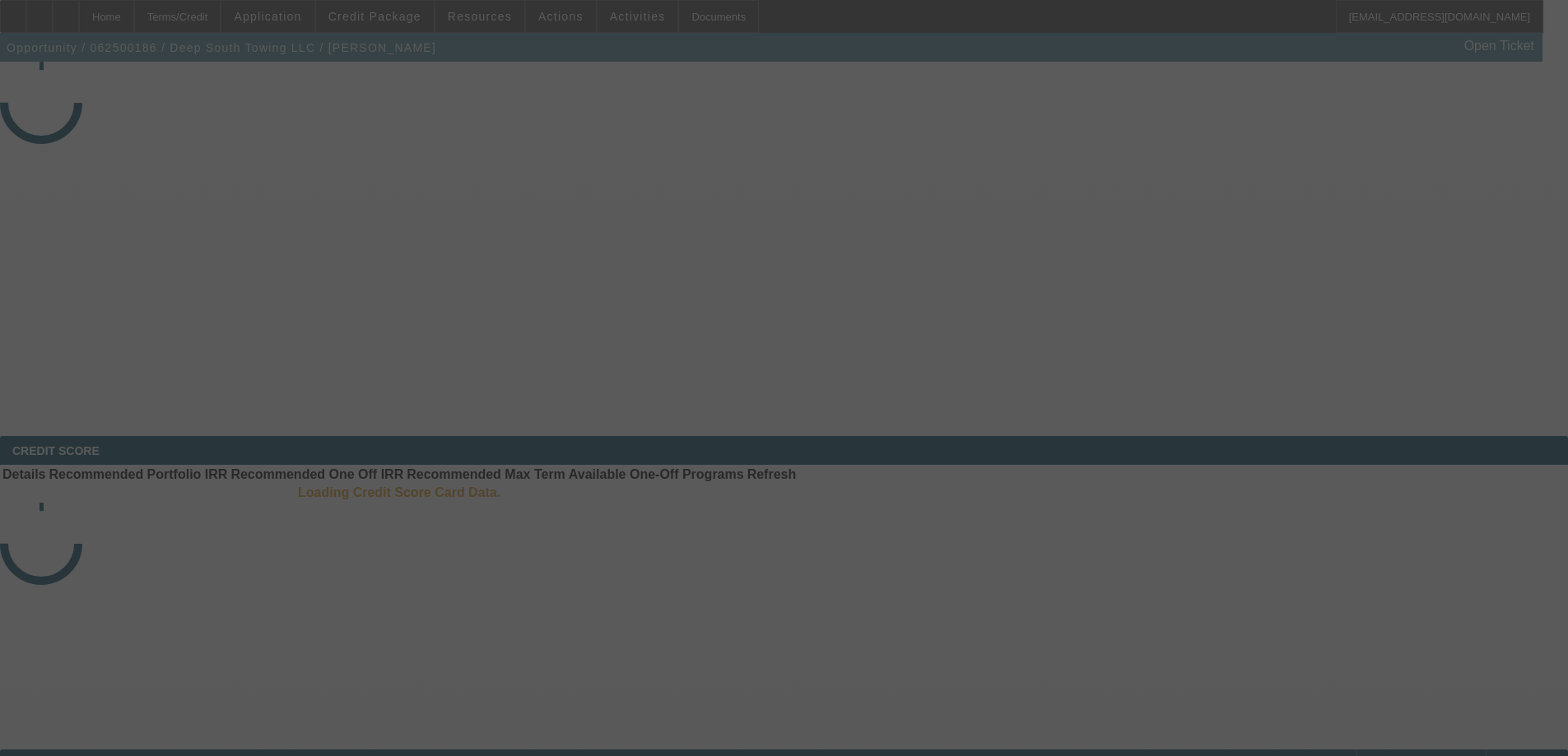
select select "3"
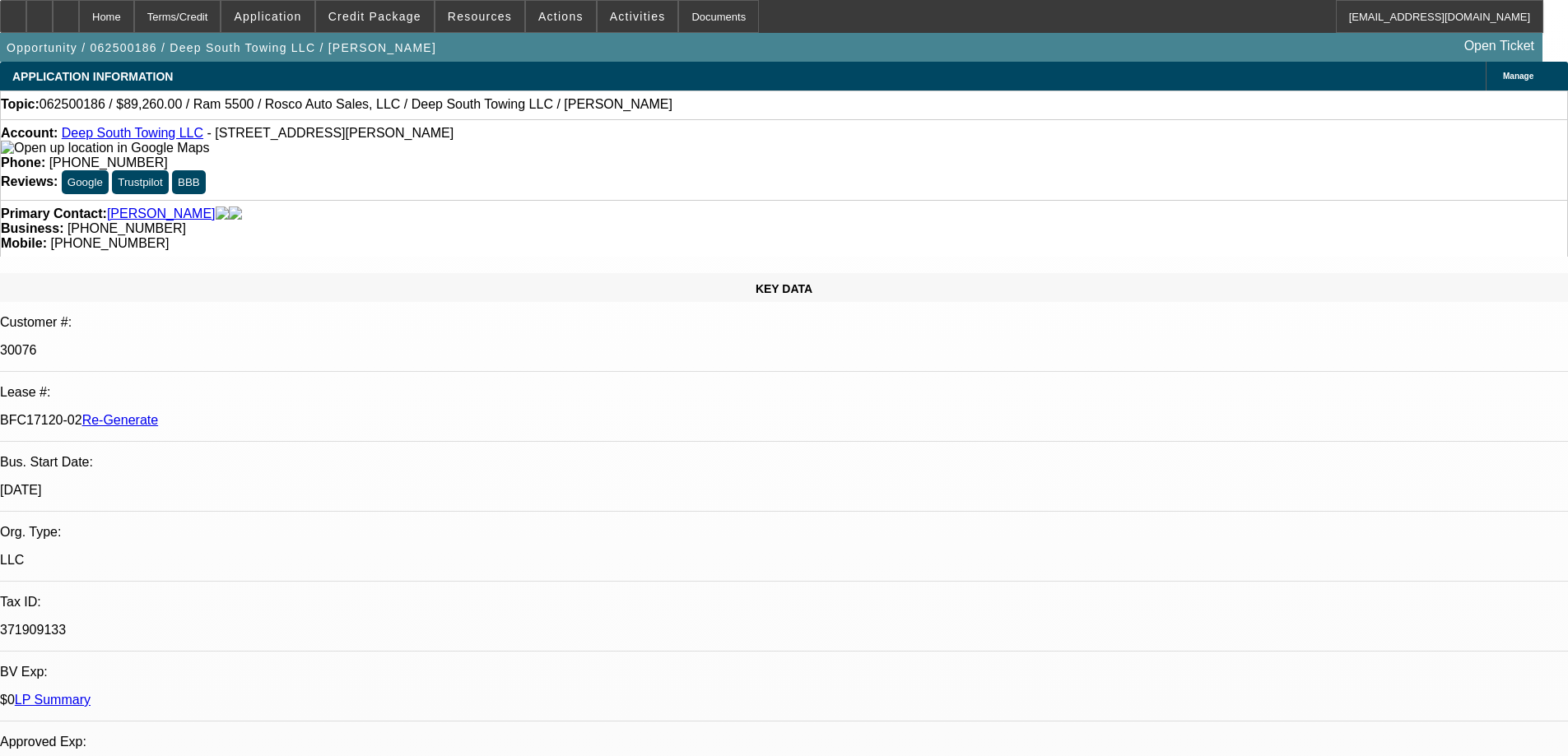
select select "0"
select select "2"
select select "0"
select select "6"
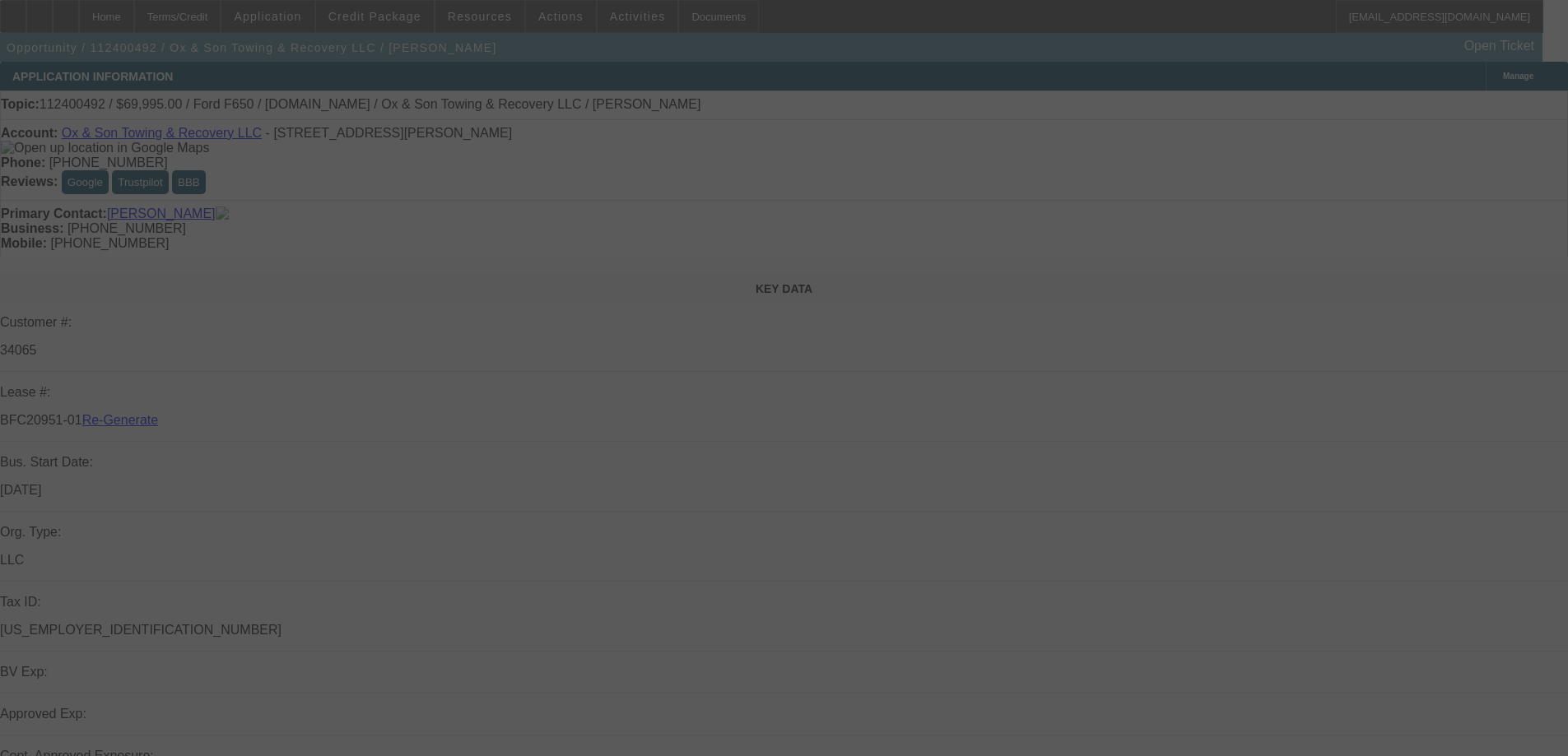
select select "3"
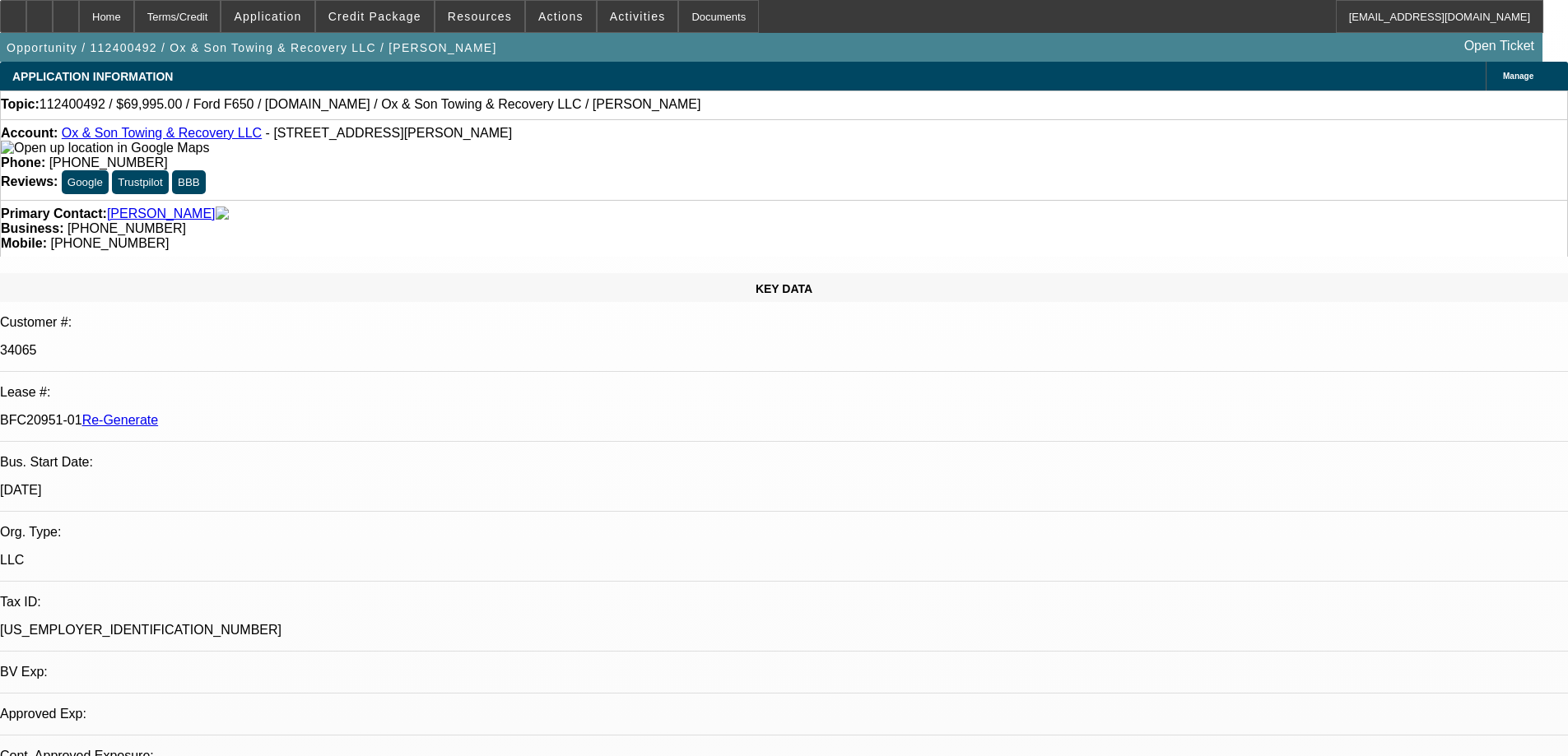
select select "0"
select select "3"
select select "0"
select select "6"
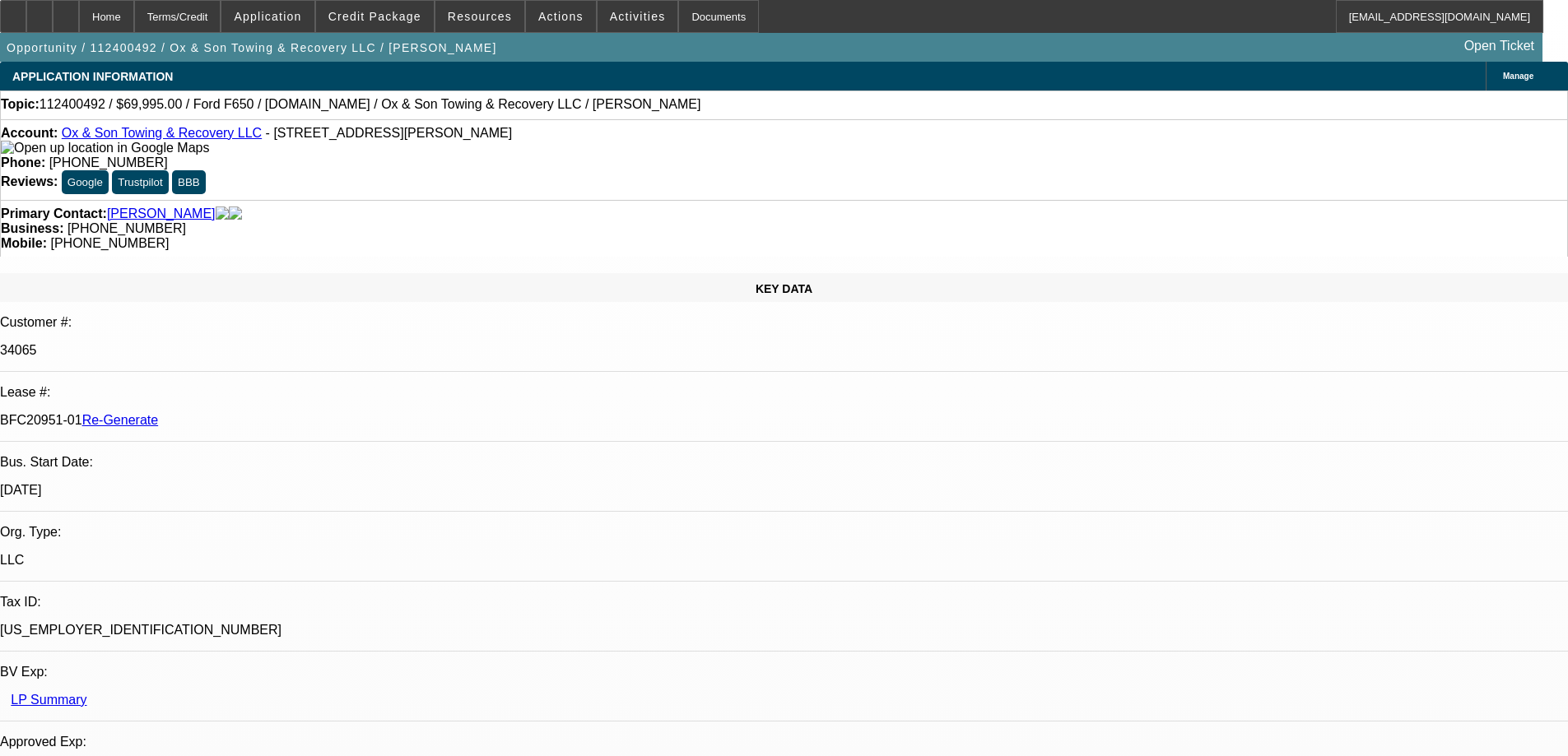
click at [501, 27] on span at bounding box center [480, 15] width 89 height 39
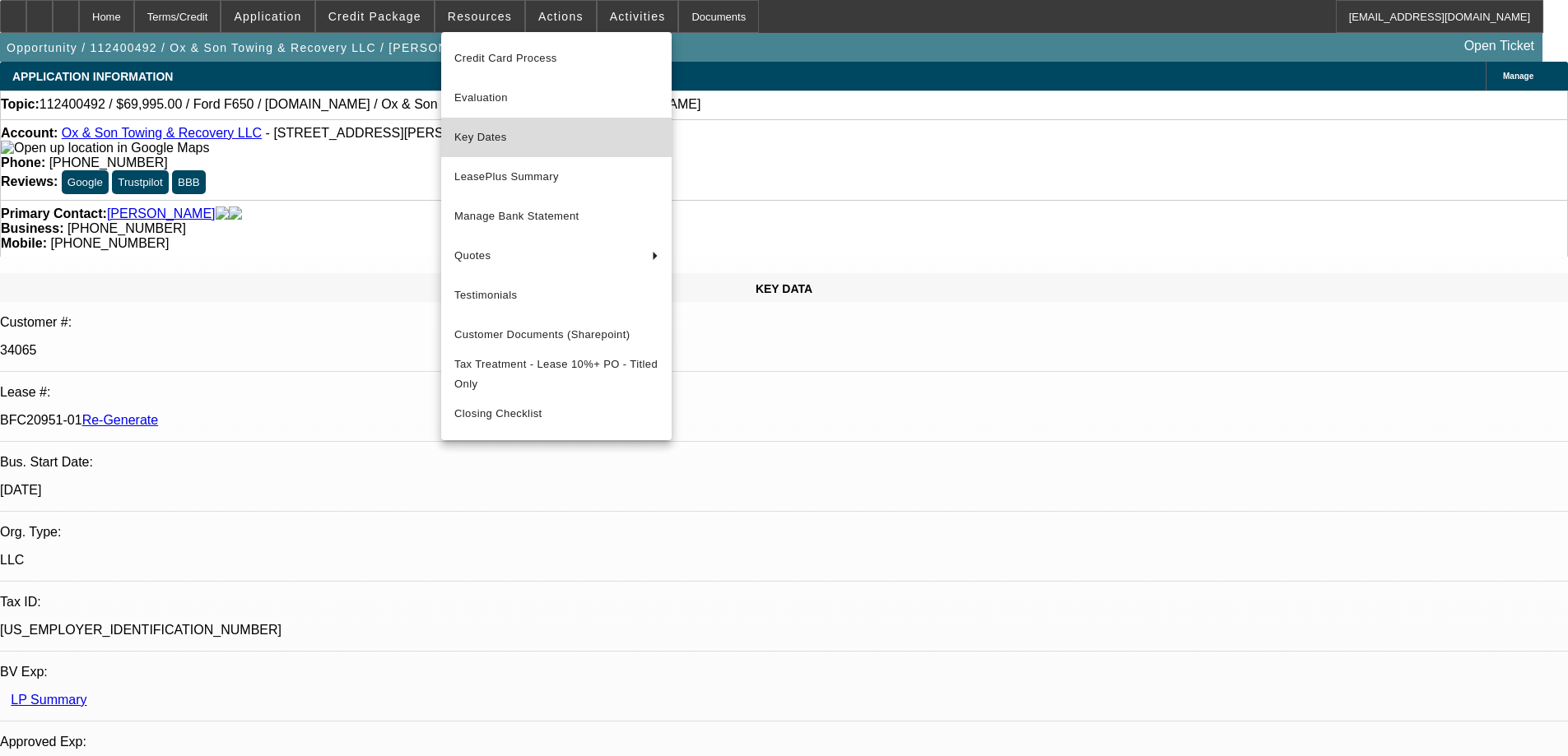
click at [485, 140] on span "Key Dates" at bounding box center [556, 137] width 205 height 20
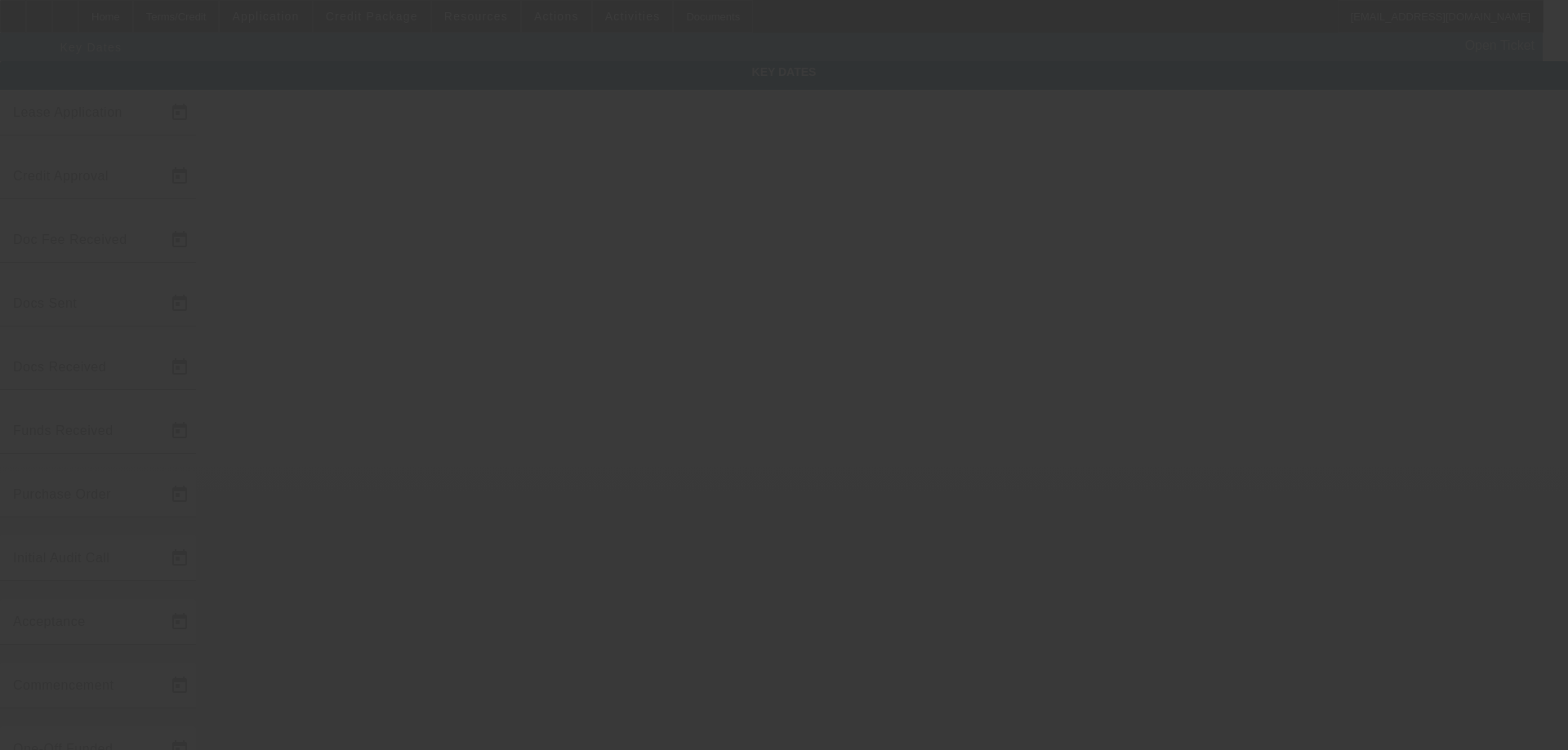
type input "11/21/2024"
type input "8/21/2025"
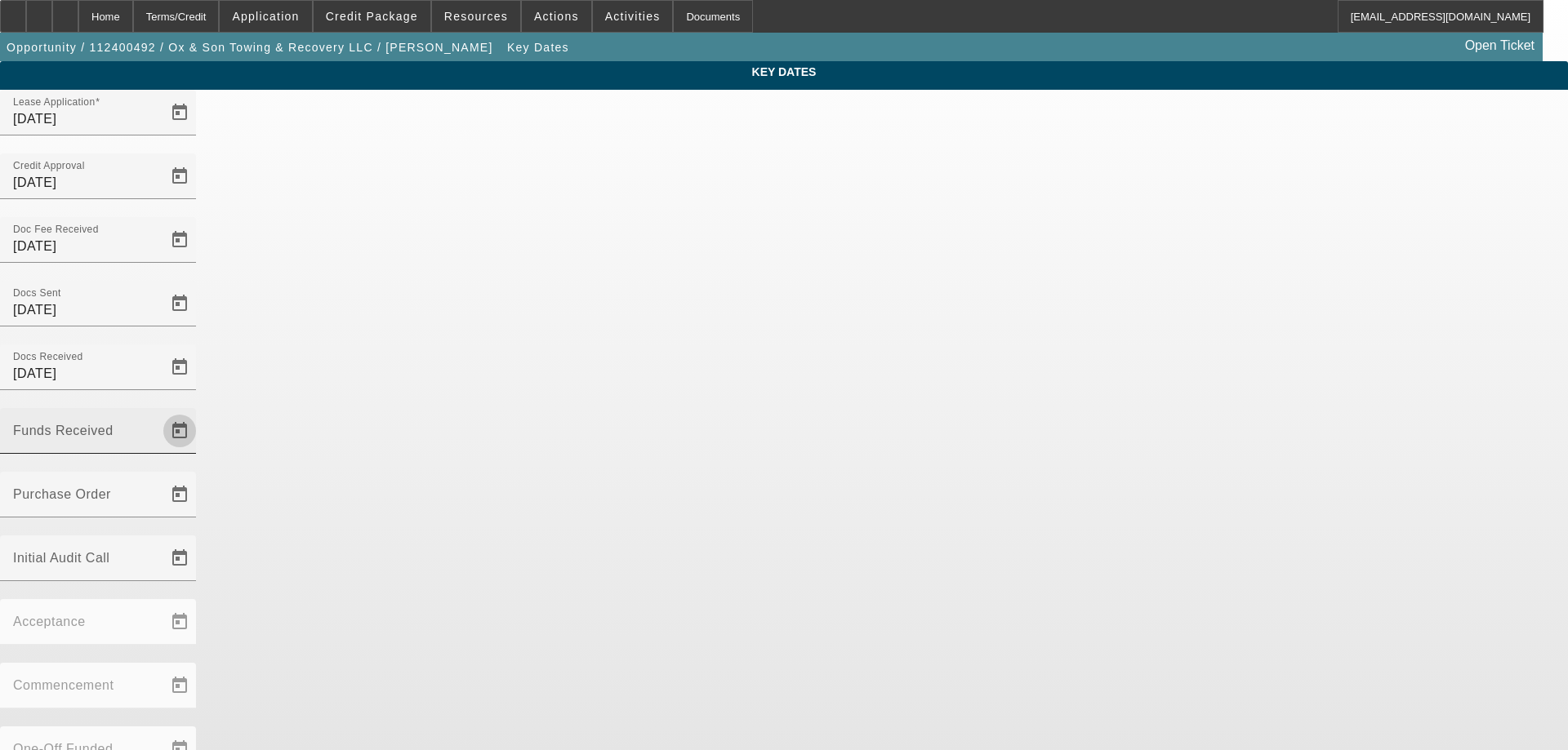
click at [199, 411] on span "Open calendar" at bounding box center [179, 430] width 39 height 39
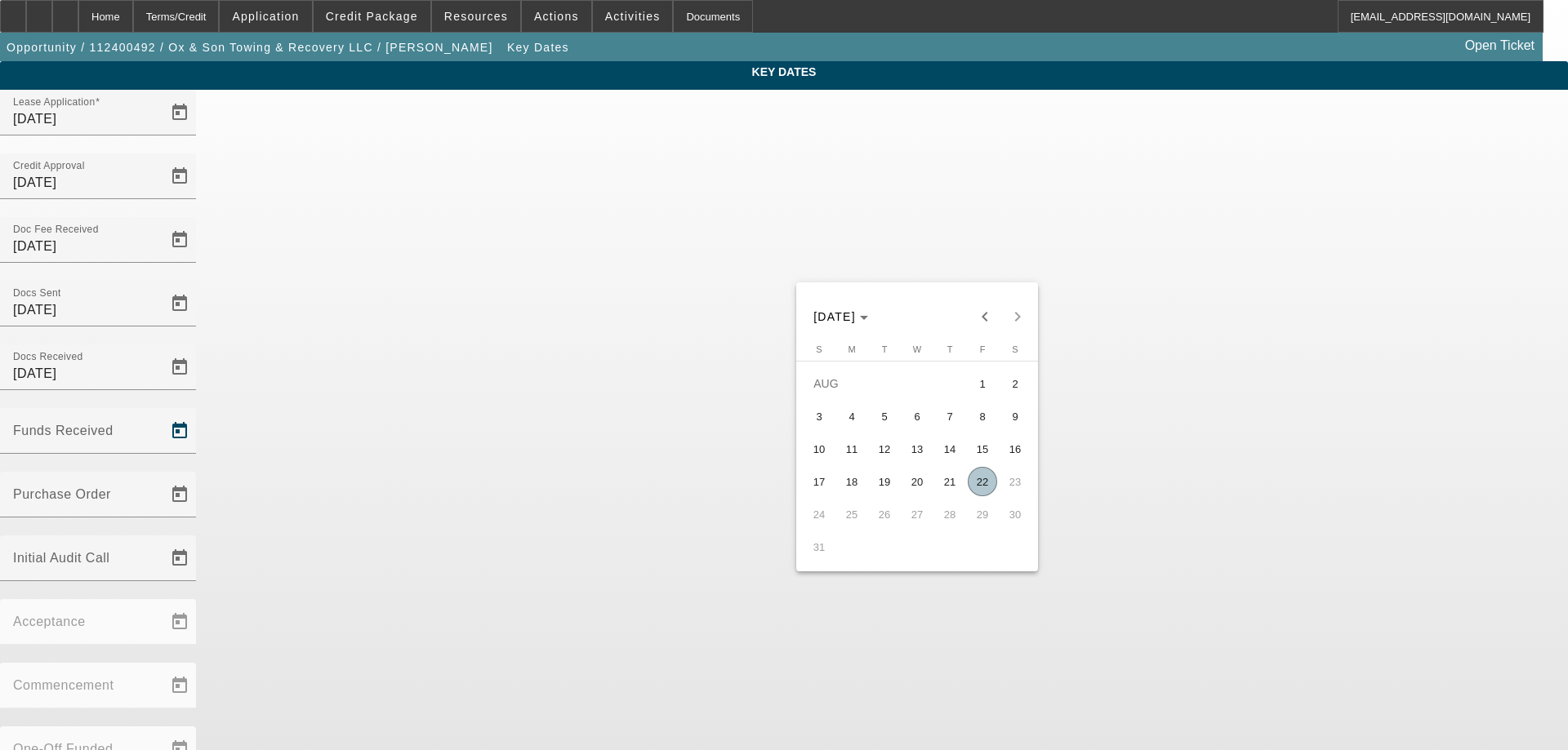
click at [990, 488] on span "22" at bounding box center [982, 481] width 30 height 30
type input "8/22/2025"
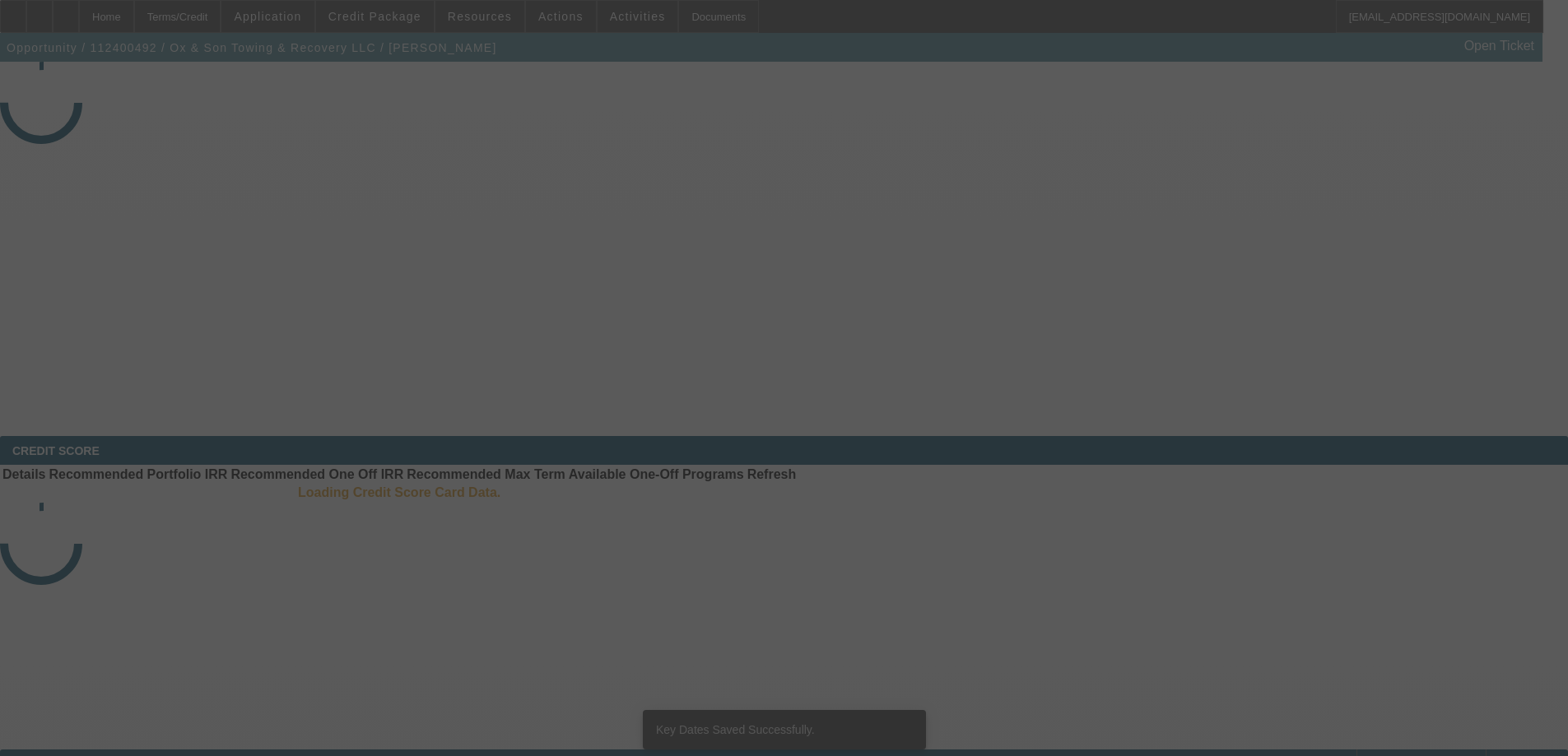
select select "3"
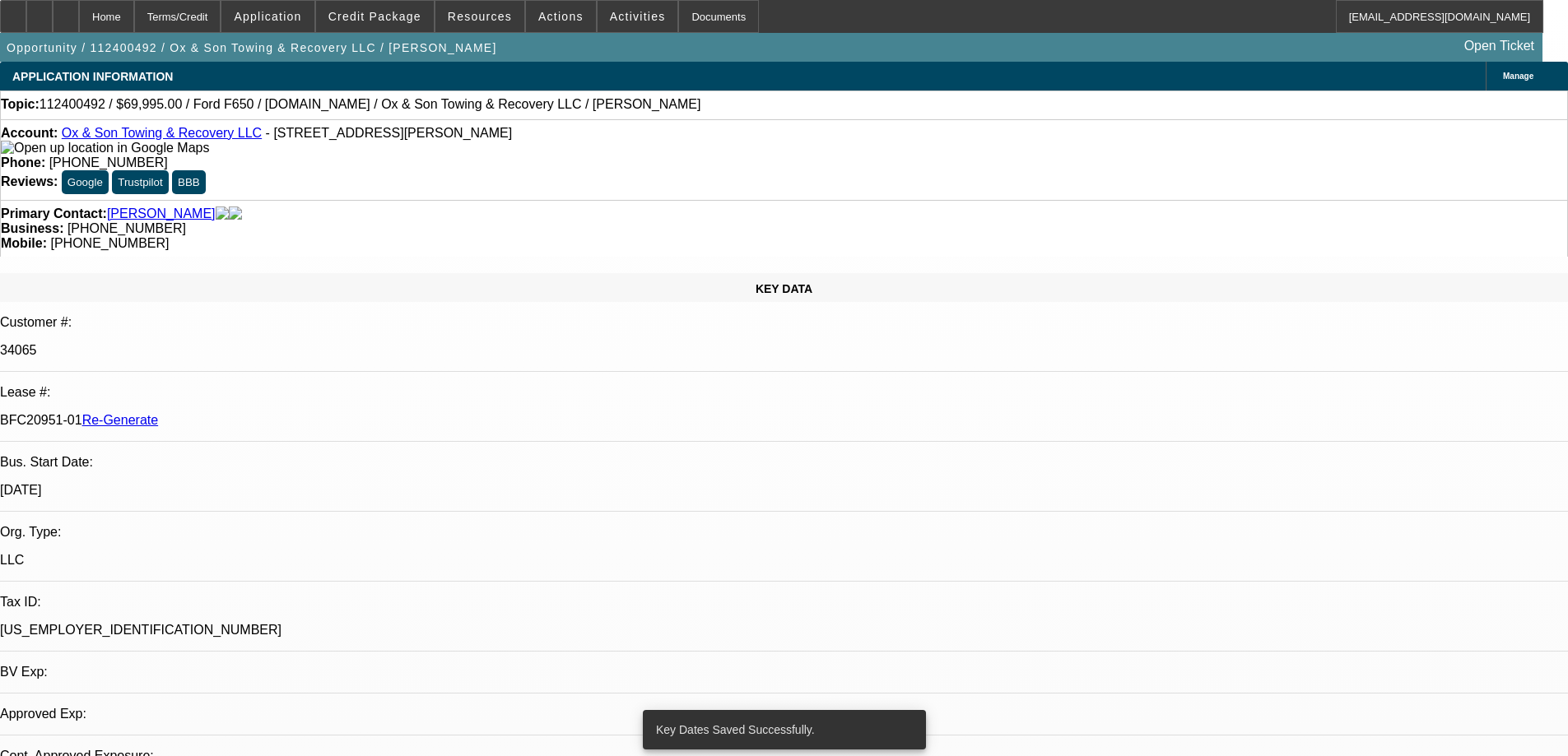
select select "0"
select select "3"
select select "0"
select select "6"
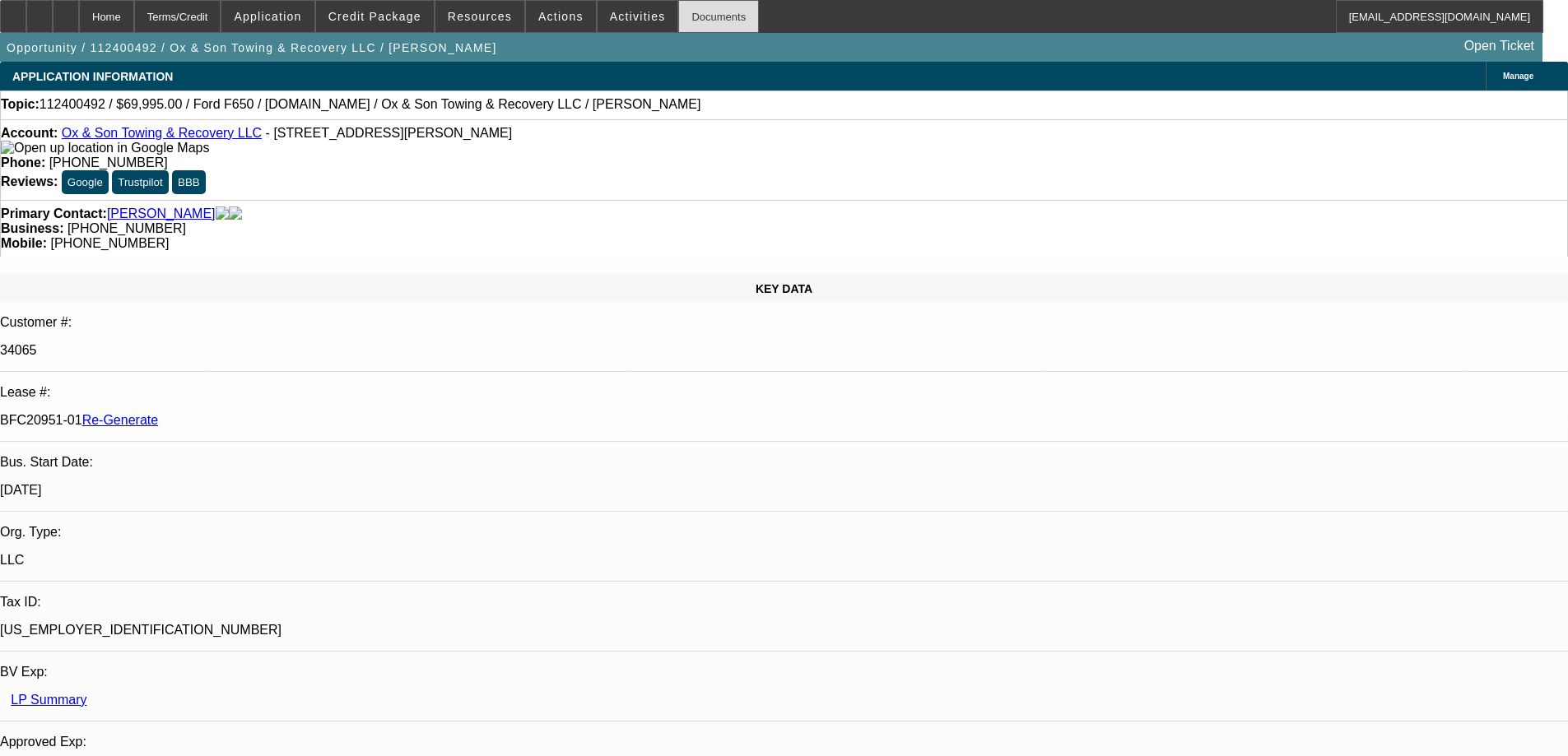
click at [711, 6] on div "Documents" at bounding box center [718, 16] width 81 height 33
click at [753, 126] on div "Account: Ox & Son Towing & Recovery LLC - 697 Vaughn South Frontage Rd, Great F…" at bounding box center [784, 159] width 1568 height 81
click at [26, 22] on div at bounding box center [13, 16] width 26 height 33
click at [744, 65] on div "APPLICATION INFORMATION Manage" at bounding box center [784, 76] width 1568 height 29
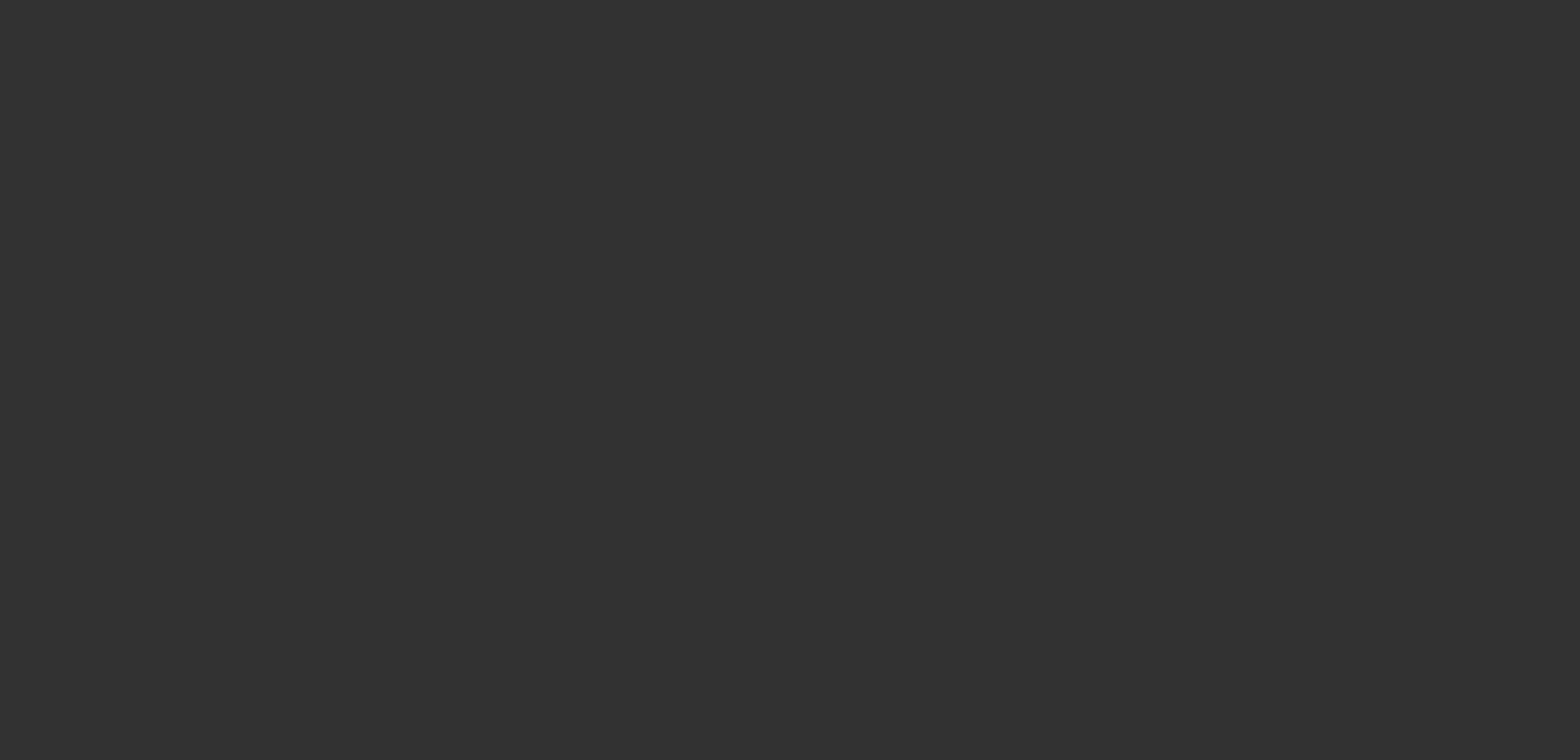
select select "3"
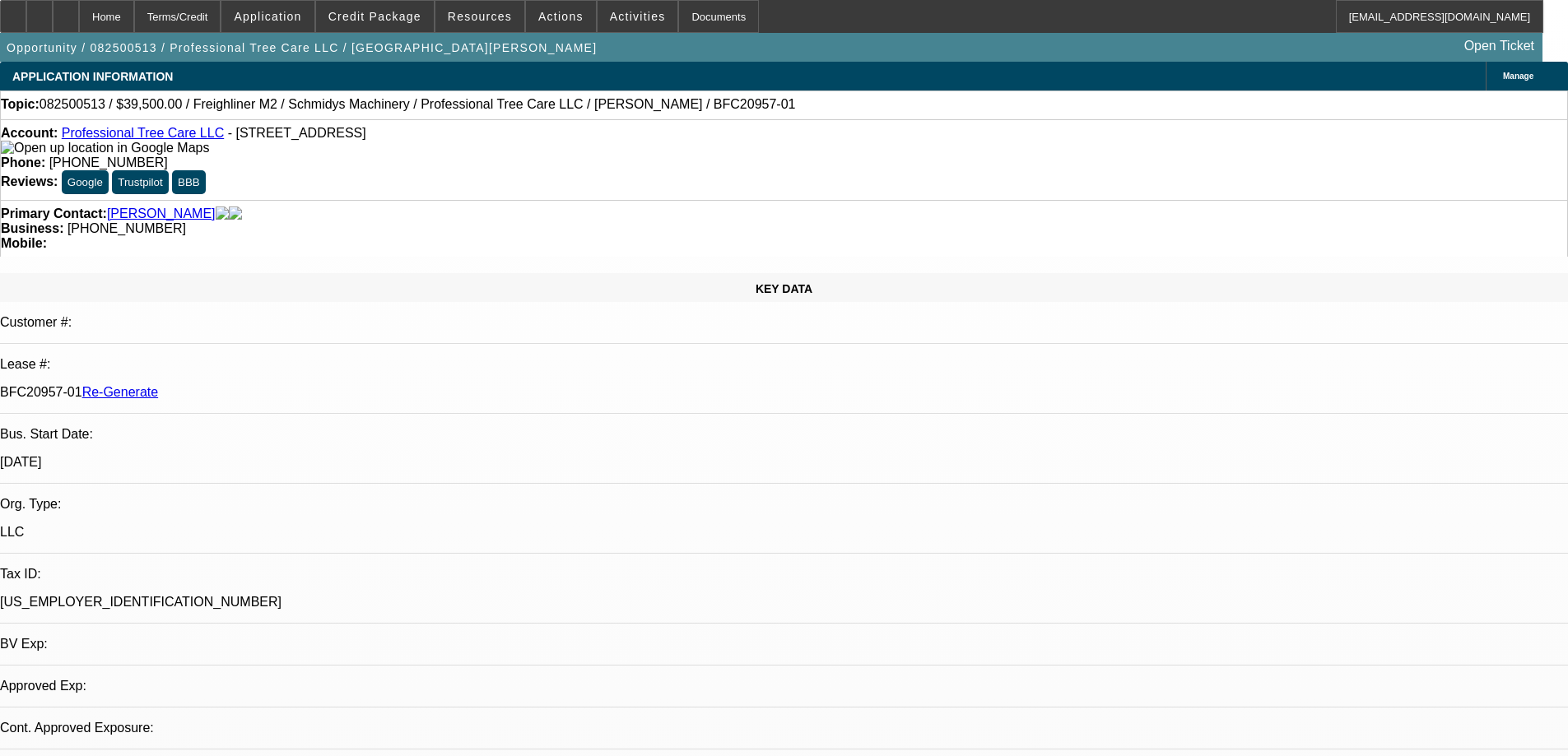
select select "0"
select select "6"
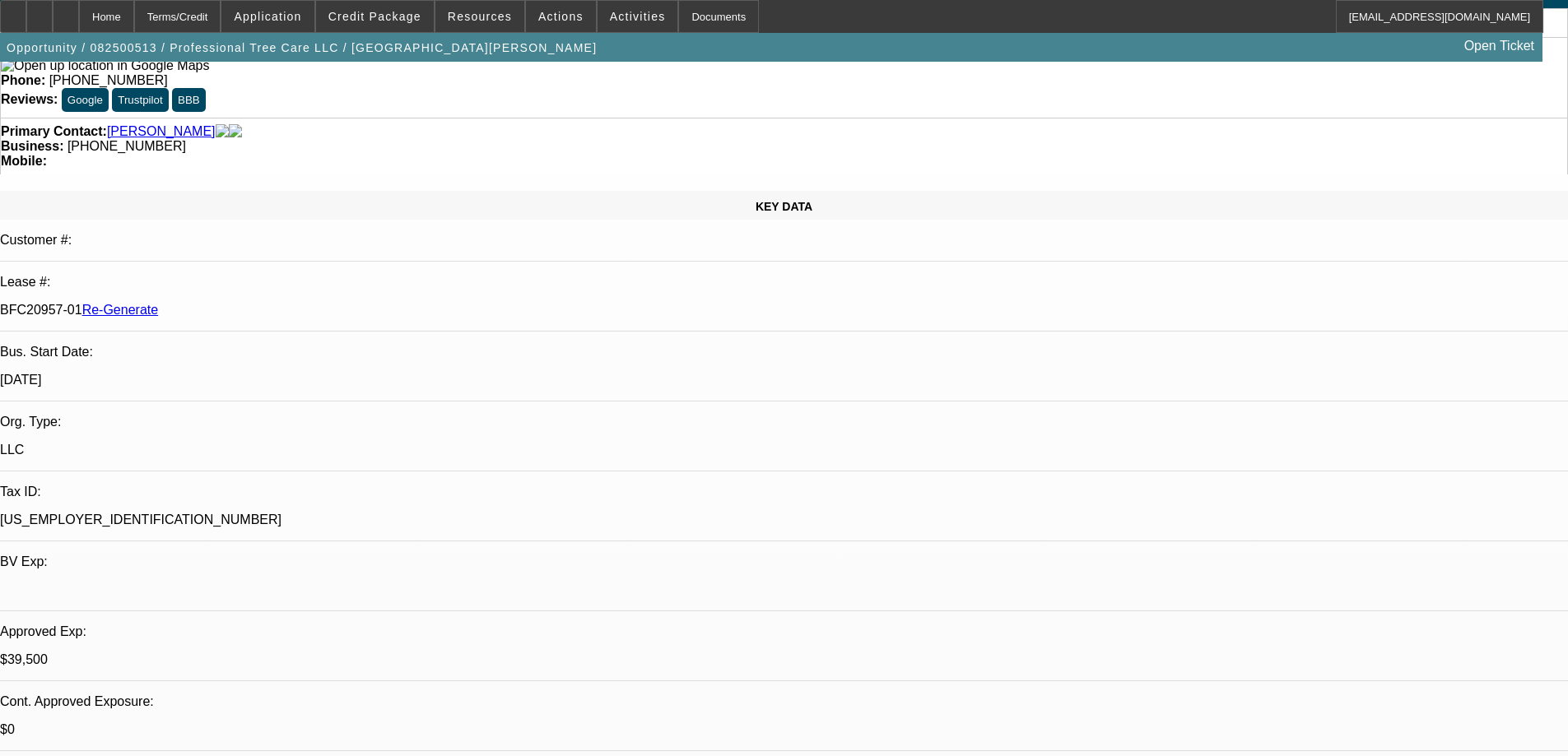
scroll to position [247, 0]
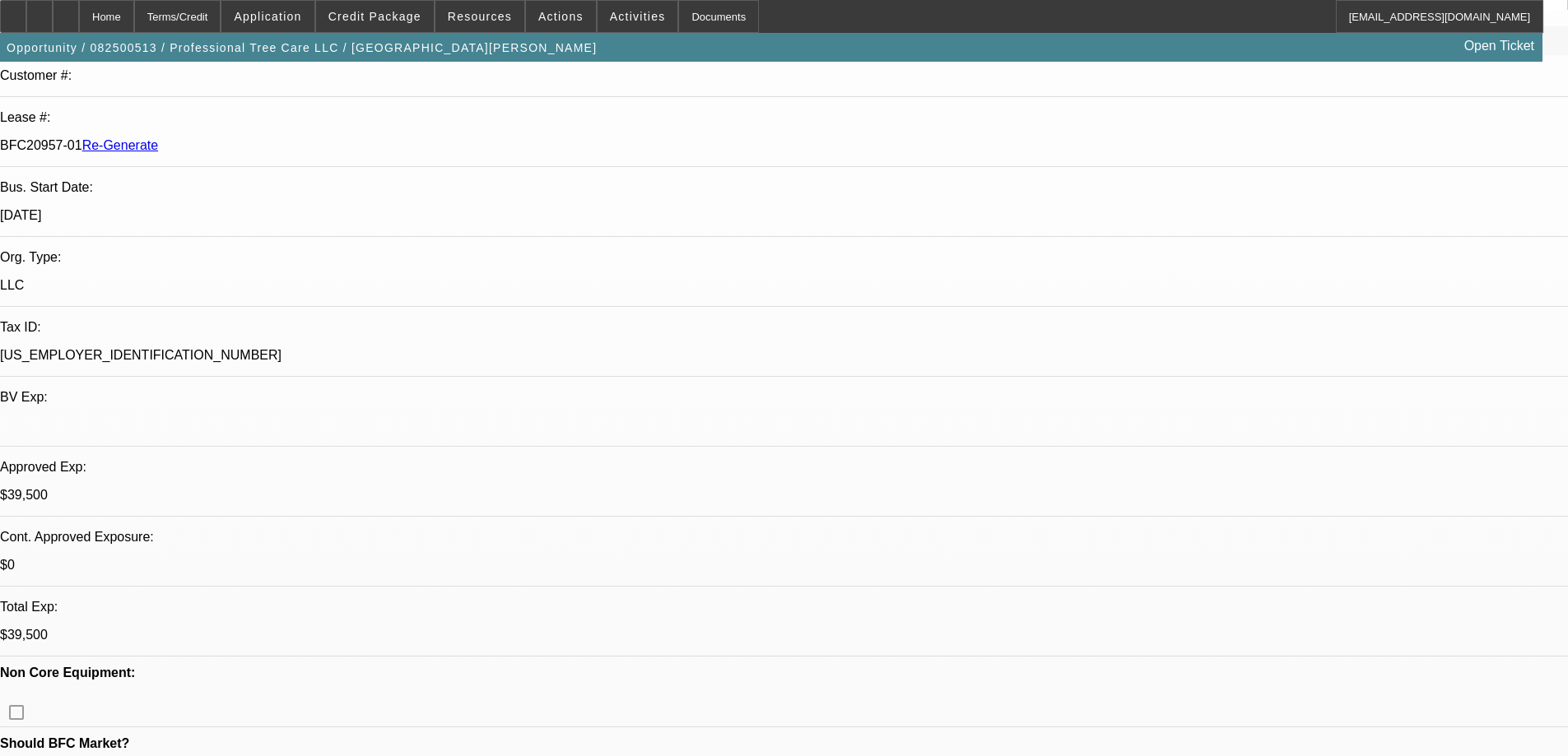
click at [699, 22] on div "Documents" at bounding box center [718, 16] width 81 height 33
click at [629, 15] on span "Activities" at bounding box center [638, 16] width 56 height 13
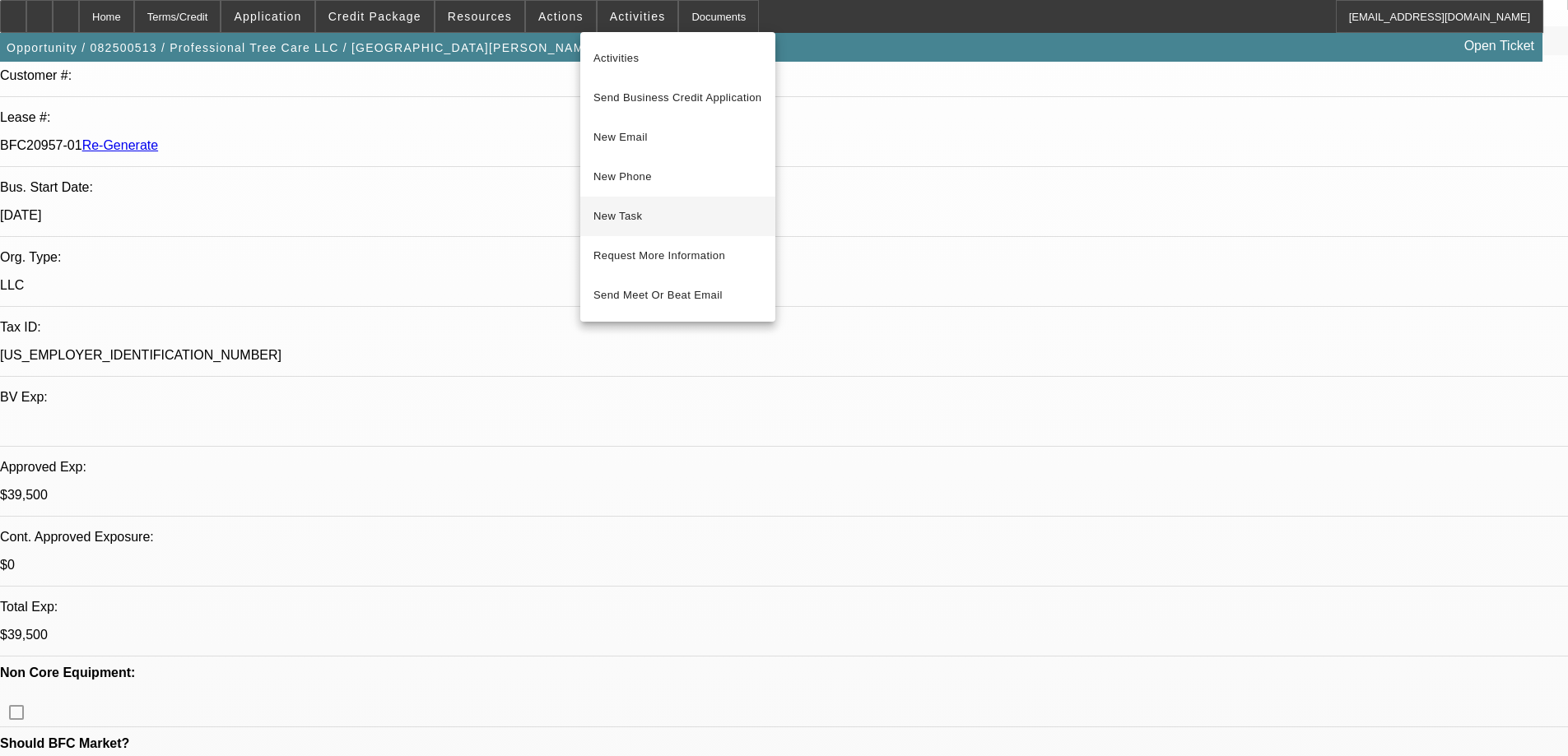
click at [619, 216] on span "New Task" at bounding box center [678, 216] width 169 height 20
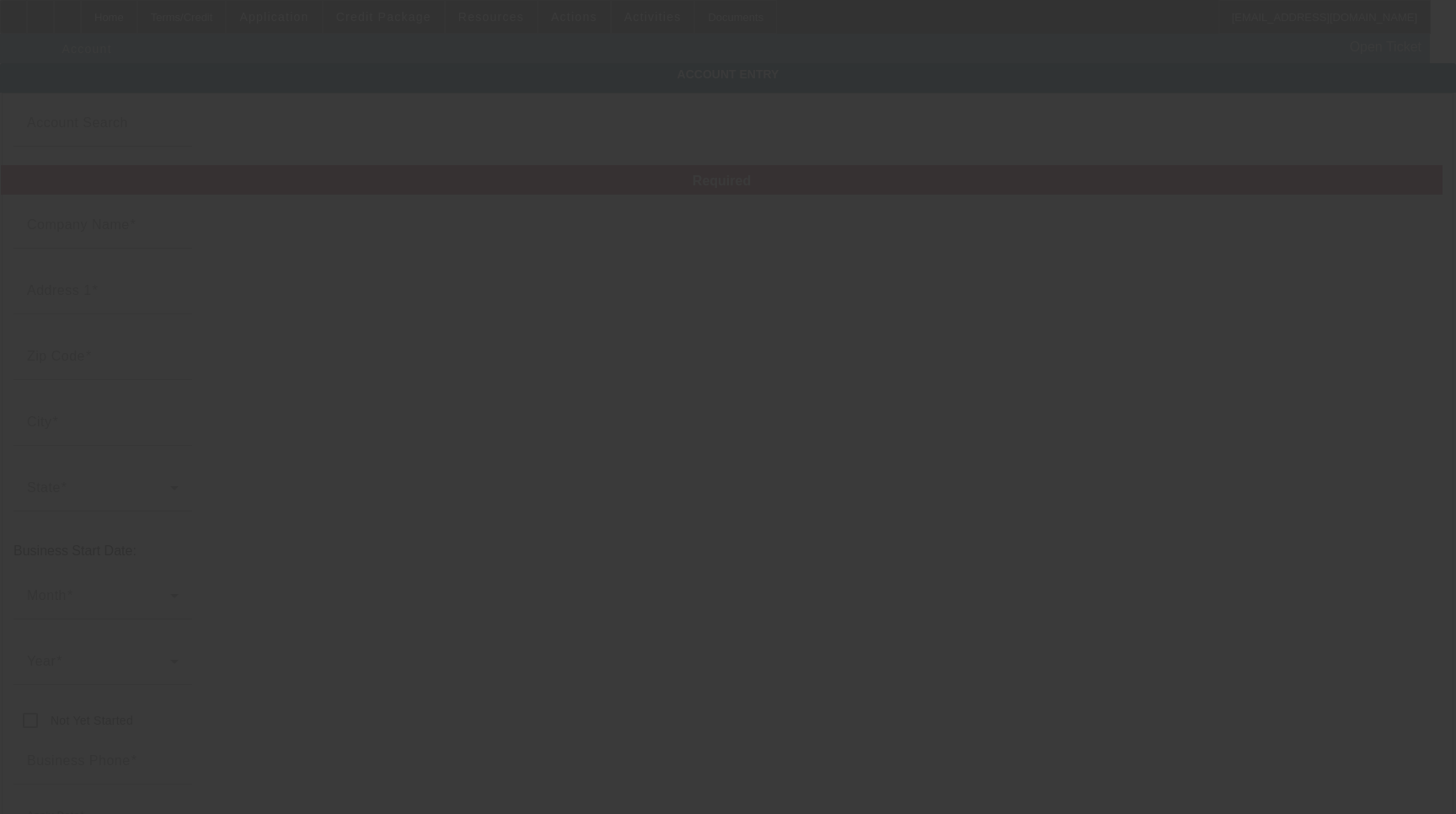
type input "Professional Tree Care LLC"
type input "[STREET_ADDRESS]"
type input "46123"
type input "Avon"
type input "[PHONE_NUMBER]"
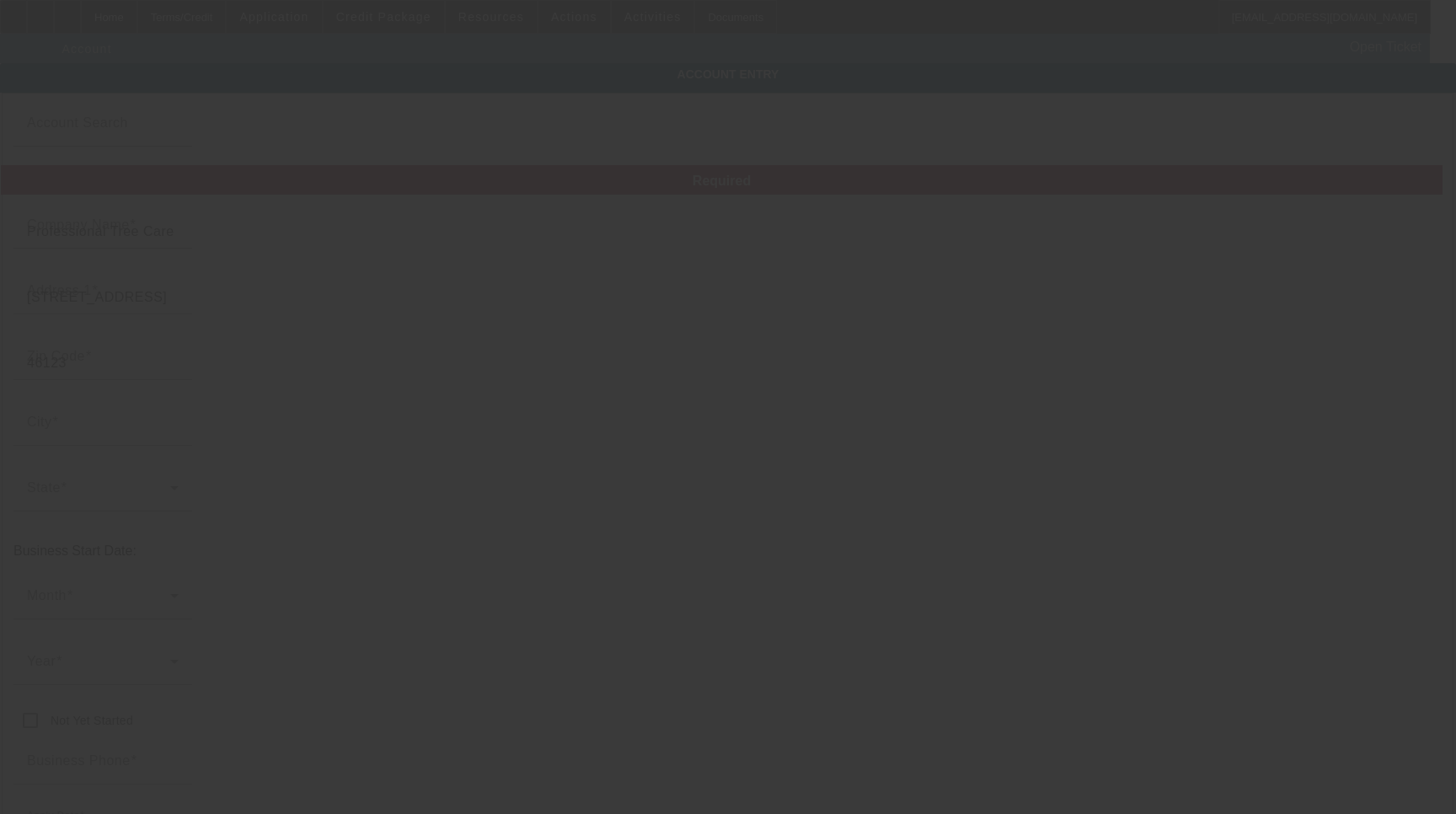
type input "[US_EMPLOYER_IDENTIFICATION_NUMBER]"
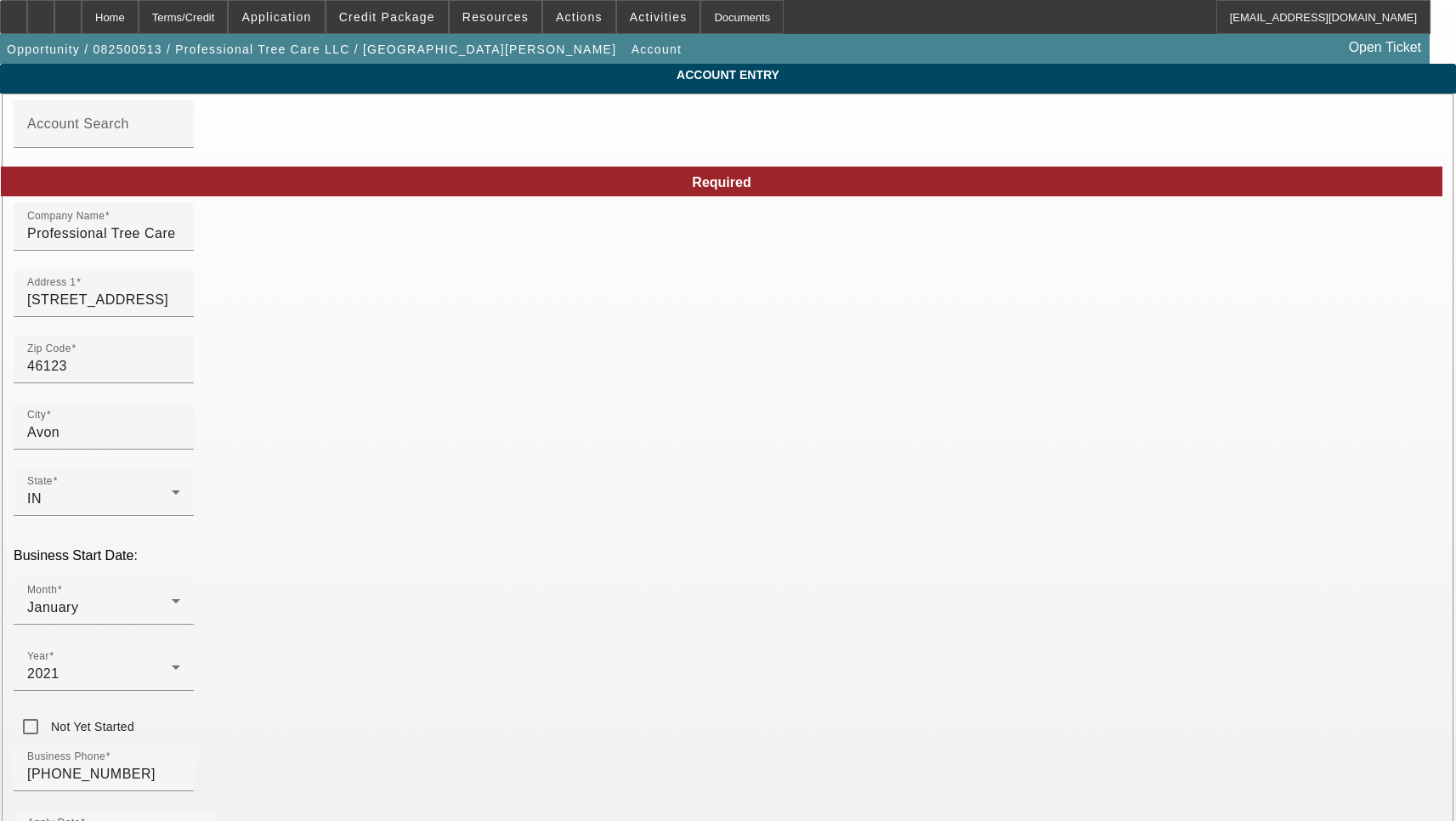
type input "8/19/2025"
click at [180, 244] on input "Professional Tree Care LLC" at bounding box center [103, 234] width 153 height 21
type input "Professional Tree Care, LLC"
click at [180, 311] on input "[STREET_ADDRESS]" at bounding box center [103, 300] width 153 height 21
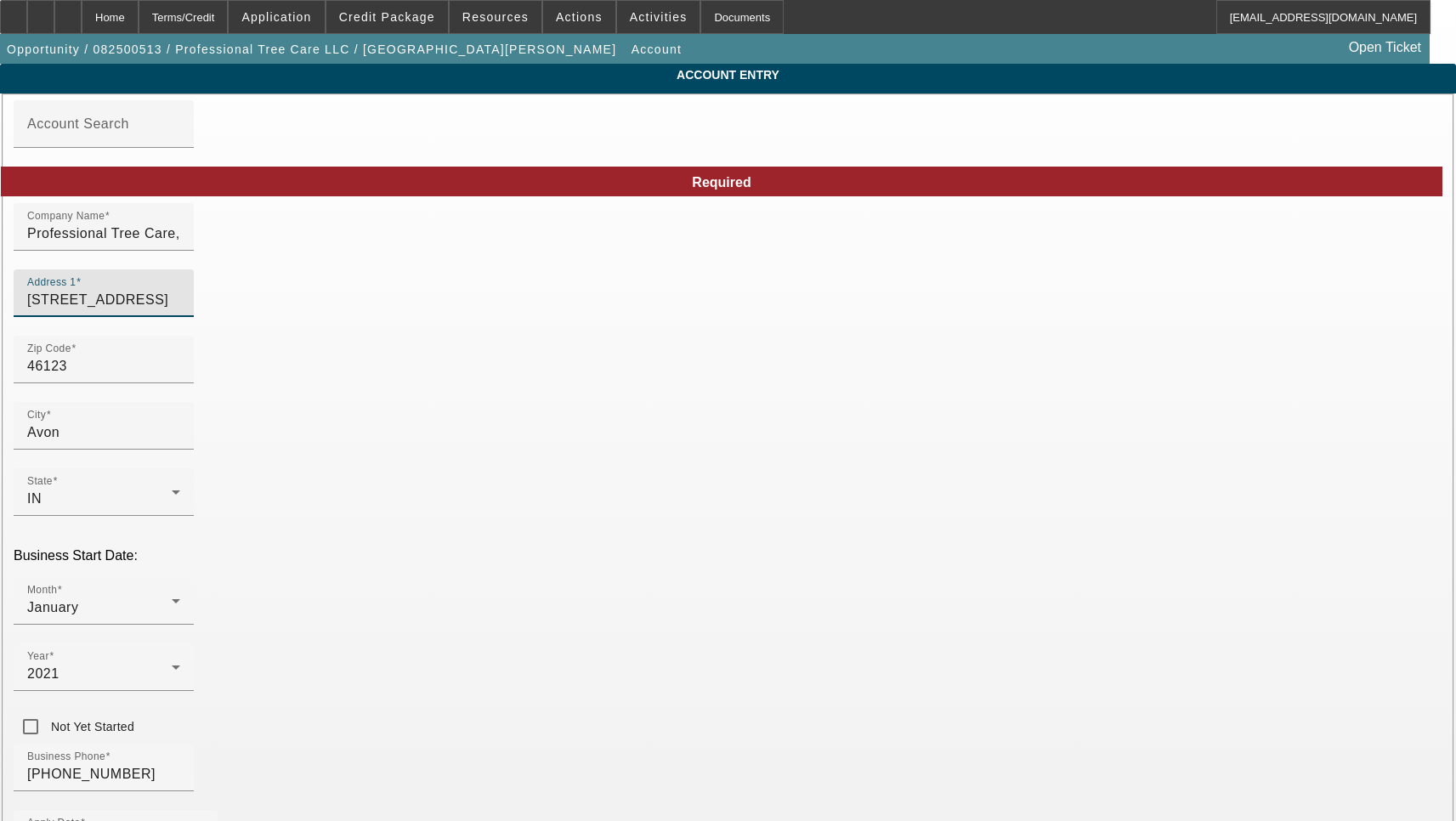
click at [180, 311] on input "[STREET_ADDRESS]" at bounding box center [103, 300] width 153 height 21
type input "gordy@indy.rr.com"
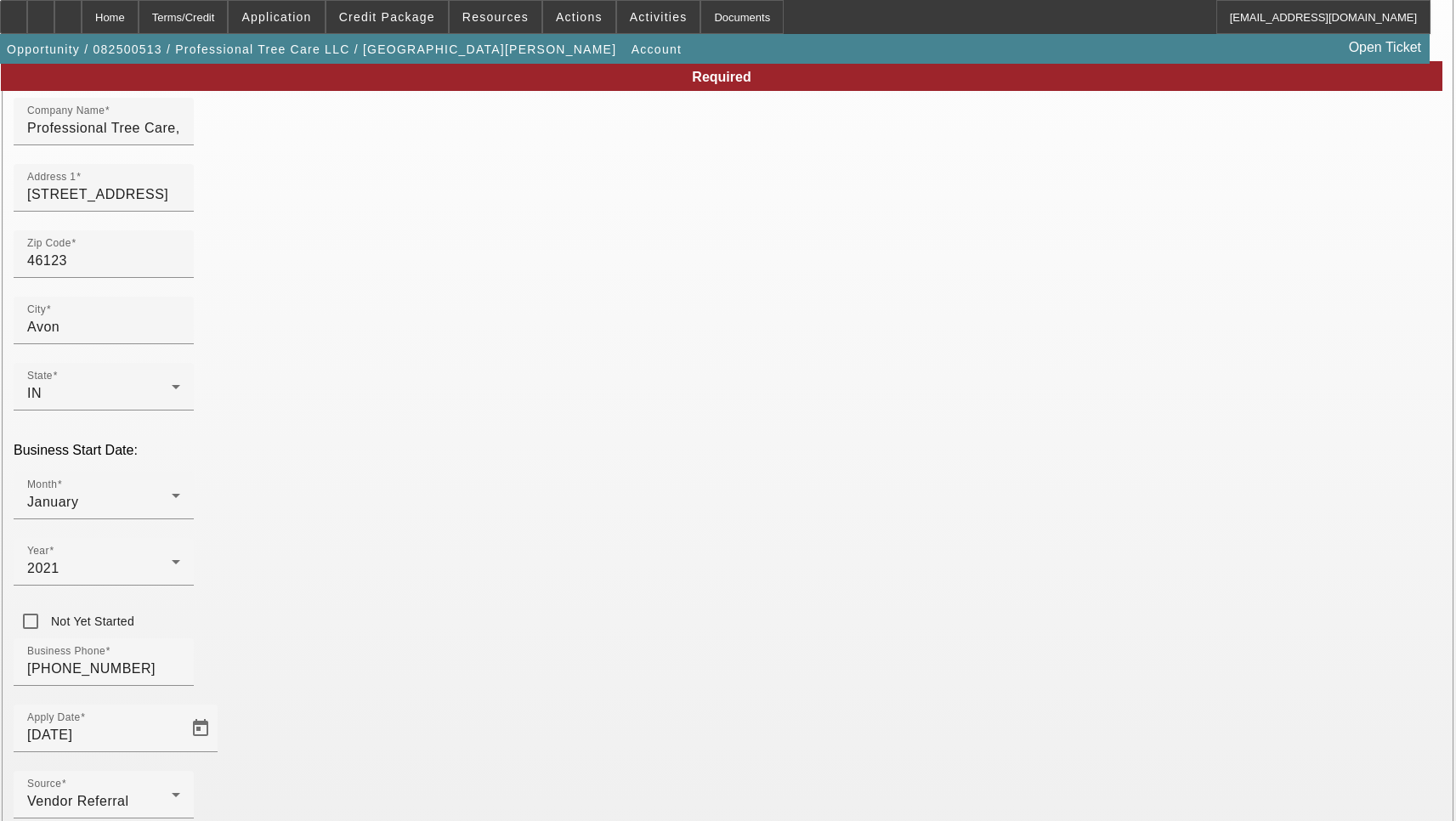
scroll to position [181, 0]
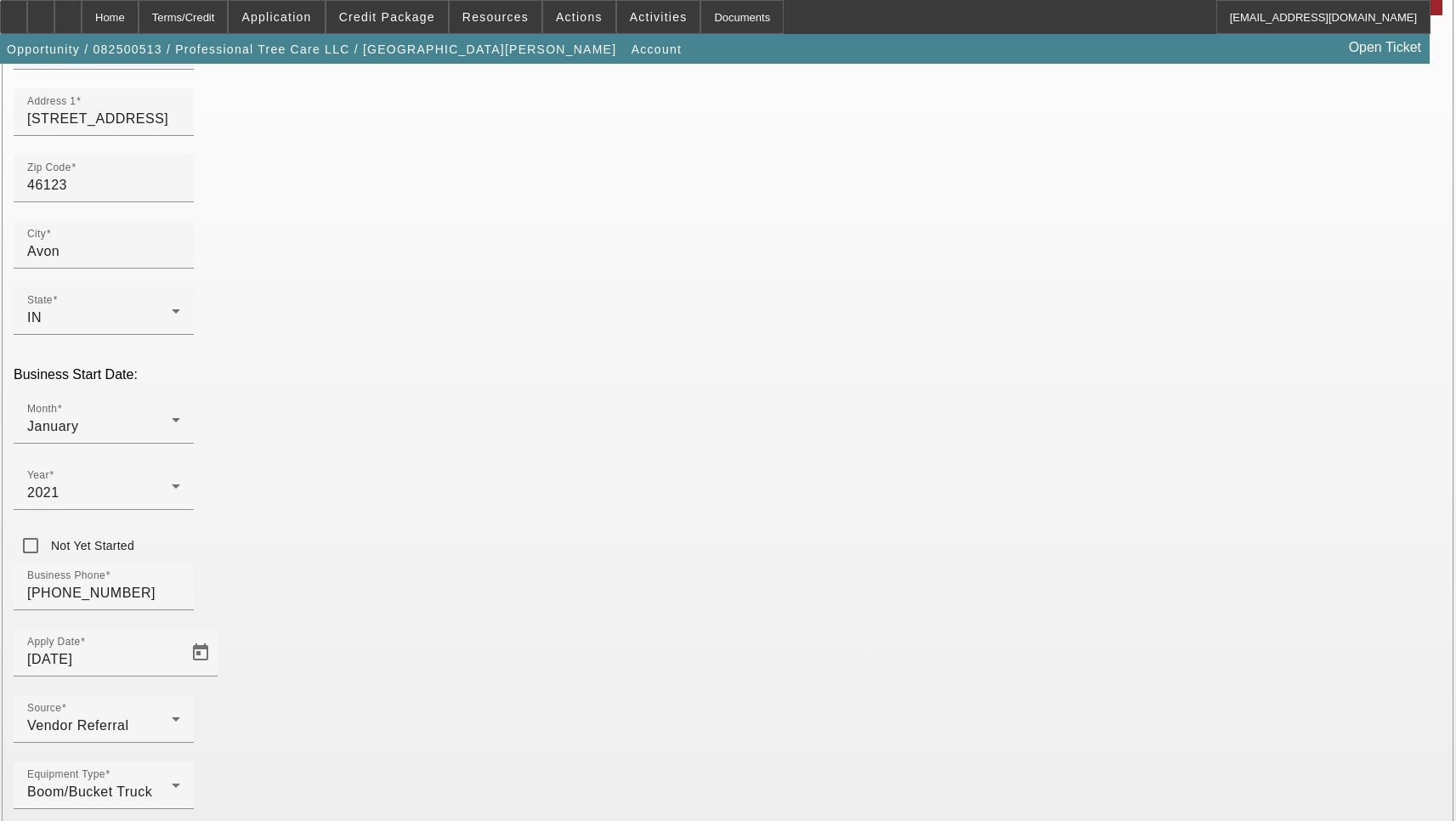
type input "Hendricks"
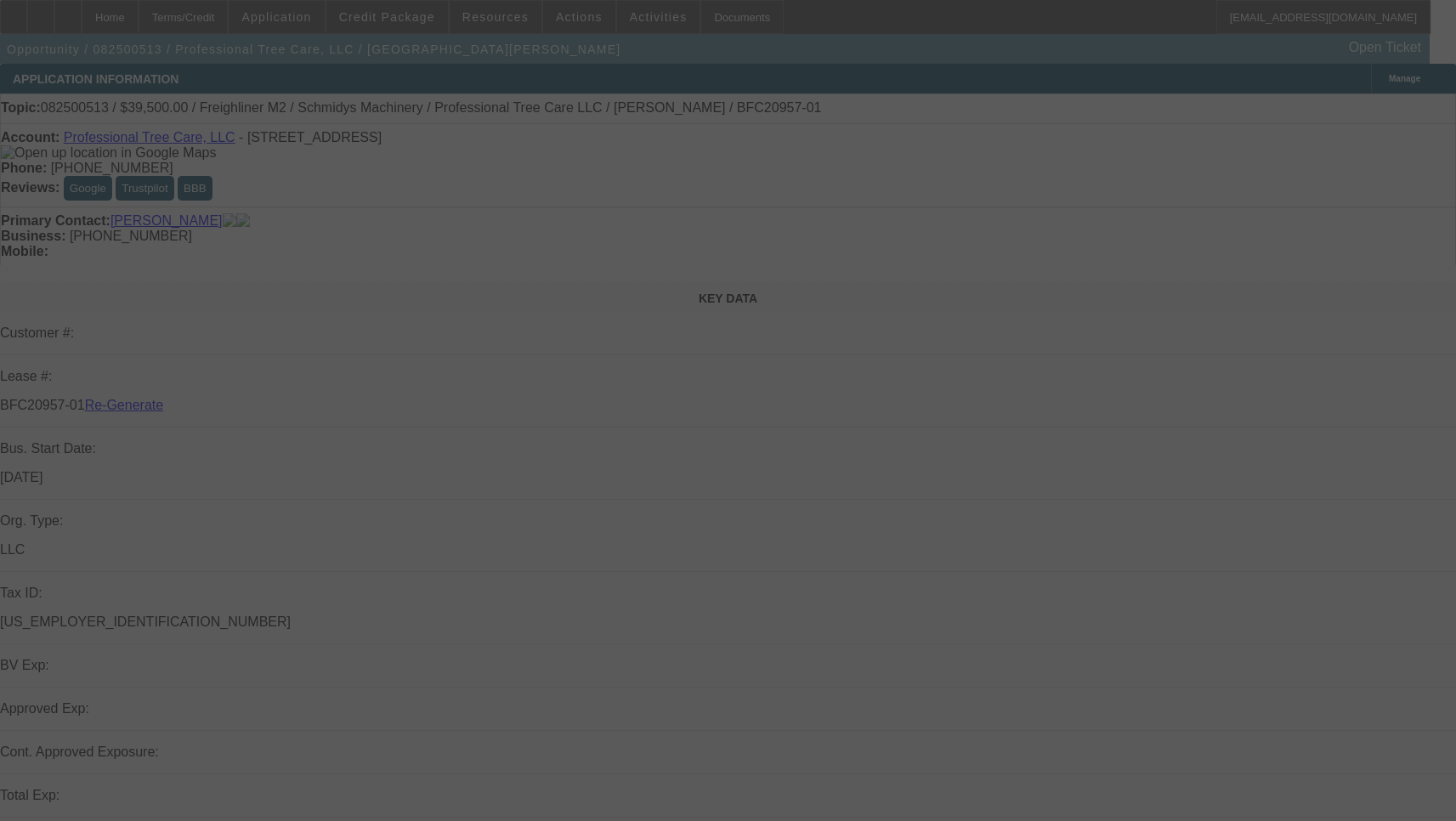
select select "3"
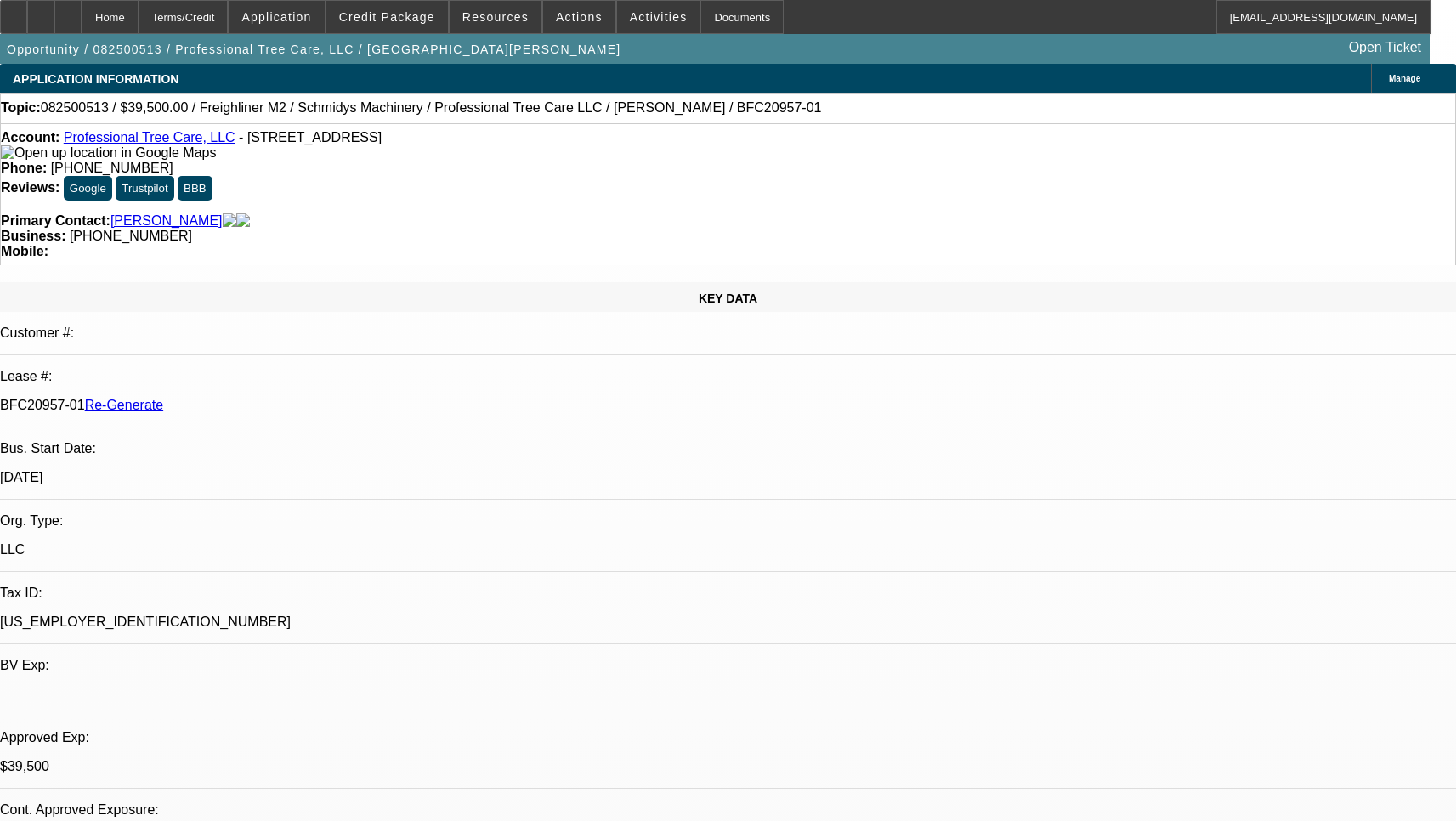
select select "0"
select select "6"
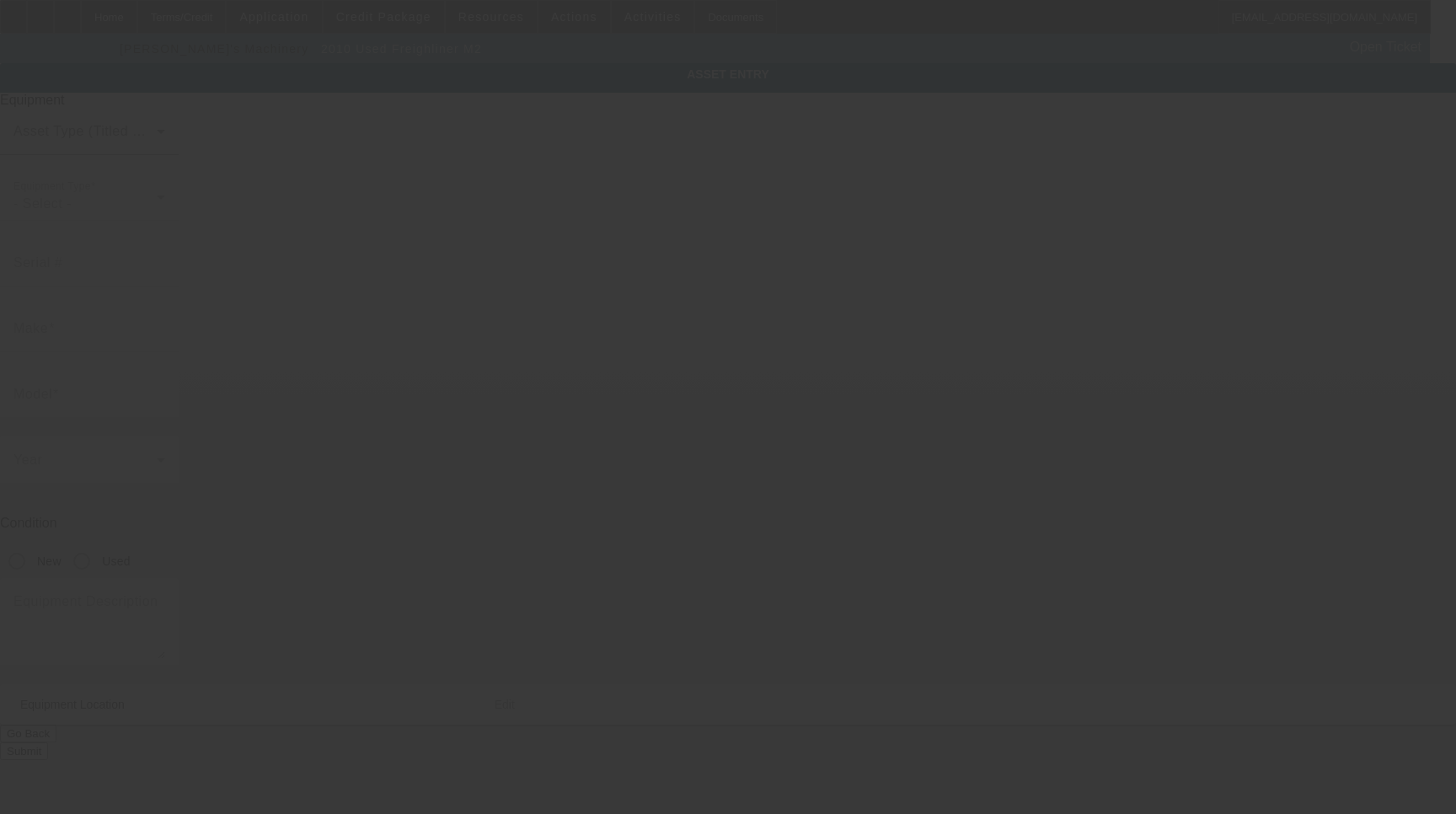
type input "[US_VEHICLE_IDENTIFICATION_NUMBER]"
type input "Freighliner"
type input "M2"
radio input "true"
type input "[STREET_ADDRESS]"
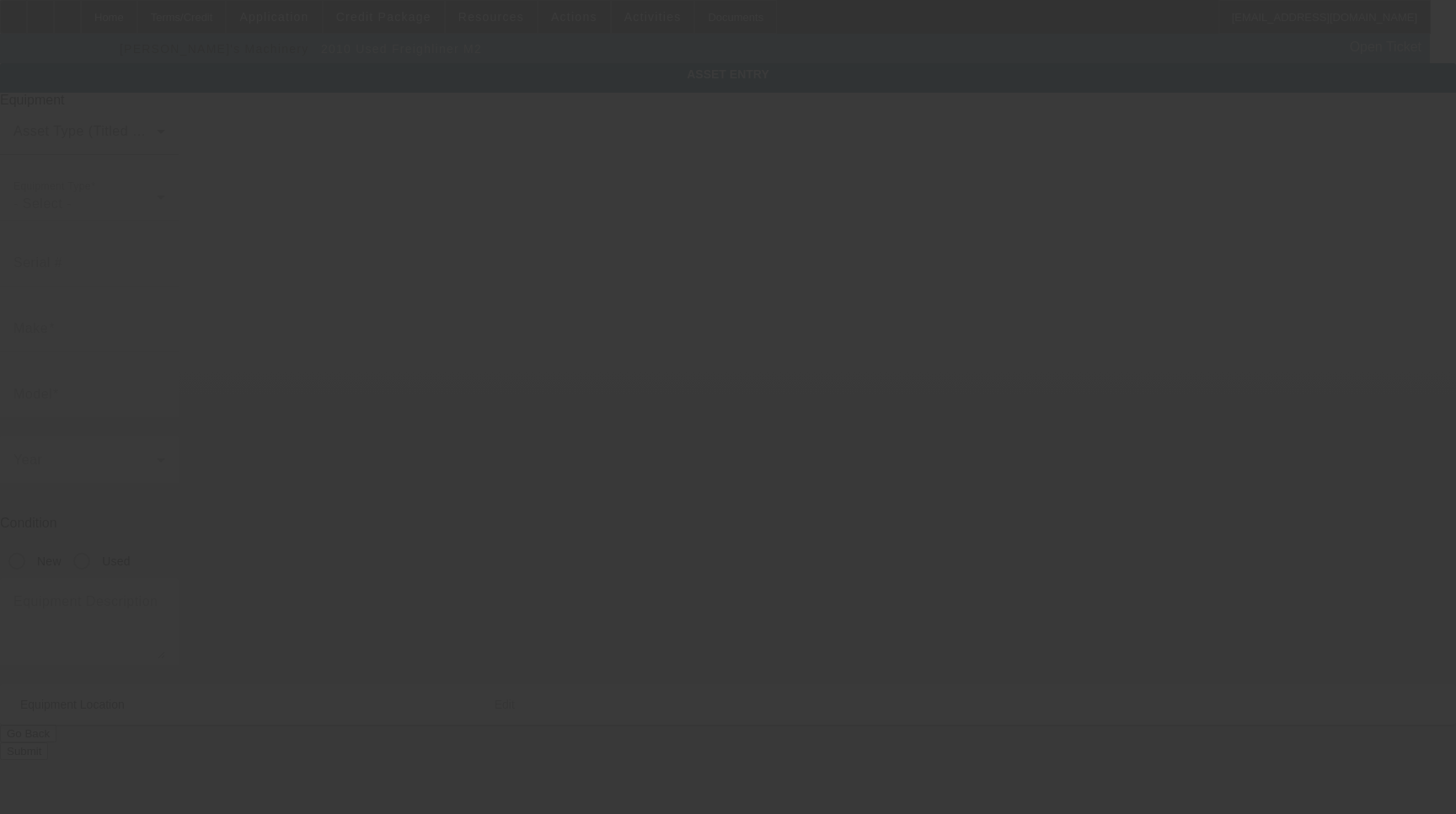
type input "Avon"
type input "46123"
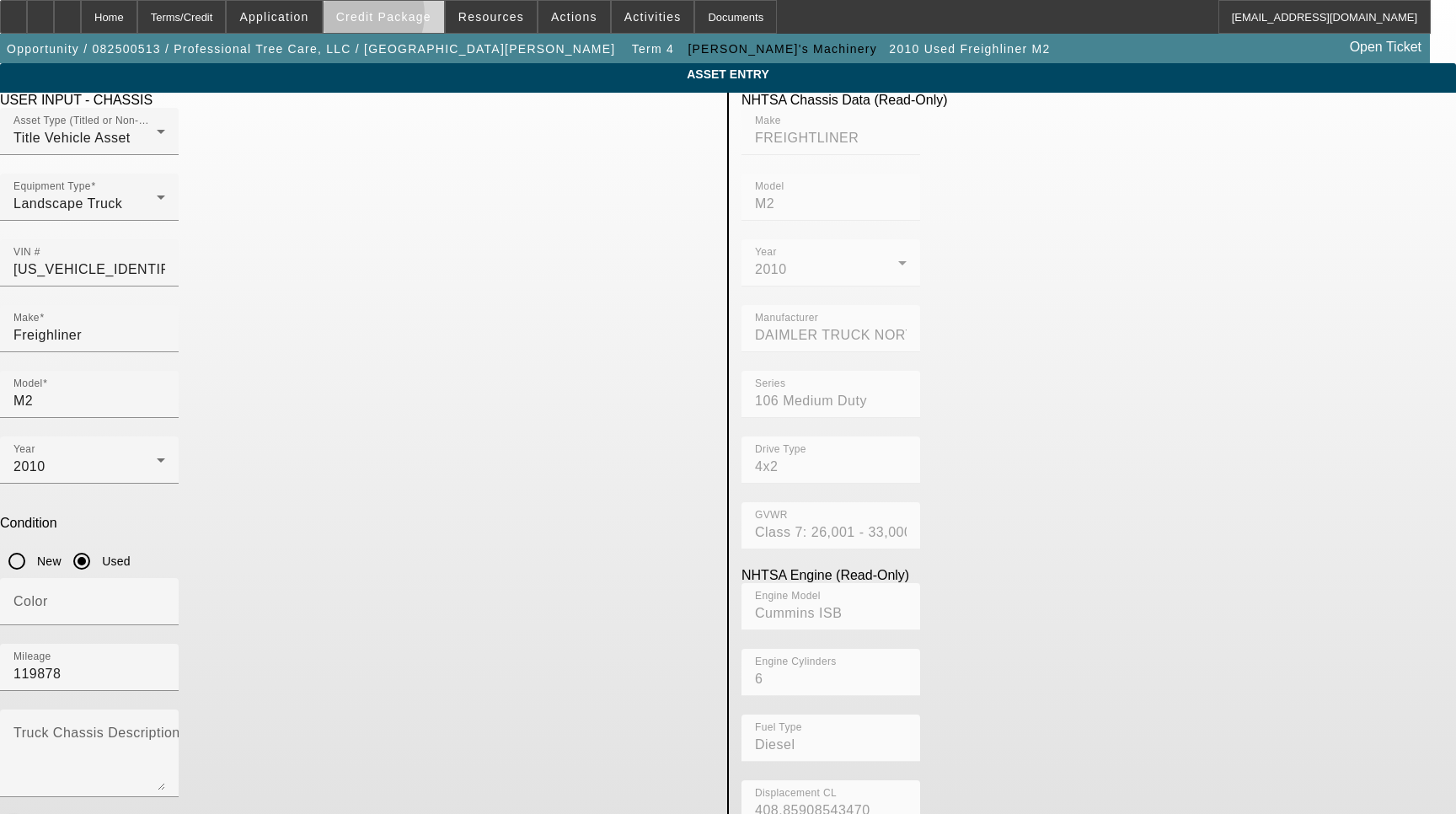
click at [386, 19] on span "Credit Package" at bounding box center [383, 17] width 95 height 13
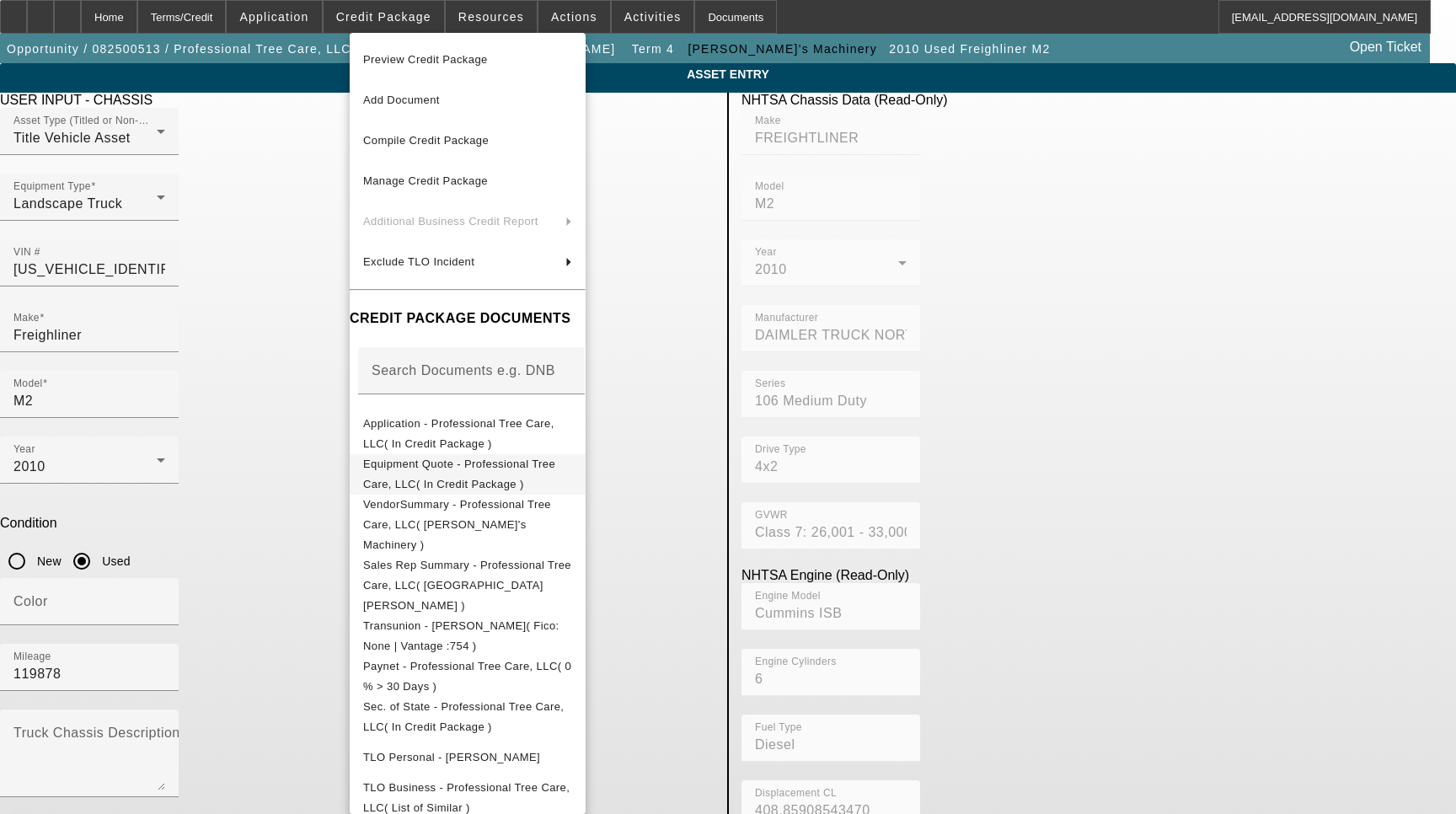
click at [454, 455] on button "Equipment Quote - Professional Tree Care, LLC( In Credit Package )" at bounding box center [468, 474] width 236 height 40
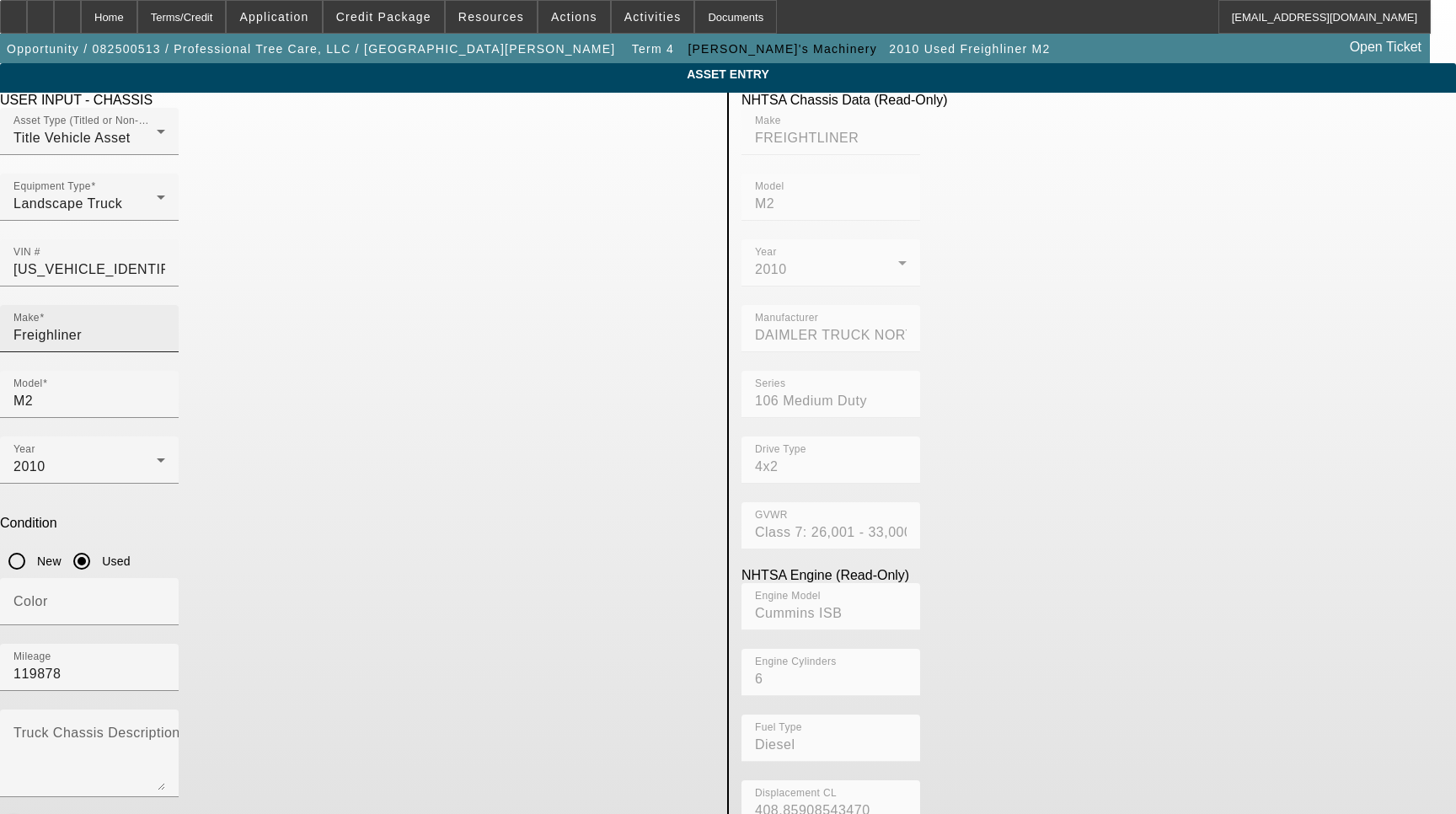
click at [166, 326] on input "Freighliner" at bounding box center [88, 336] width 152 height 20
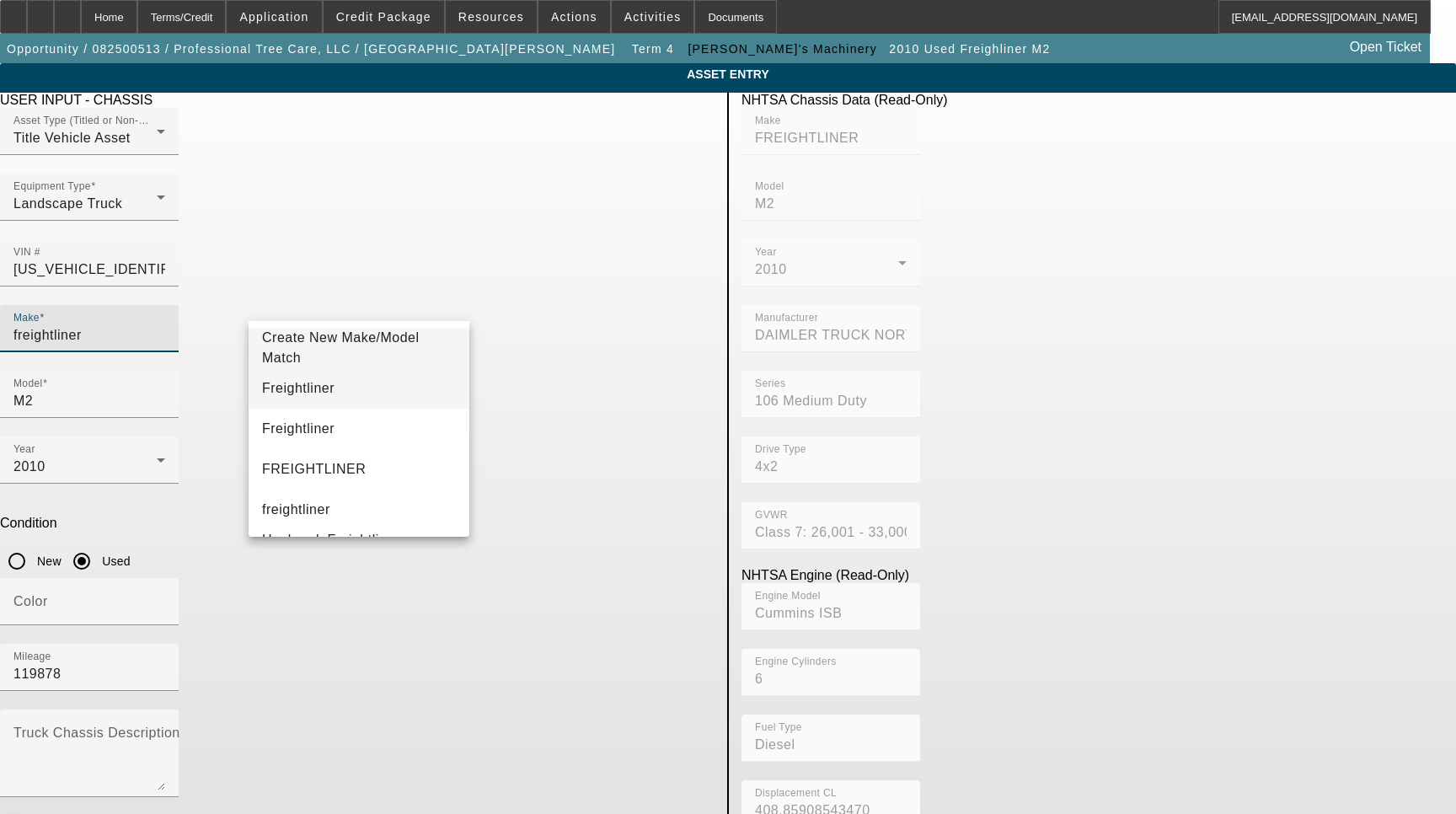
type input "freightliner"
click at [314, 377] on mat-option "Freightliner" at bounding box center [358, 388] width 220 height 40
type input "Freightliner"
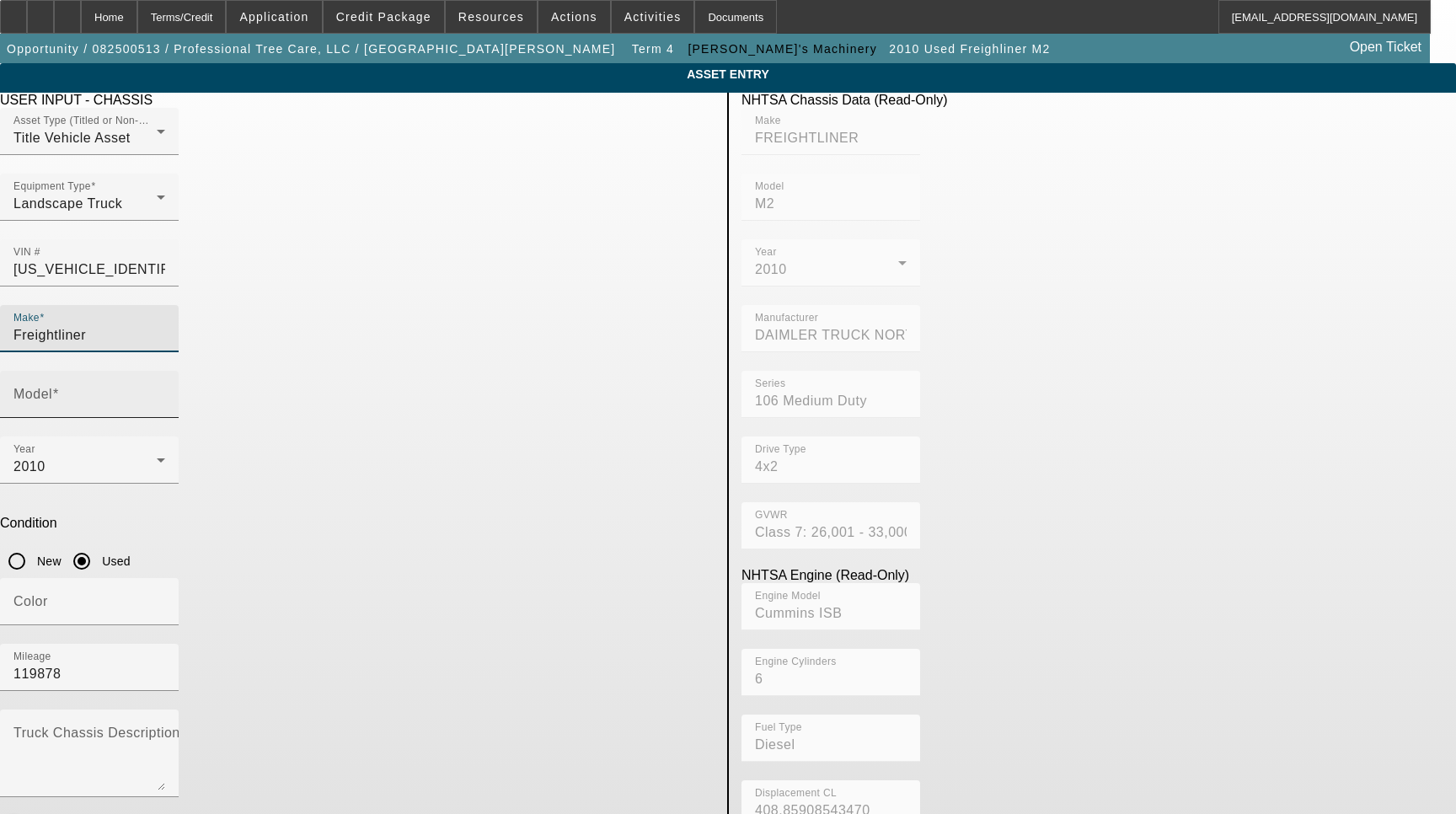
click at [166, 391] on input "Model" at bounding box center [88, 401] width 152 height 20
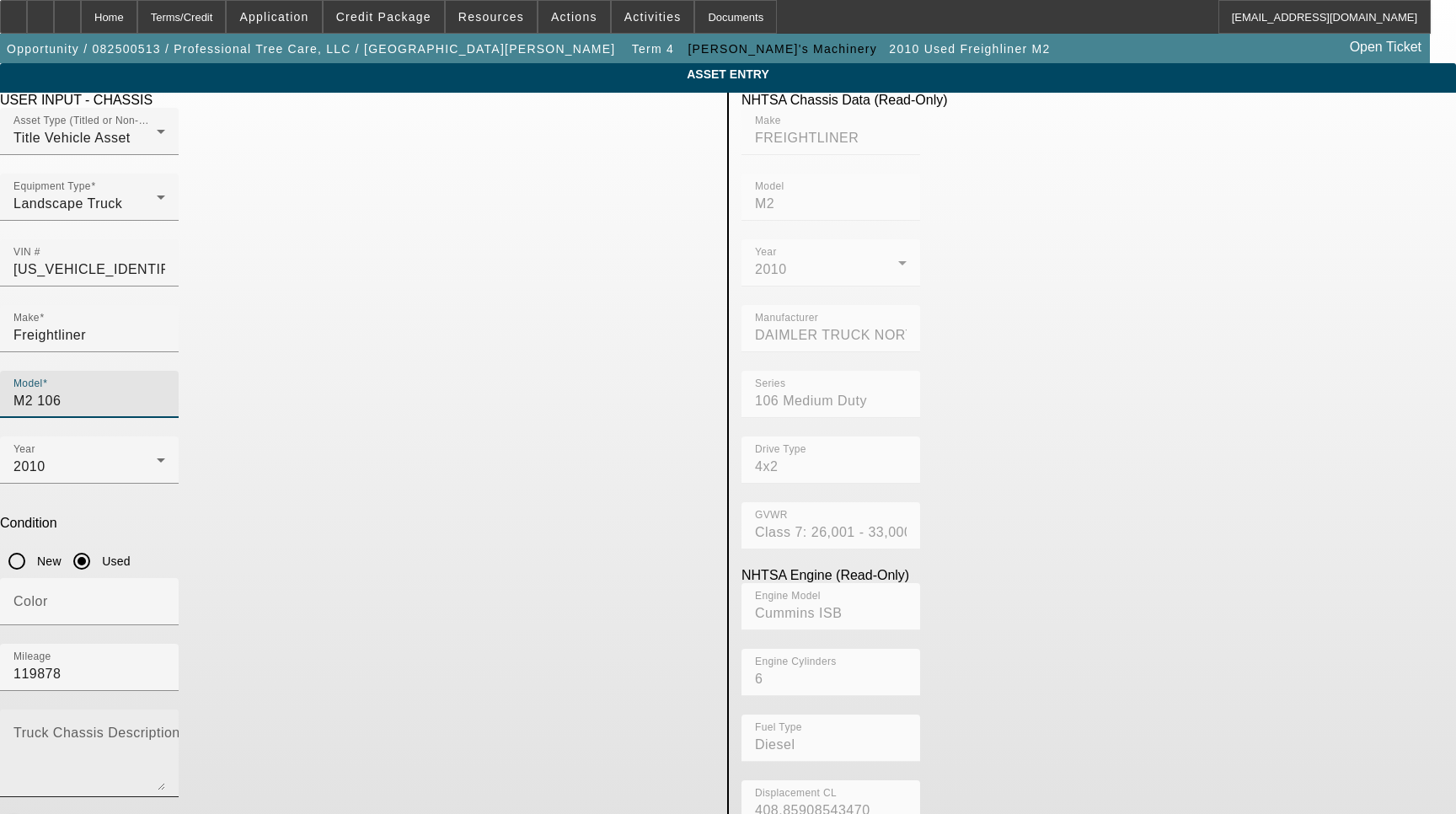
type input "M2 106"
click at [166, 729] on textarea "Truck Chassis Description (Describe the truck chassis only)" at bounding box center [88, 759] width 152 height 60
type textarea "D"
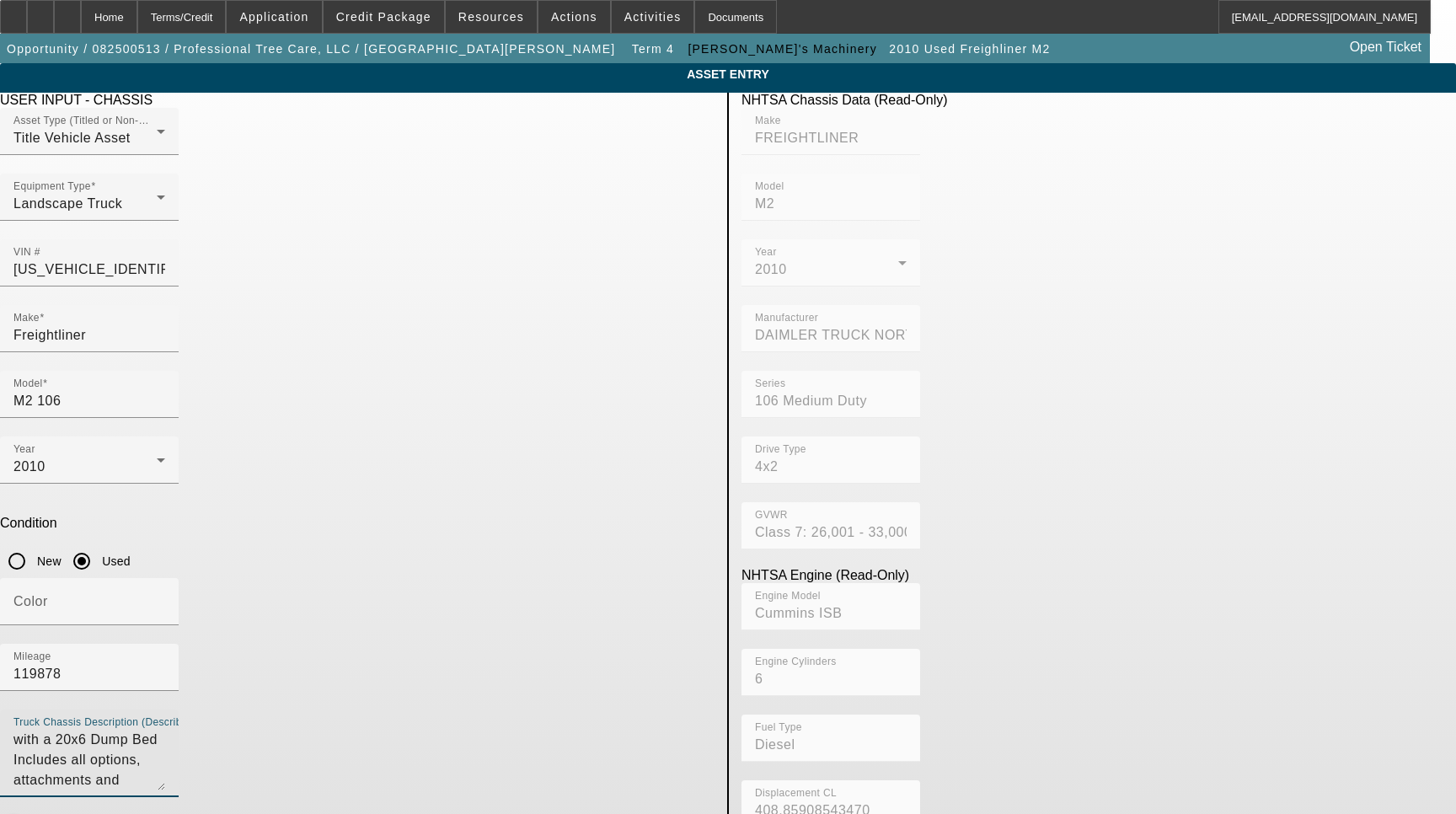
type textarea "with a 20x6 Dump Bed Includes all options, attachments and accessories"
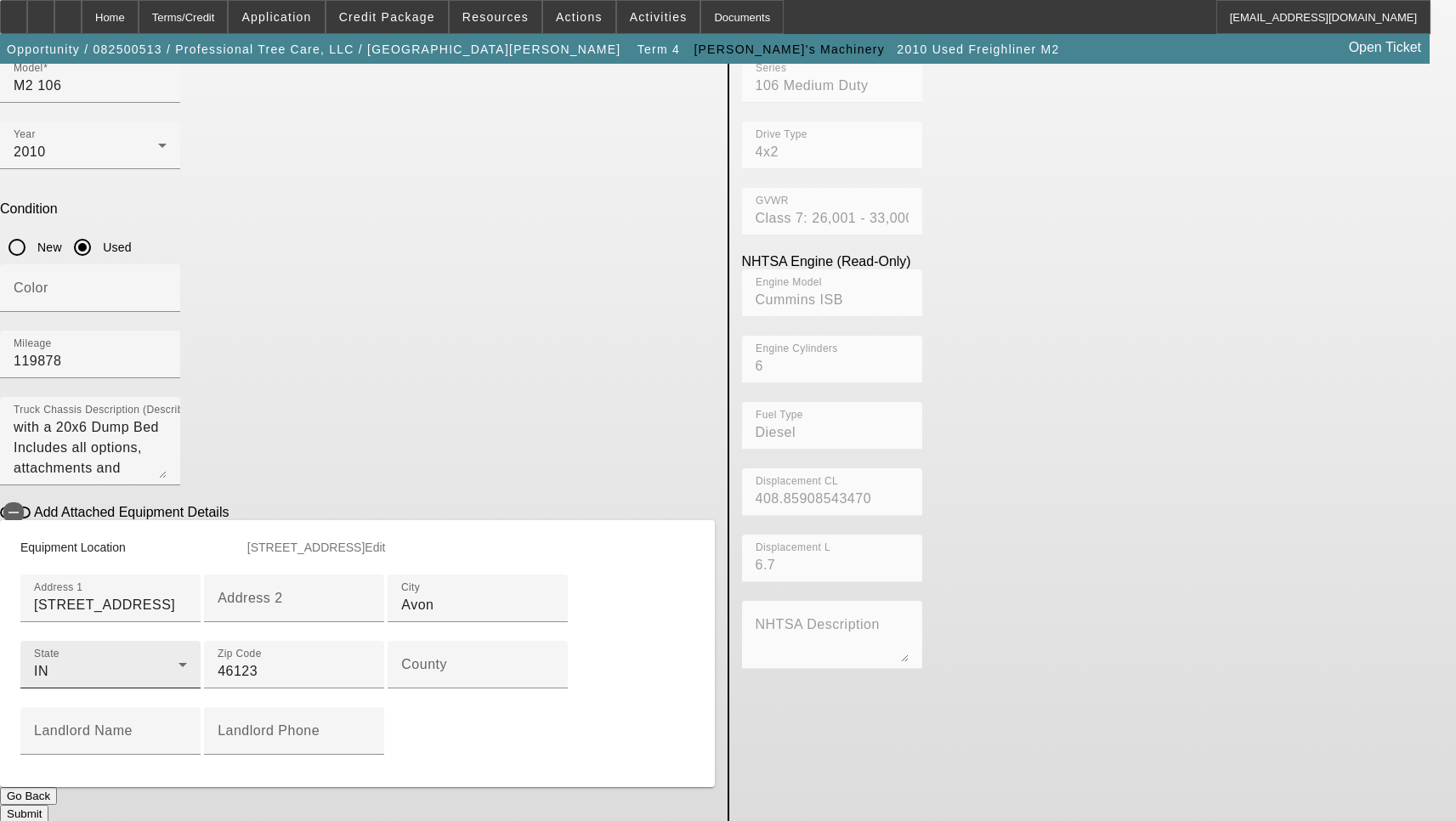
scroll to position [340, 0]
click at [187, 593] on input "[STREET_ADDRESS]" at bounding box center [110, 603] width 153 height 21
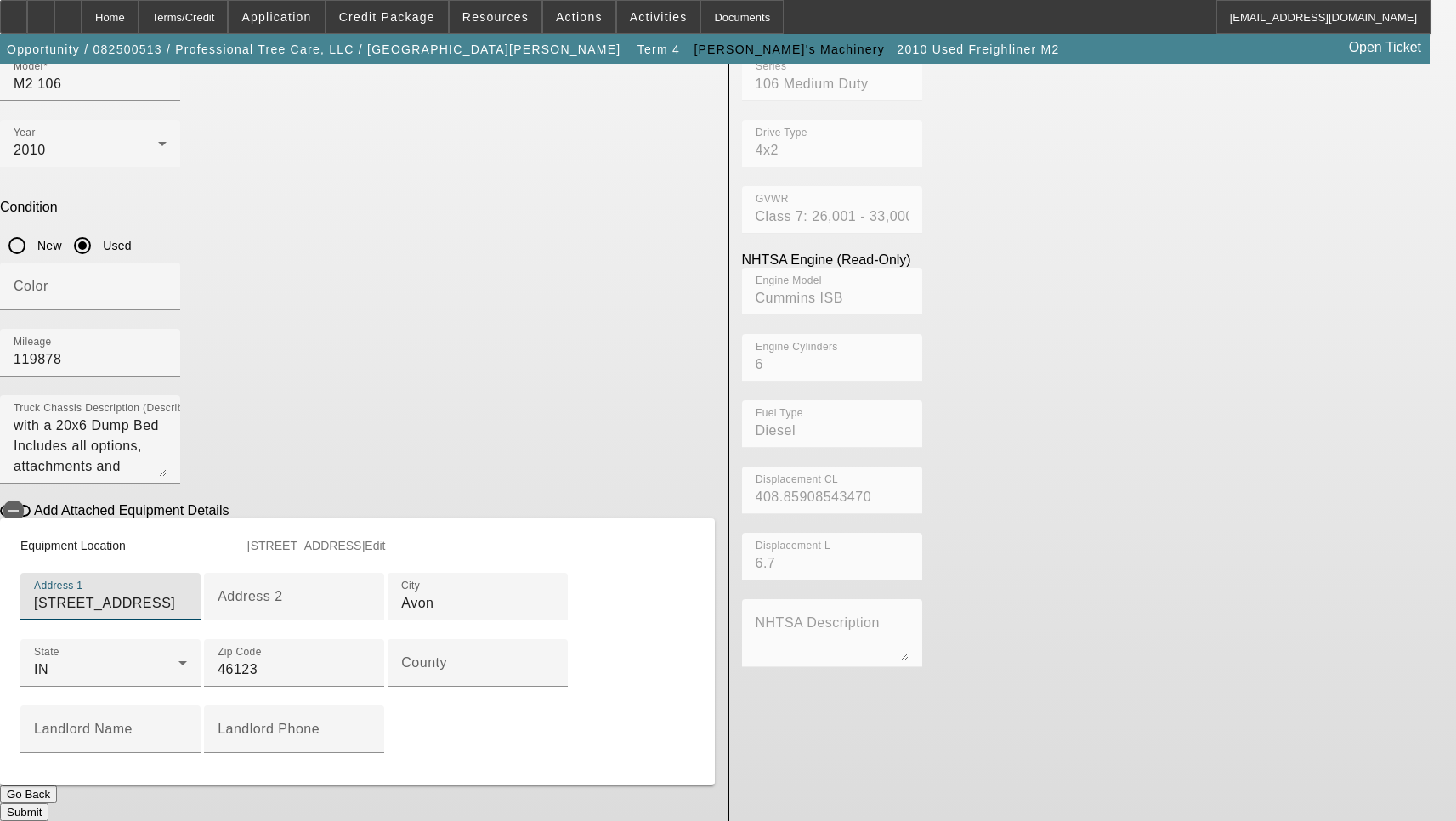
click at [187, 593] on input "[STREET_ADDRESS]" at bounding box center [110, 603] width 153 height 21
click at [420, 687] on div "County" at bounding box center [477, 662] width 153 height 48
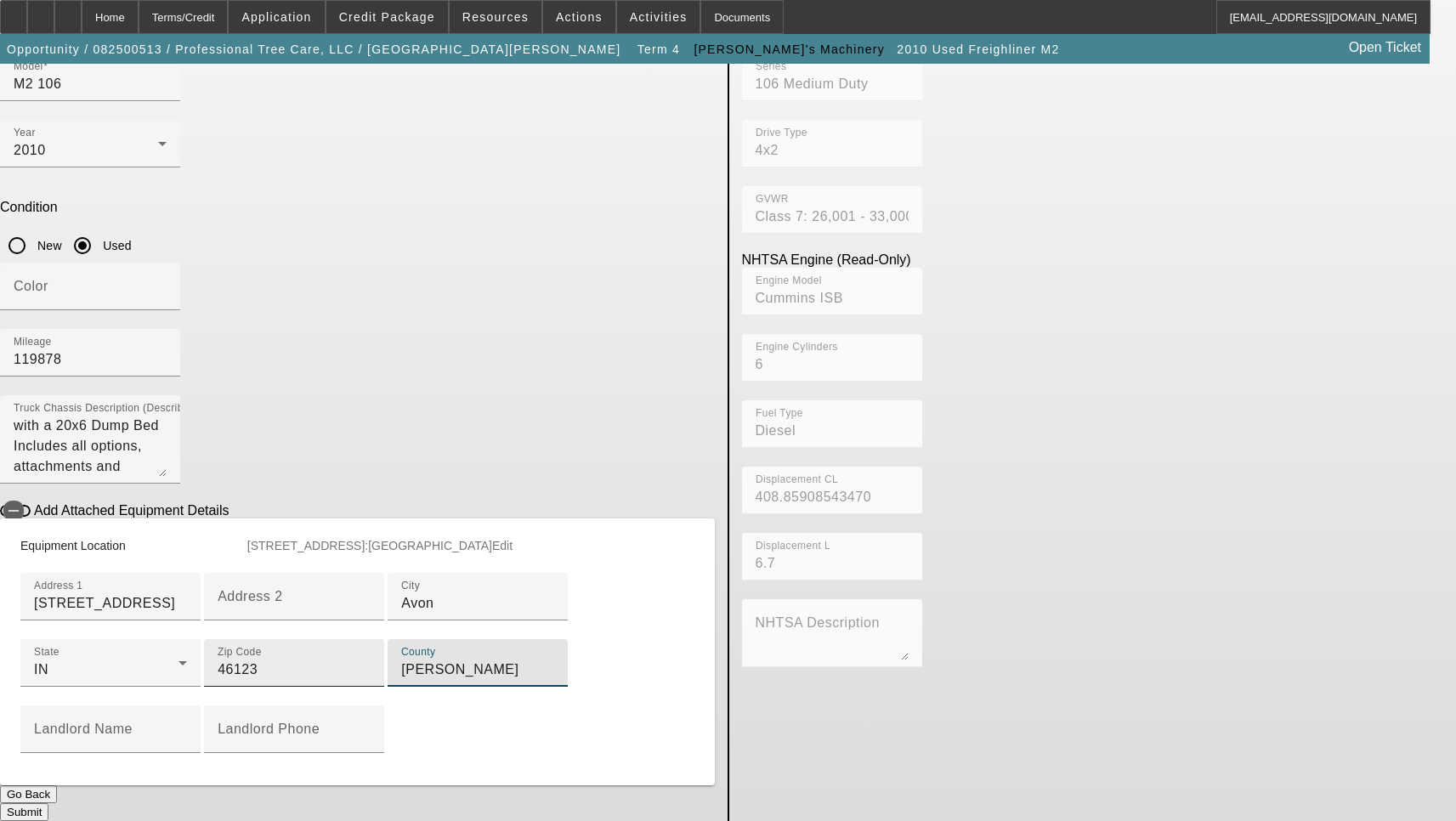
scroll to position [500, 0]
type input "[PERSON_NAME]"
click at [49, 803] on button "Submit" at bounding box center [24, 812] width 49 height 18
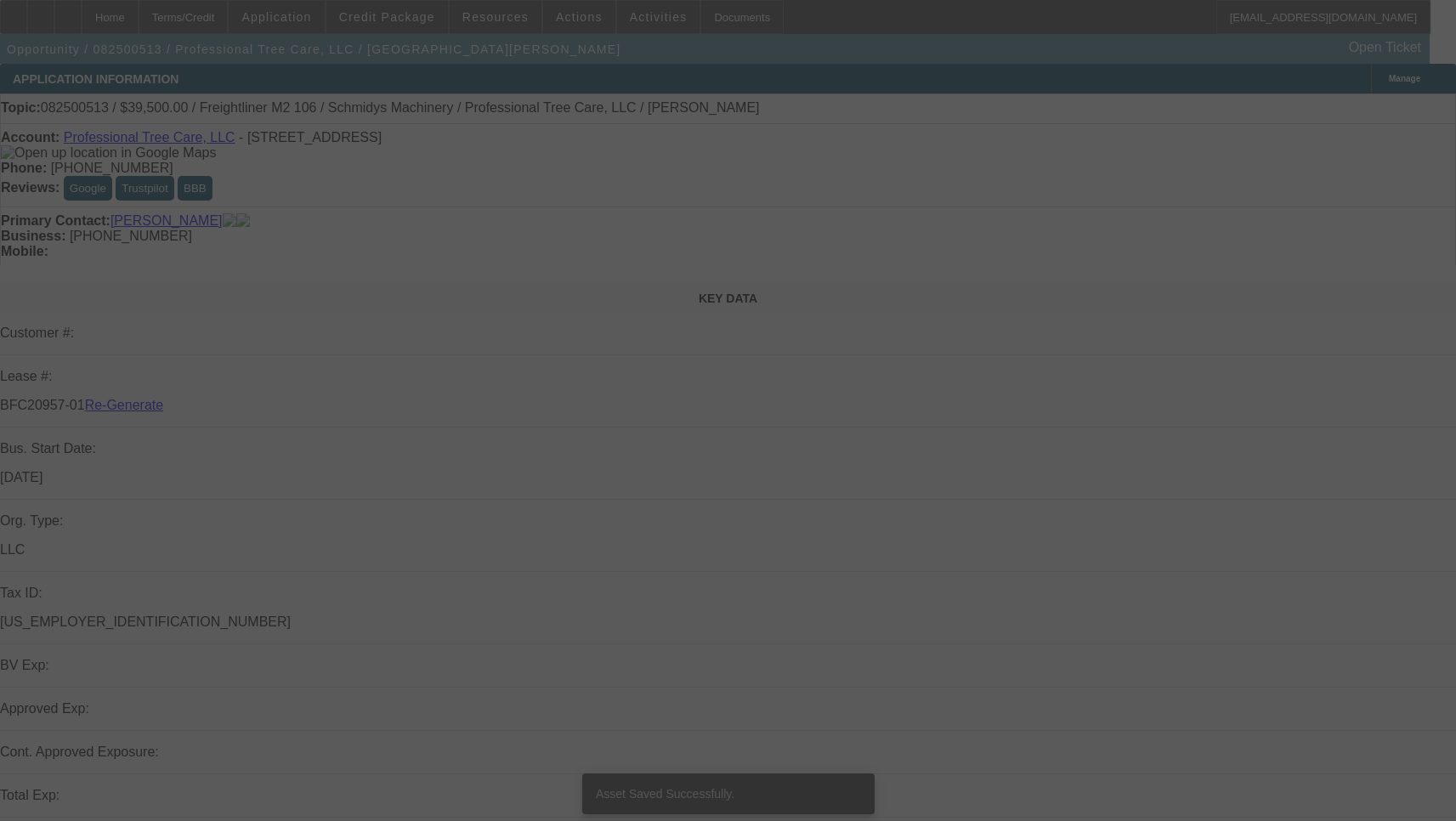
select select "3"
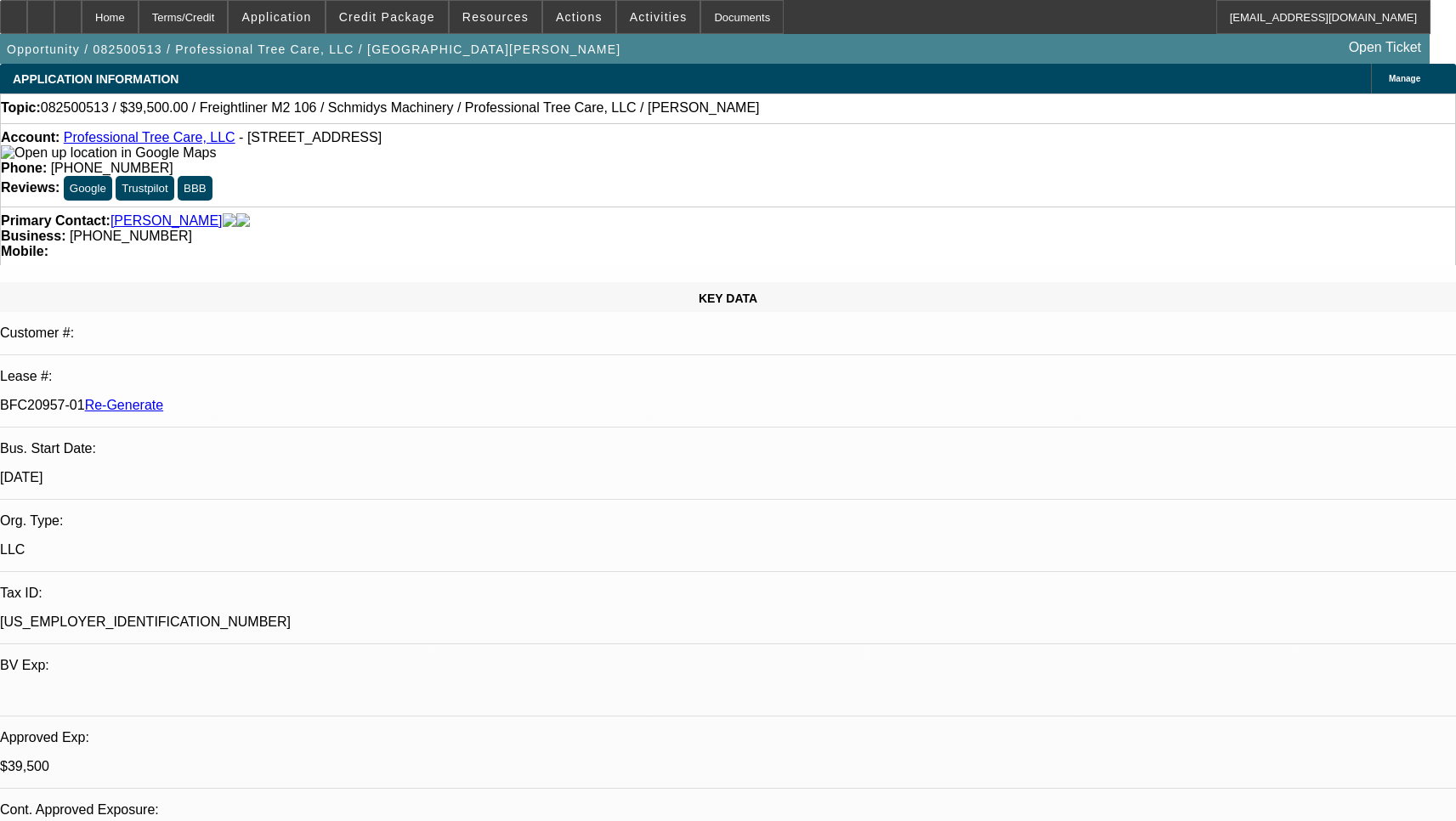
select select "0"
select select "6"
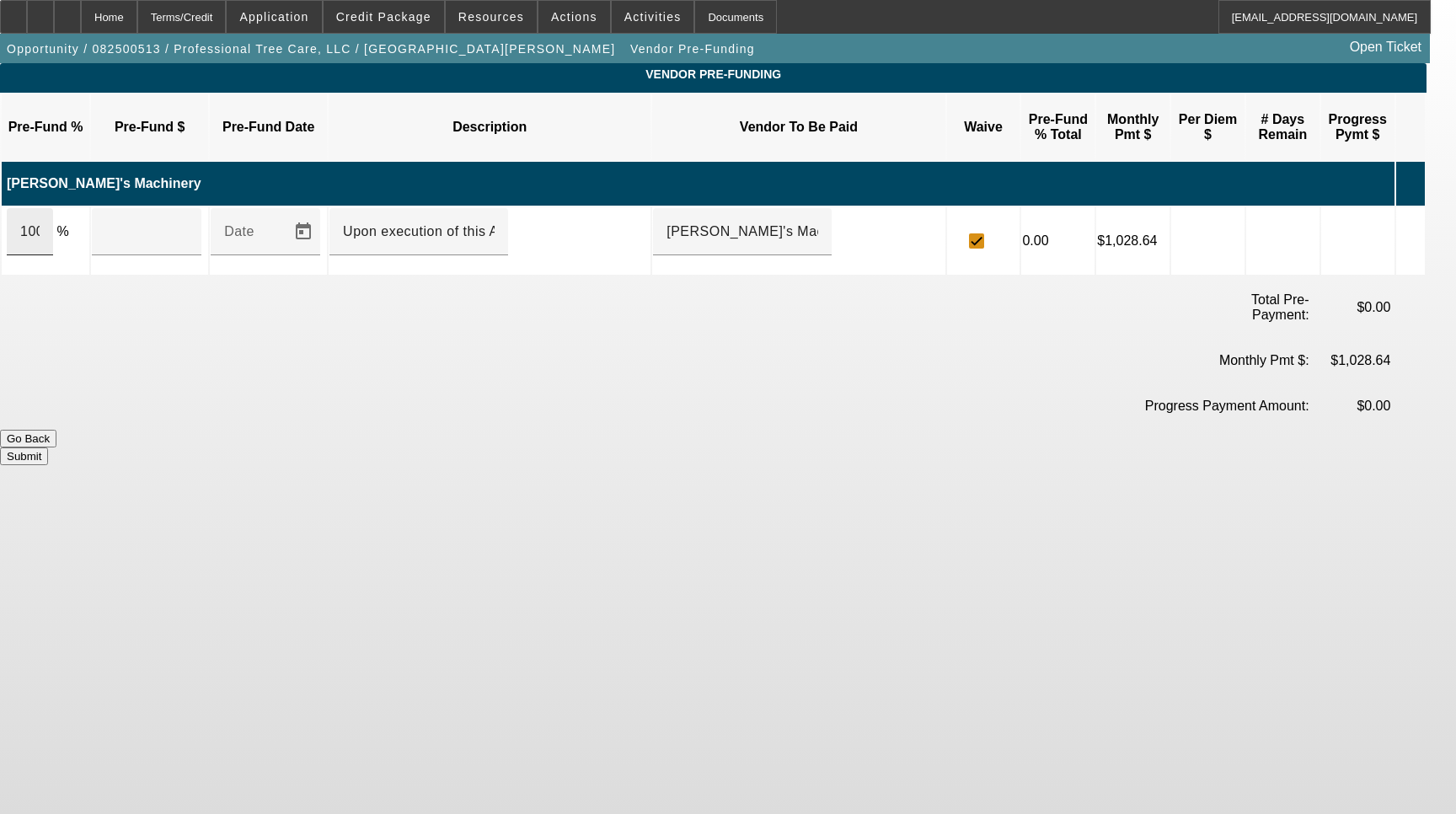
click at [53, 208] on div "100" at bounding box center [30, 232] width 47 height 47
type input "$69,500.00"
click at [48, 447] on button "Submit" at bounding box center [24, 456] width 48 height 18
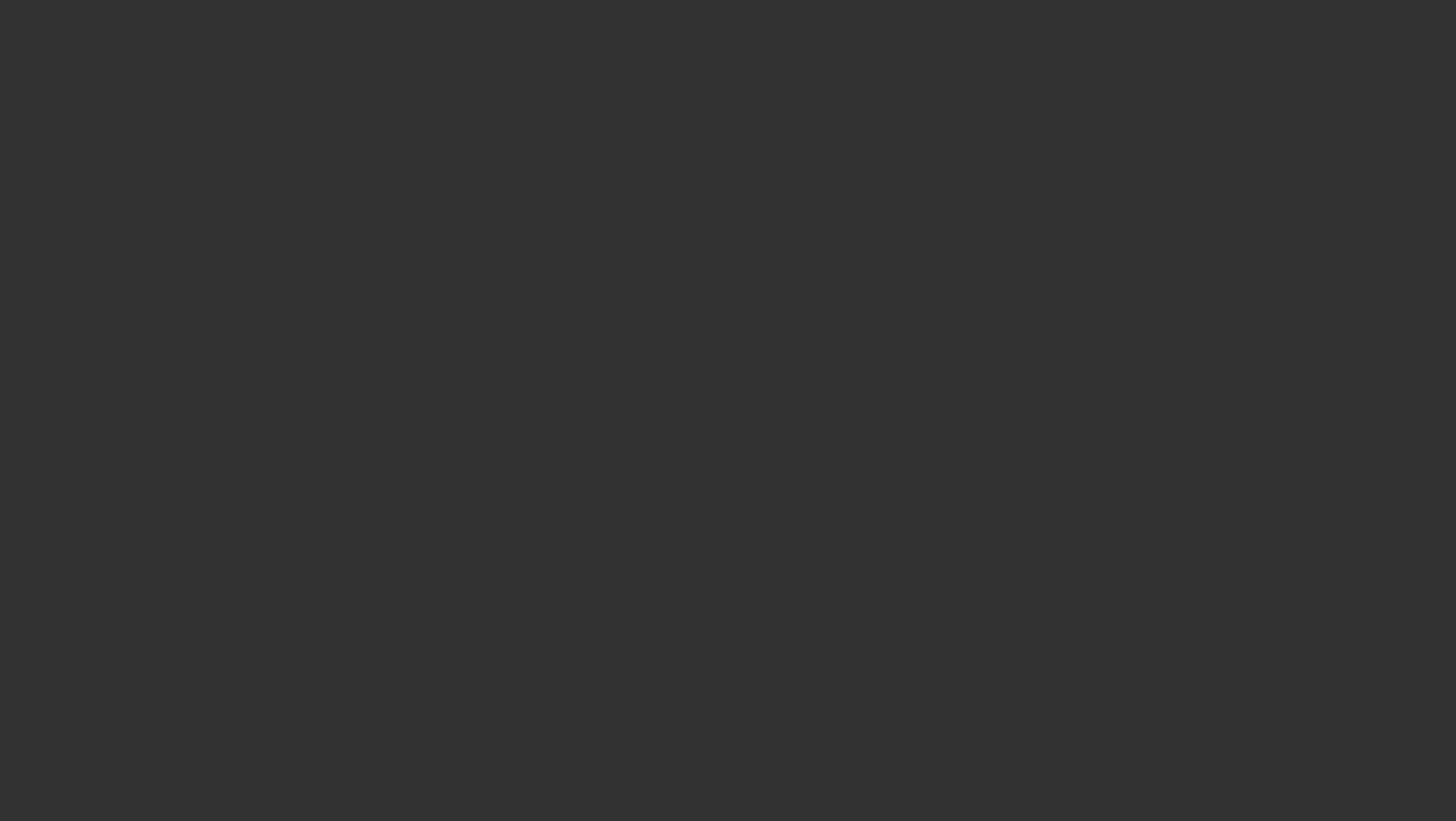
select select "3"
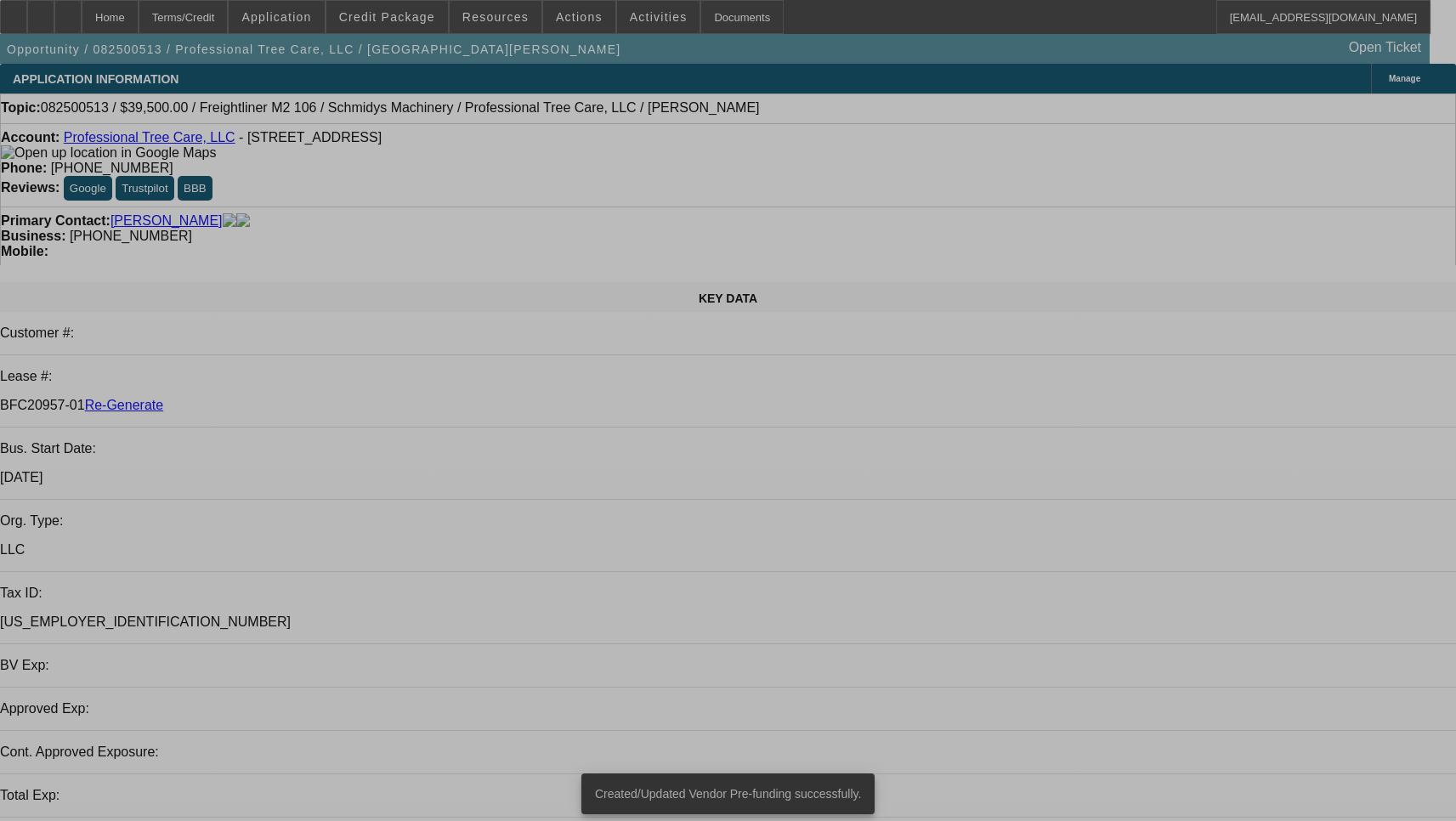
select select "0"
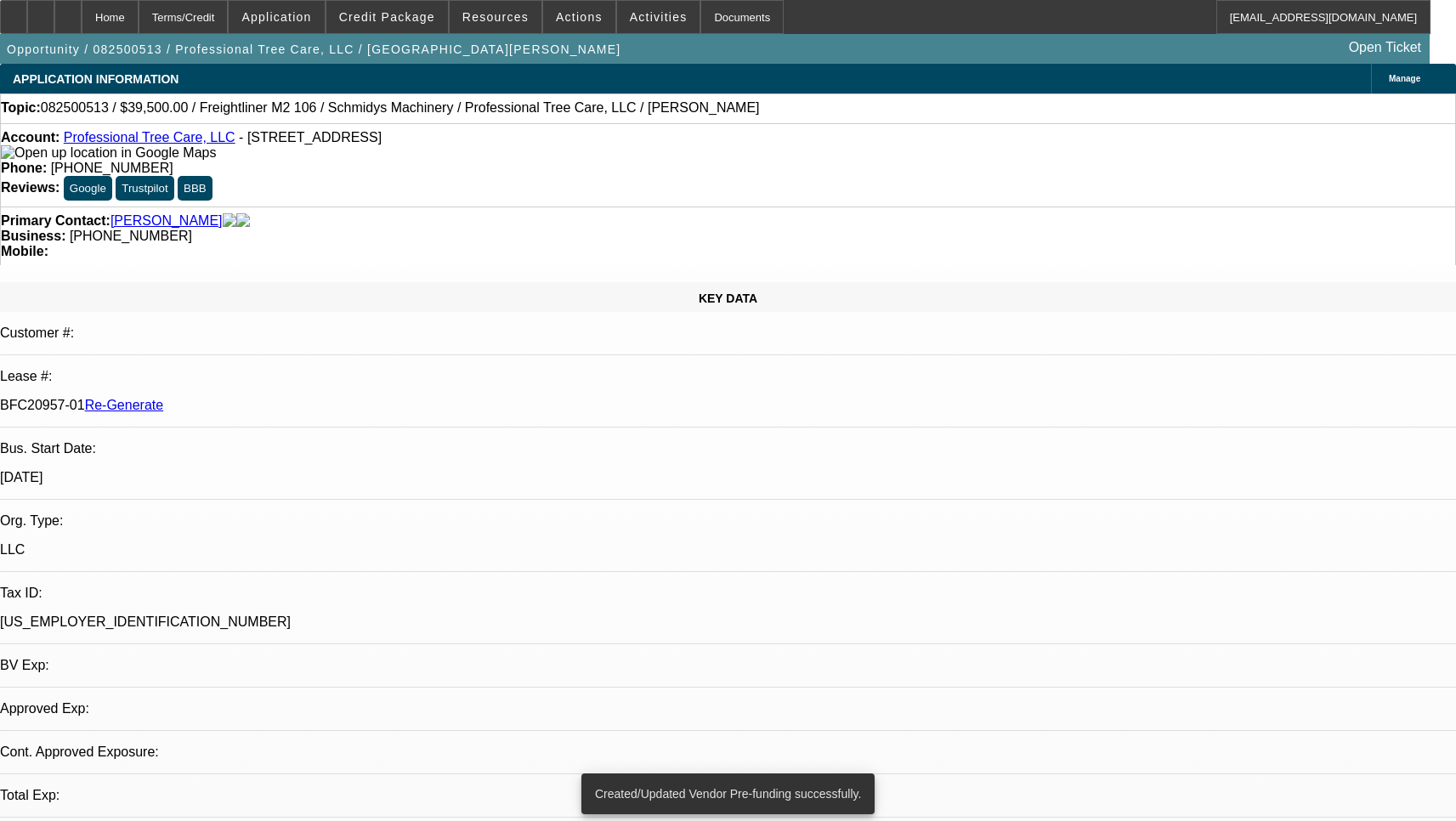
select select "0"
select select "6"
